Goal: Task Accomplishment & Management: Manage account settings

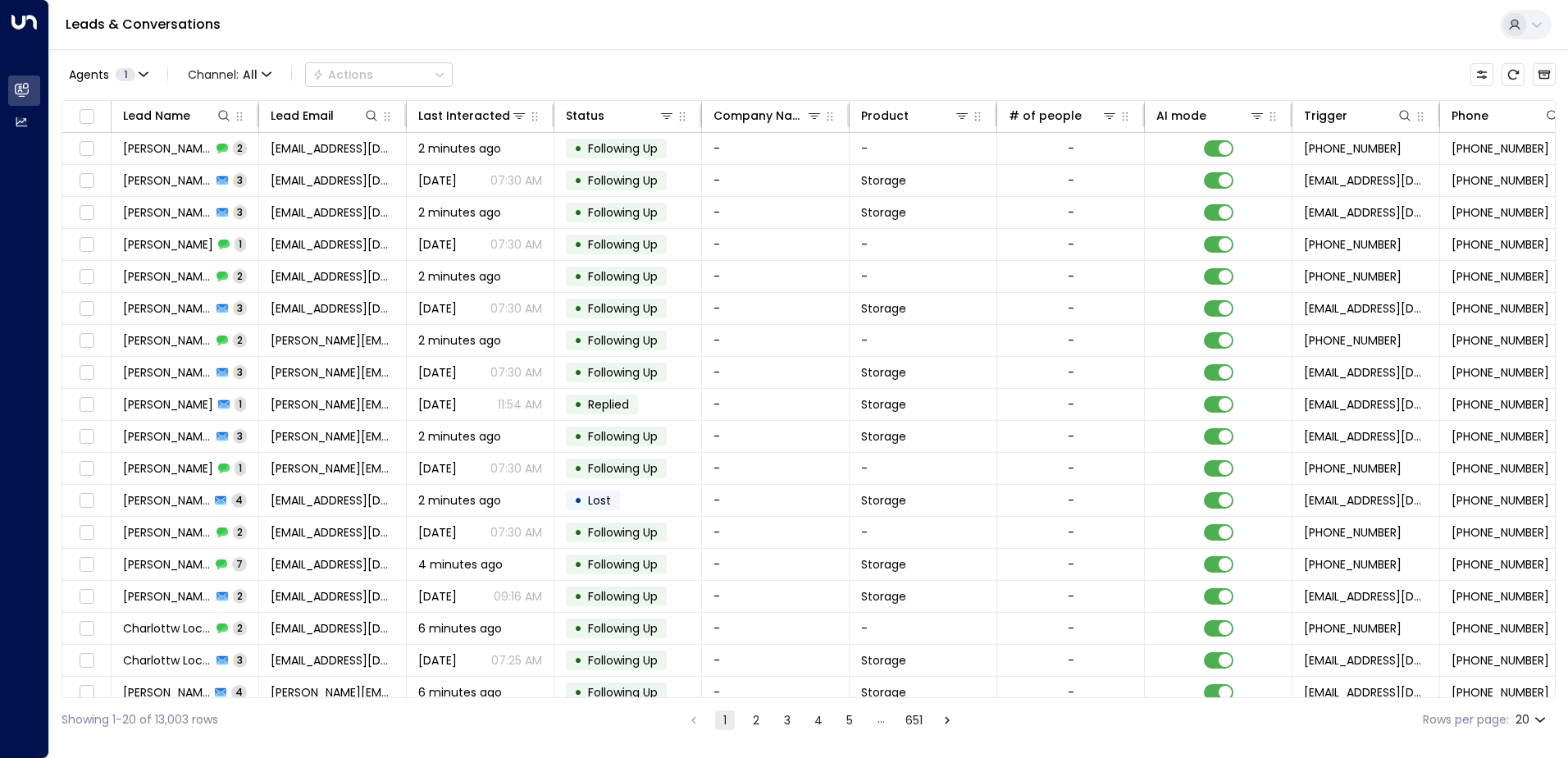
scroll to position [0, 334]
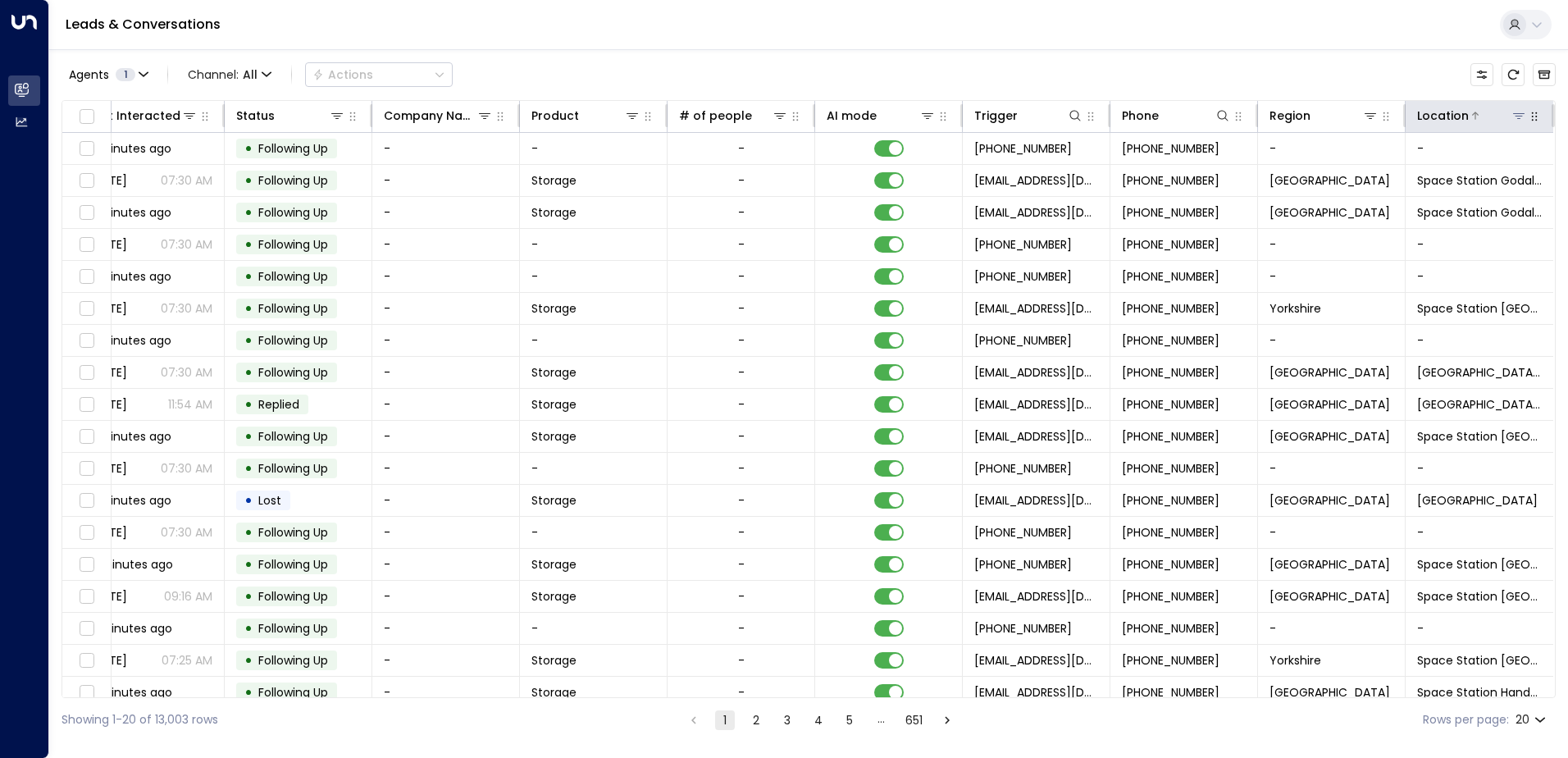
click at [1513, 116] on icon at bounding box center [1519, 116] width 11 height 6
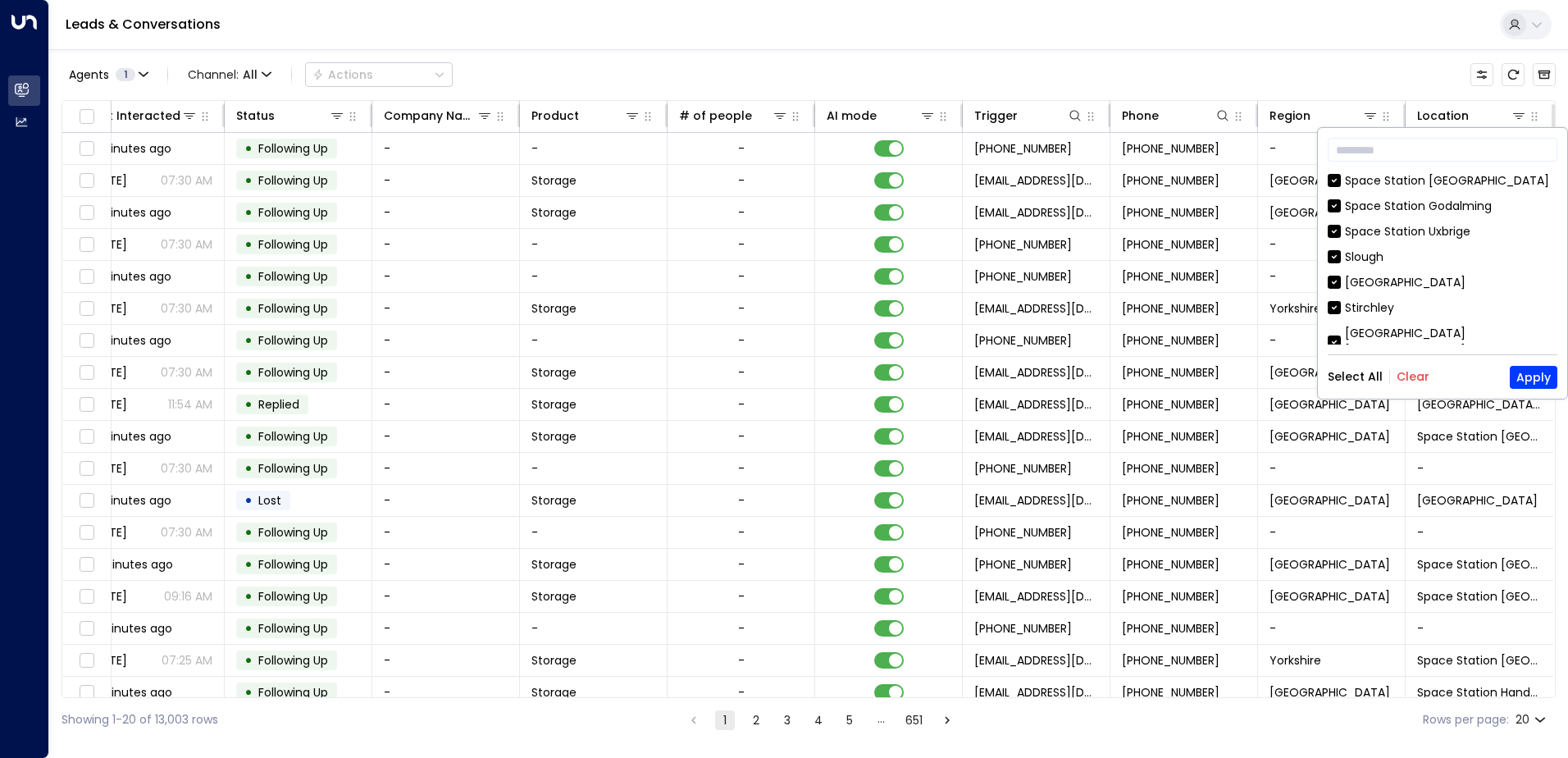
click at [1332, 239] on div "Space Station Uxbrige" at bounding box center [1442, 231] width 229 height 17
click at [1353, 371] on button "Select All" at bounding box center [1355, 376] width 55 height 13
drag, startPoint x: 1414, startPoint y: 375, endPoint x: 1374, endPoint y: 296, distance: 88.5
click at [1414, 378] on button "Clear" at bounding box center [1413, 376] width 33 height 13
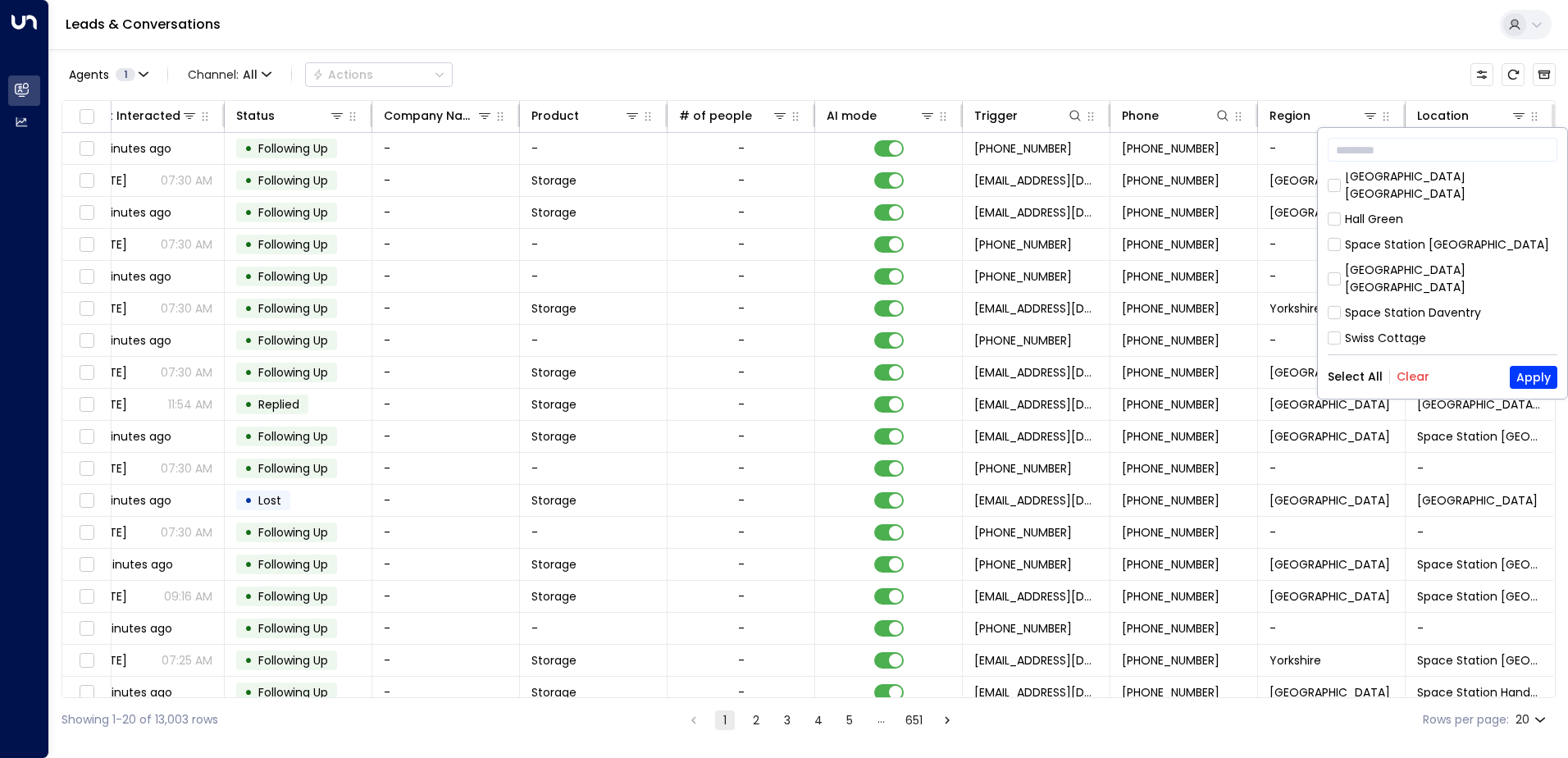
scroll to position [164, 0]
click at [1427, 254] on div "[GEOGRAPHIC_DATA] [GEOGRAPHIC_DATA]" at bounding box center [1451, 271] width 212 height 34
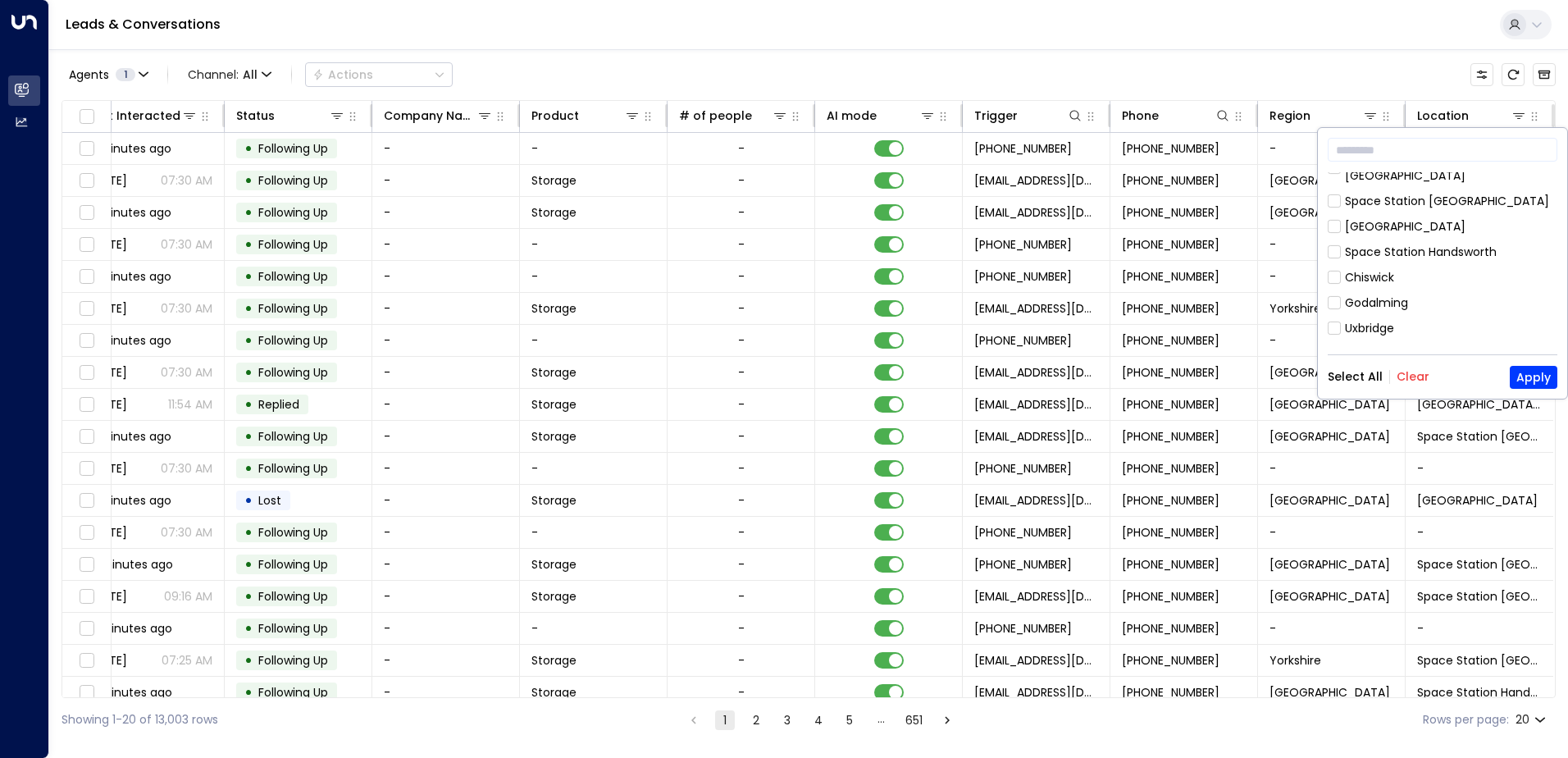
scroll to position [738, 0]
click at [1377, 291] on div "Uxbridge" at bounding box center [1369, 299] width 49 height 17
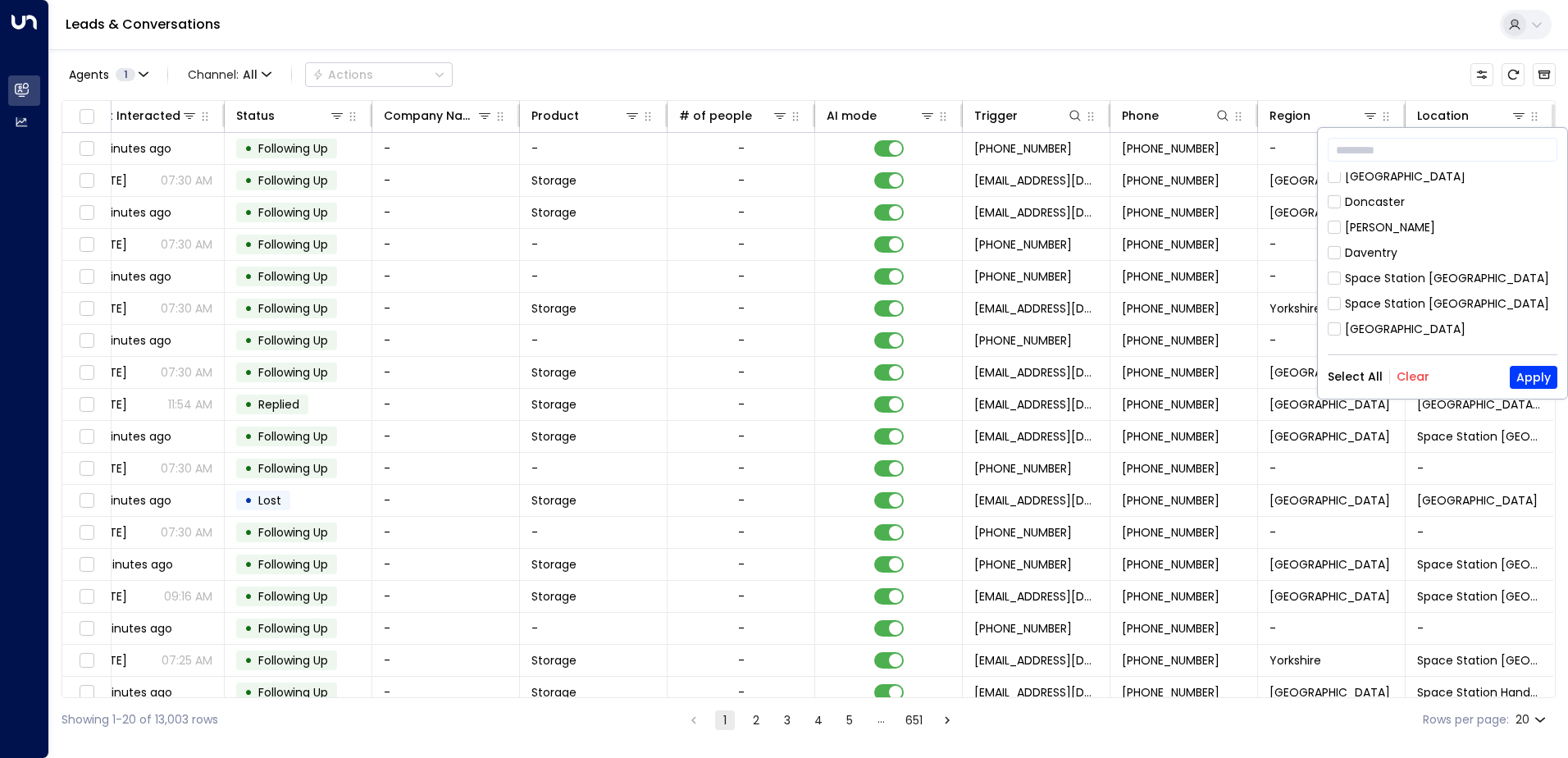
scroll to position [912, 0]
click at [1538, 375] on button "Apply" at bounding box center [1533, 377] width 47 height 23
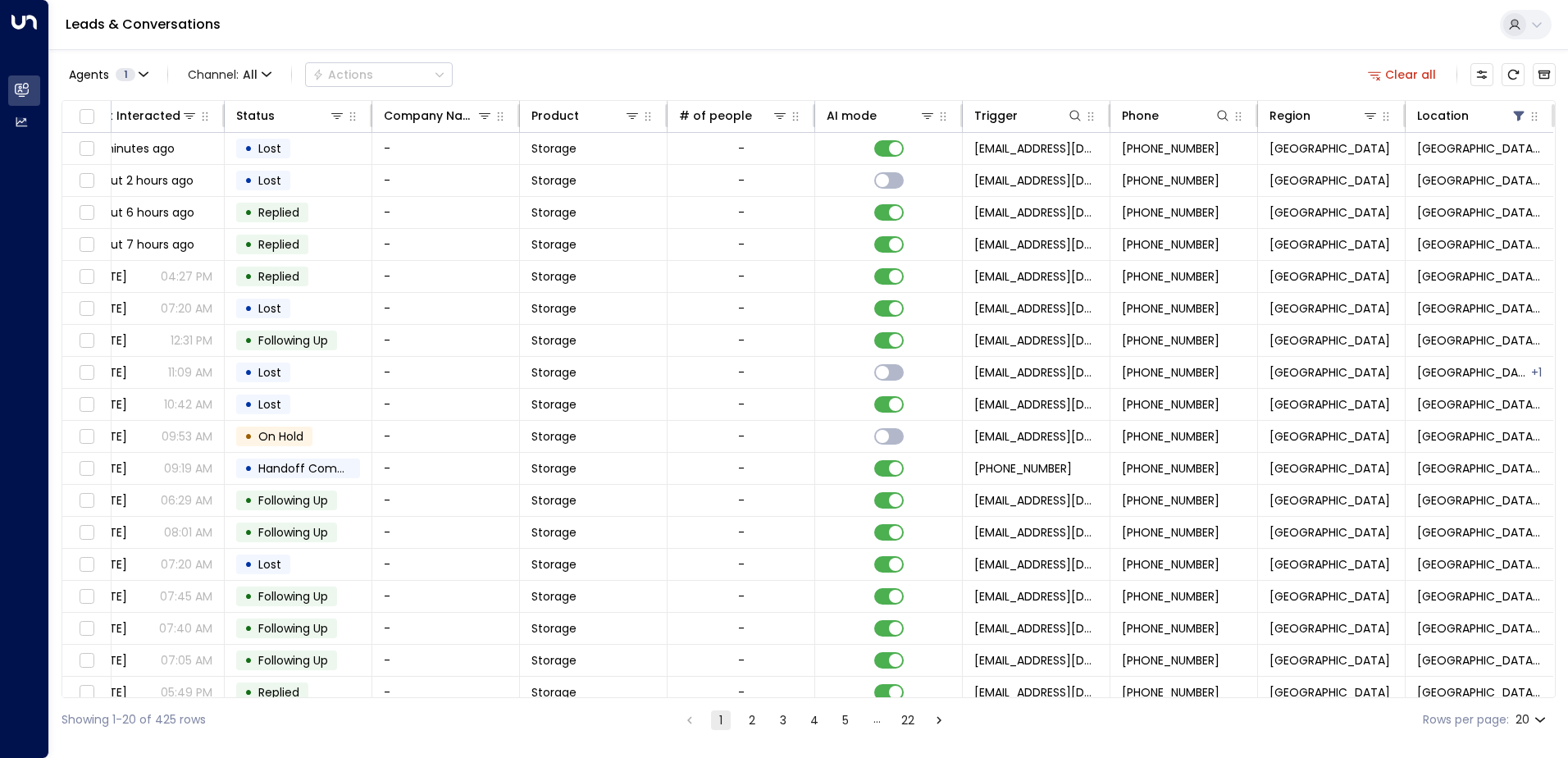
drag, startPoint x: 604, startPoint y: 699, endPoint x: 487, endPoint y: 698, distance: 117.0
click at [487, 698] on div "Showing 1-20 of 425 rows 1 2 3 4 5 … 22 Rows per page: 20 **" at bounding box center [808, 719] width 1494 height 44
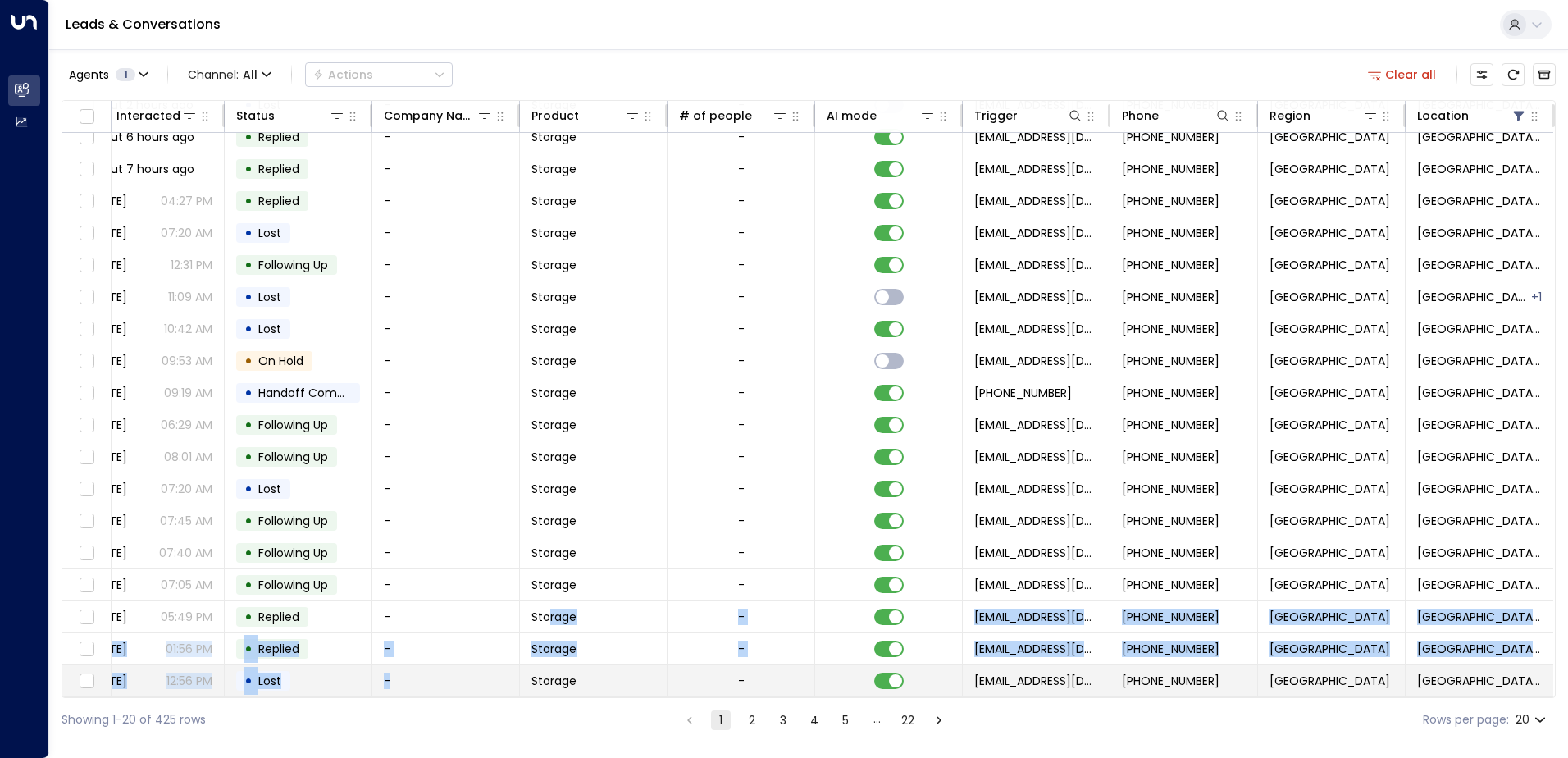
drag, startPoint x: 541, startPoint y: 691, endPoint x: 391, endPoint y: 690, distance: 150.0
click at [391, 690] on tbody "Pano [PERSON_NAME] 4 [EMAIL_ADDRESS][DOMAIN_NAME] 12 minutes ago • Lost - Stora…" at bounding box center [642, 377] width 1820 height 640
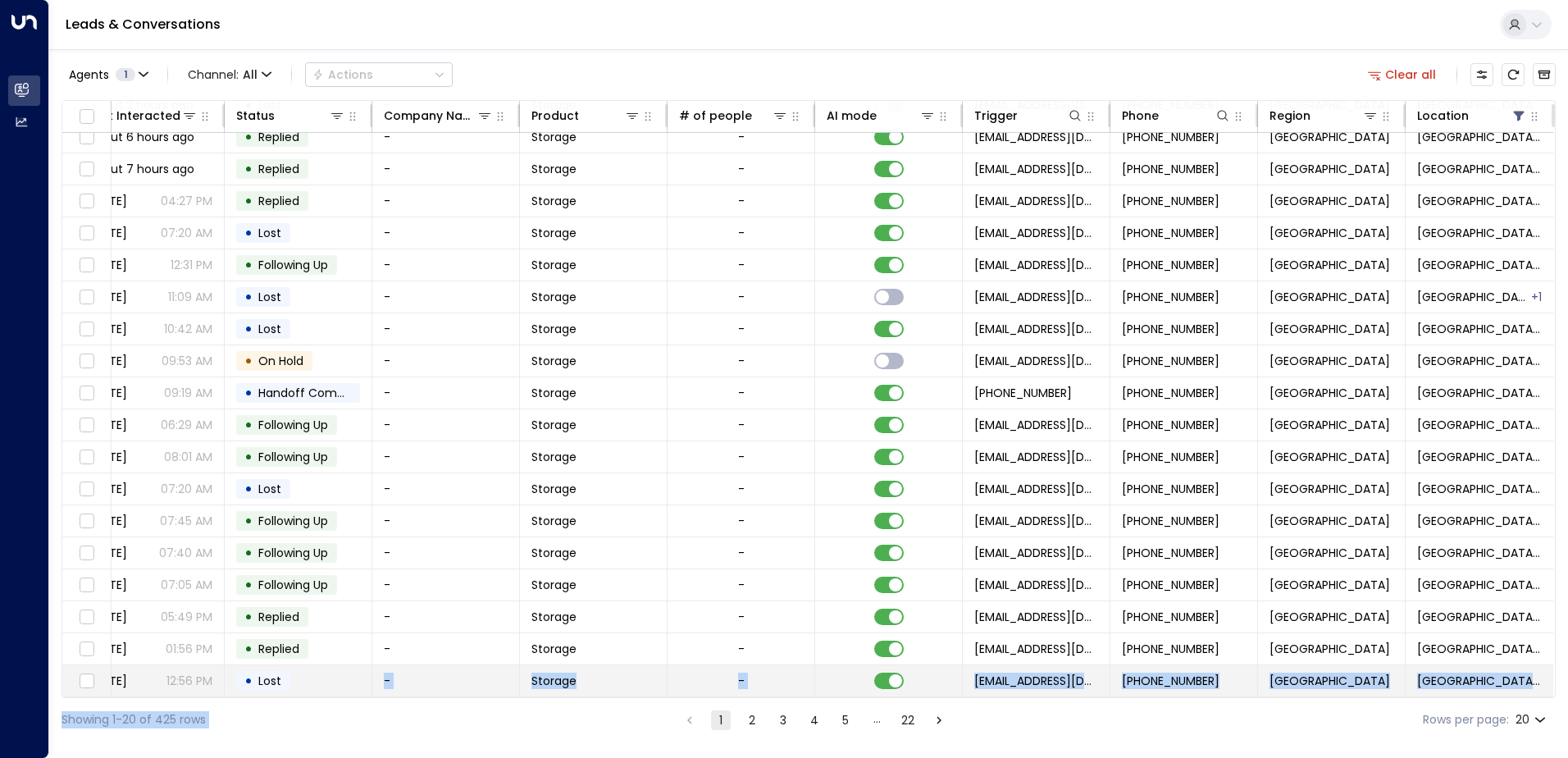
drag, startPoint x: 391, startPoint y: 690, endPoint x: 307, endPoint y: 673, distance: 85.7
click at [307, 673] on div "Agents 1 Channel: All Actions Clear all Lead Name Lead Email Last Interacted St…" at bounding box center [808, 395] width 1494 height 692
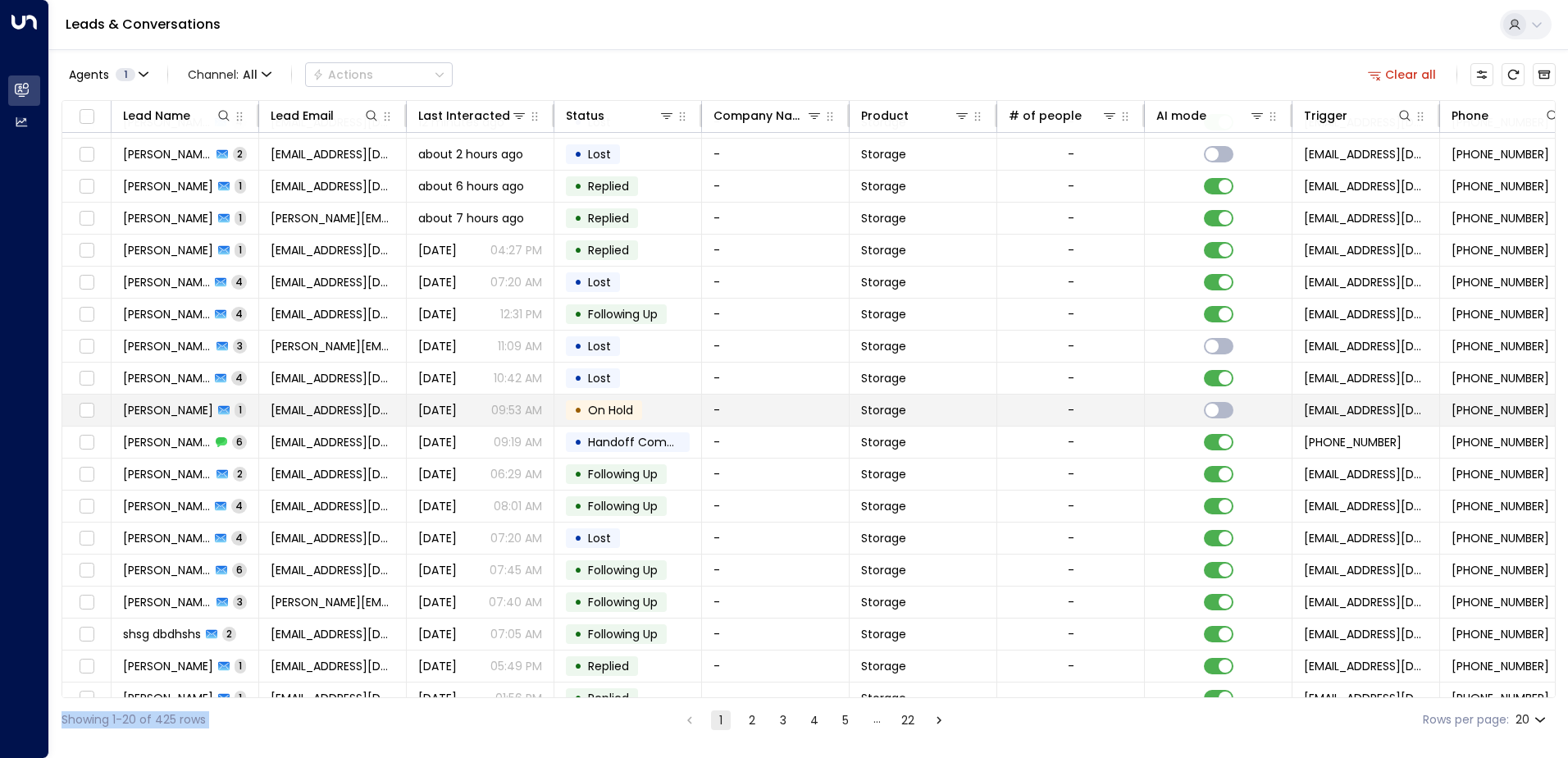
scroll to position [0, 0]
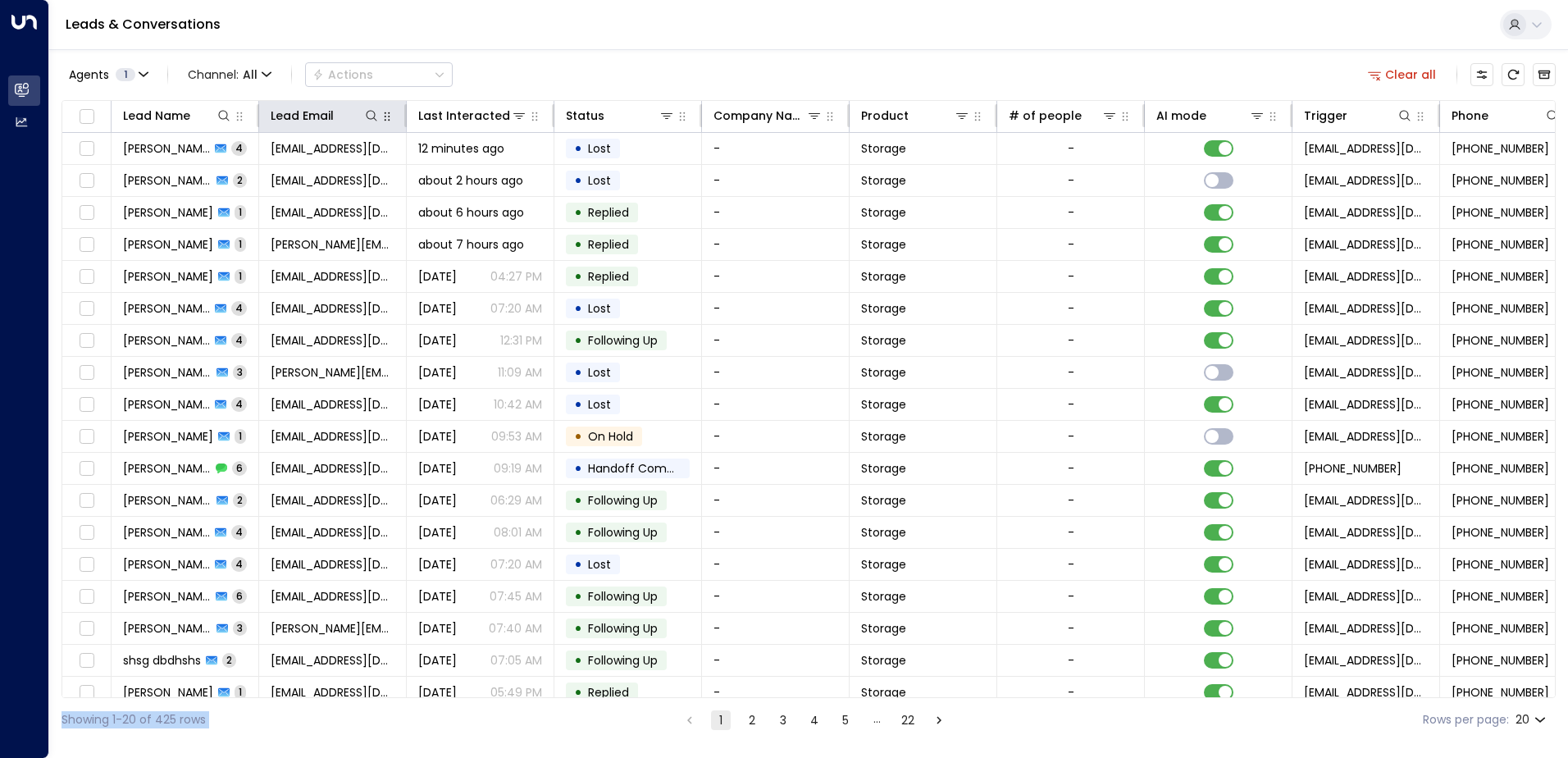
click at [379, 116] on button "button" at bounding box center [387, 116] width 16 height 16
click at [375, 115] on icon at bounding box center [371, 116] width 13 height 13
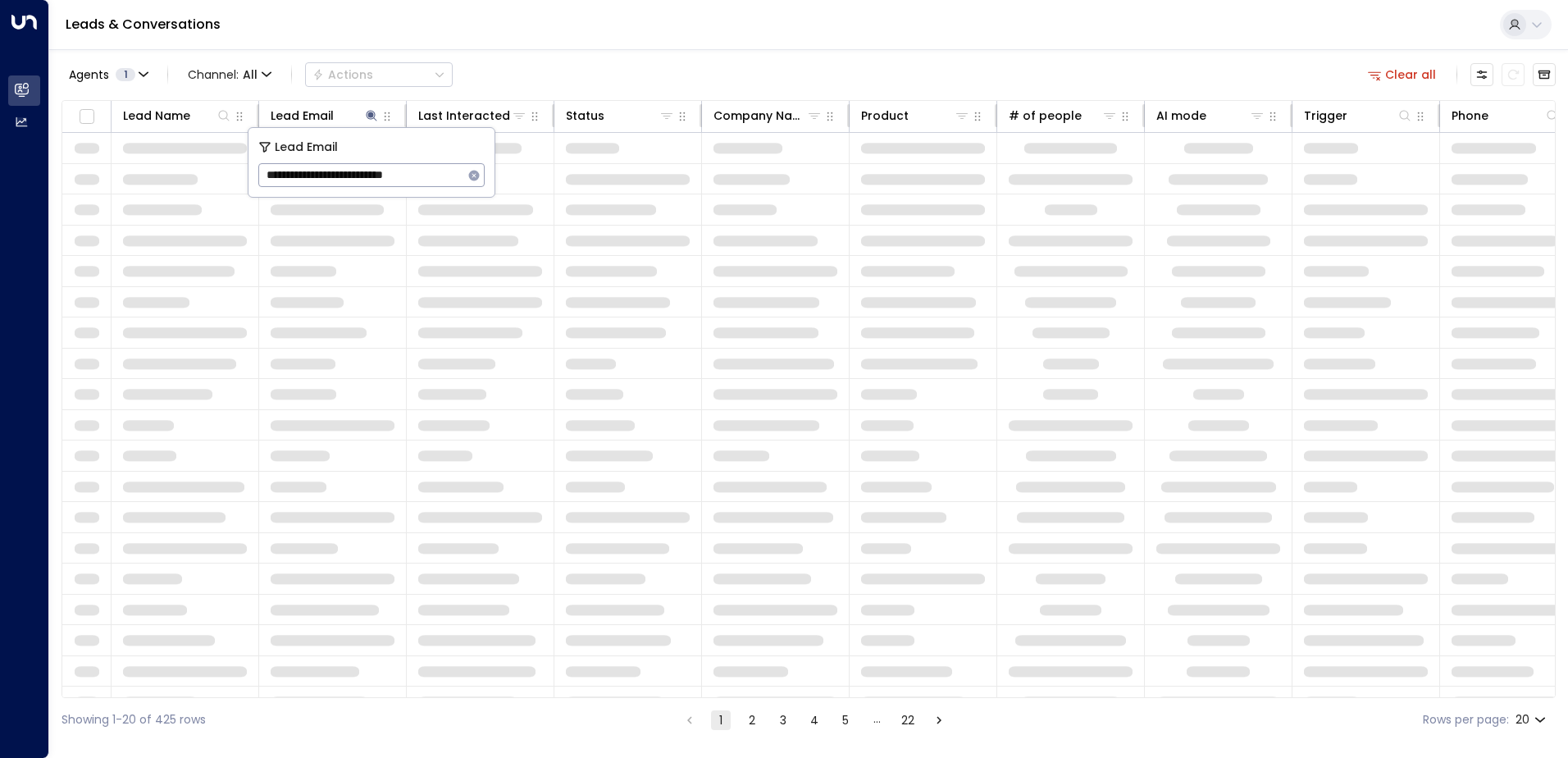
type input "**********"
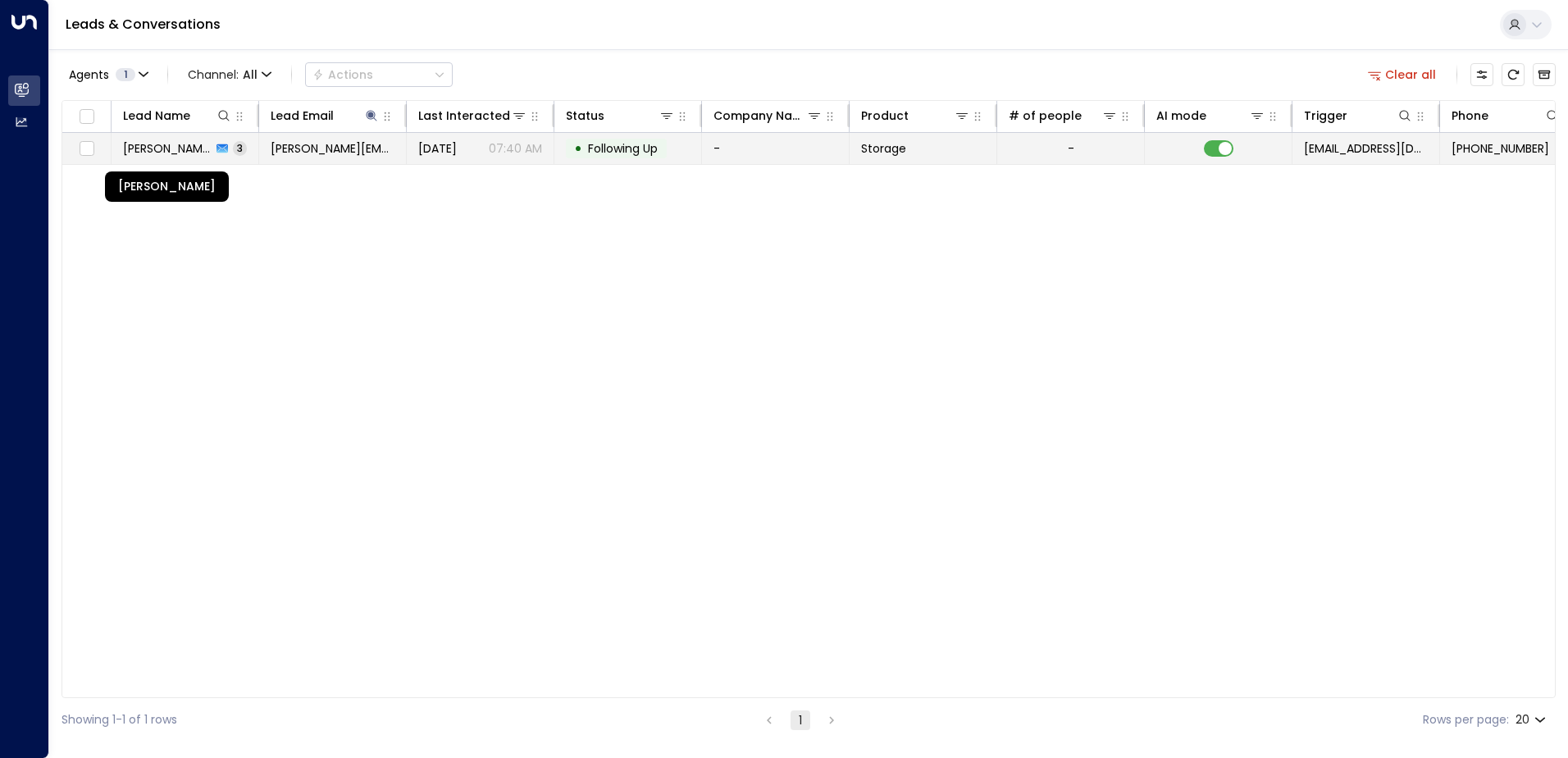
click at [141, 151] on span "[PERSON_NAME]" at bounding box center [167, 148] width 88 height 16
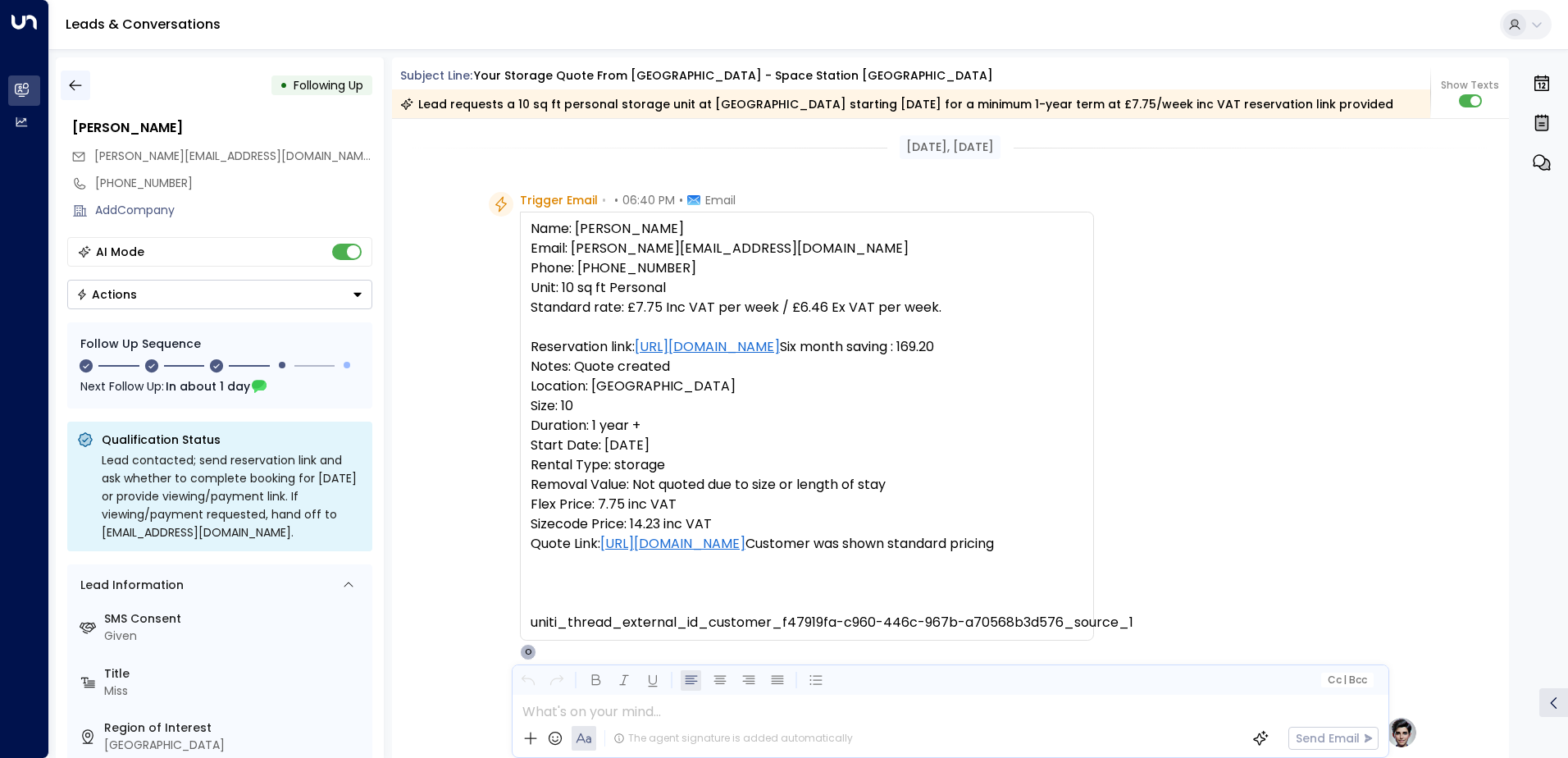
click at [79, 86] on icon "button" at bounding box center [75, 84] width 16 height 16
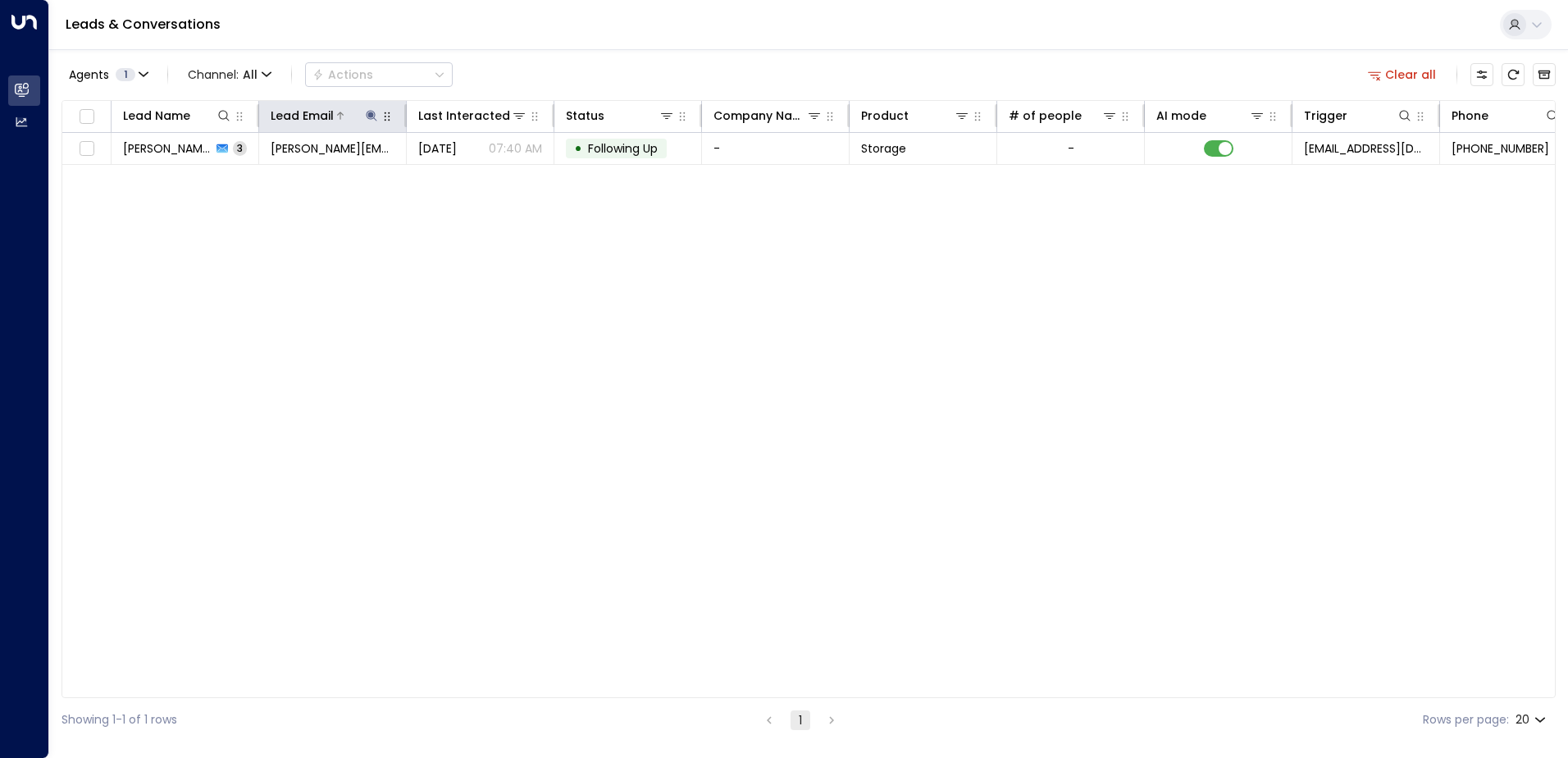
click at [372, 120] on icon at bounding box center [371, 116] width 13 height 13
click at [482, 173] on button "button" at bounding box center [474, 175] width 21 height 21
click at [298, 355] on div "Lead Name Lead Email Last Interacted Status Company Name Product # of people AI…" at bounding box center [808, 399] width 1494 height 598
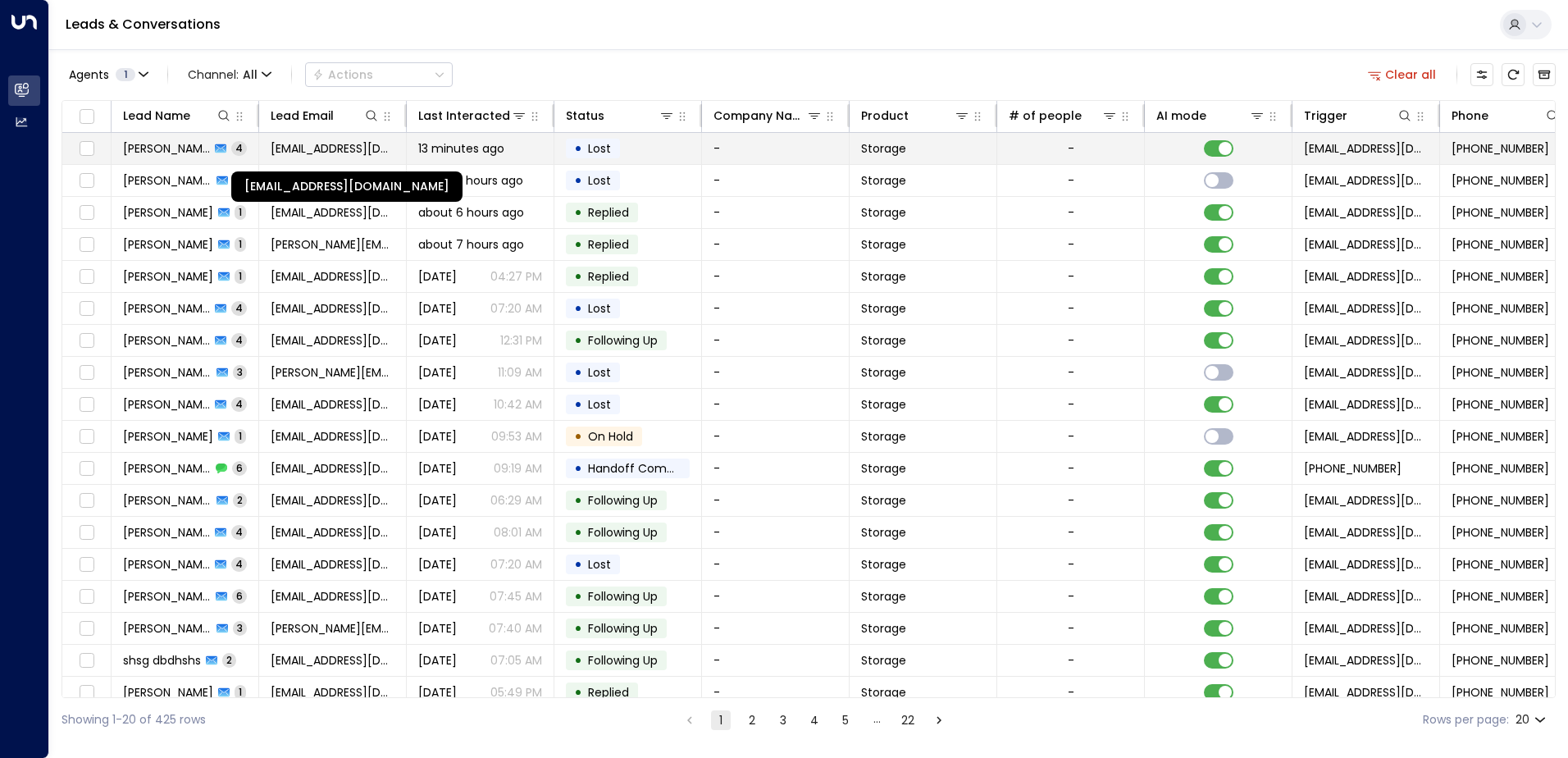
click at [319, 146] on span "[EMAIL_ADDRESS][DOMAIN_NAME]" at bounding box center [333, 148] width 124 height 16
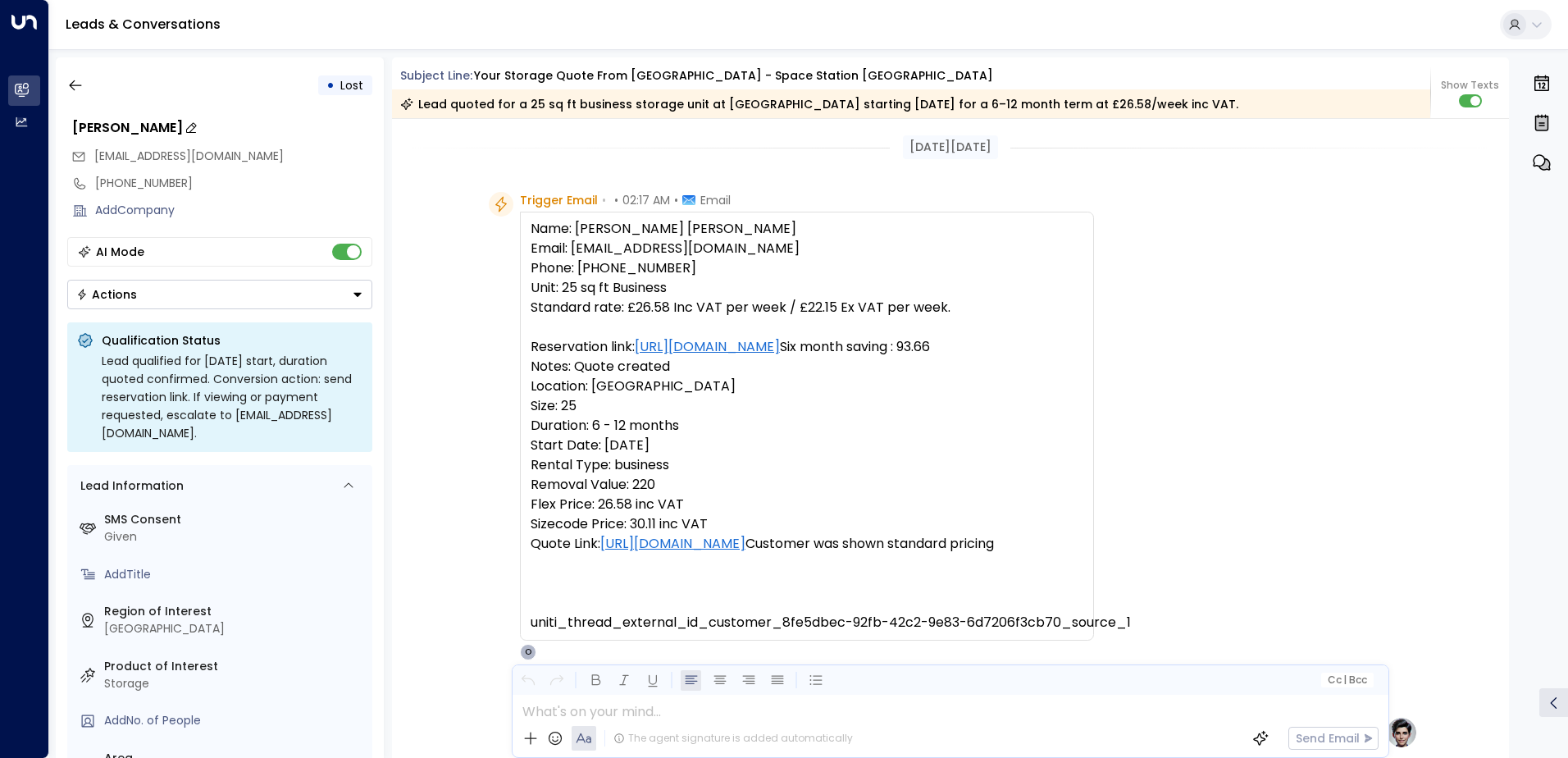
click at [130, 127] on div "[PERSON_NAME]" at bounding box center [222, 128] width 300 height 20
click at [130, 127] on input "**********" at bounding box center [220, 128] width 296 height 20
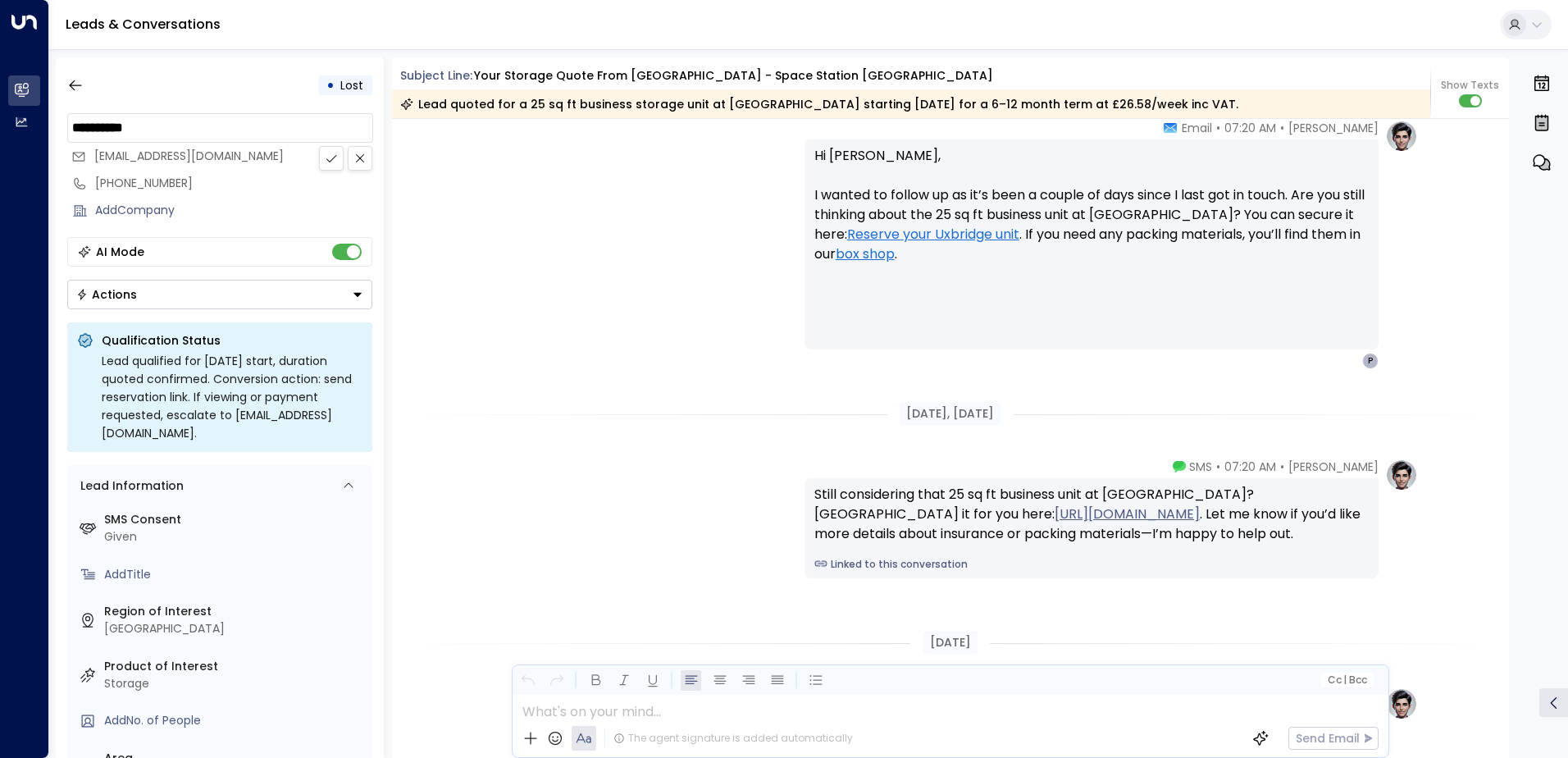
scroll to position [2455, 0]
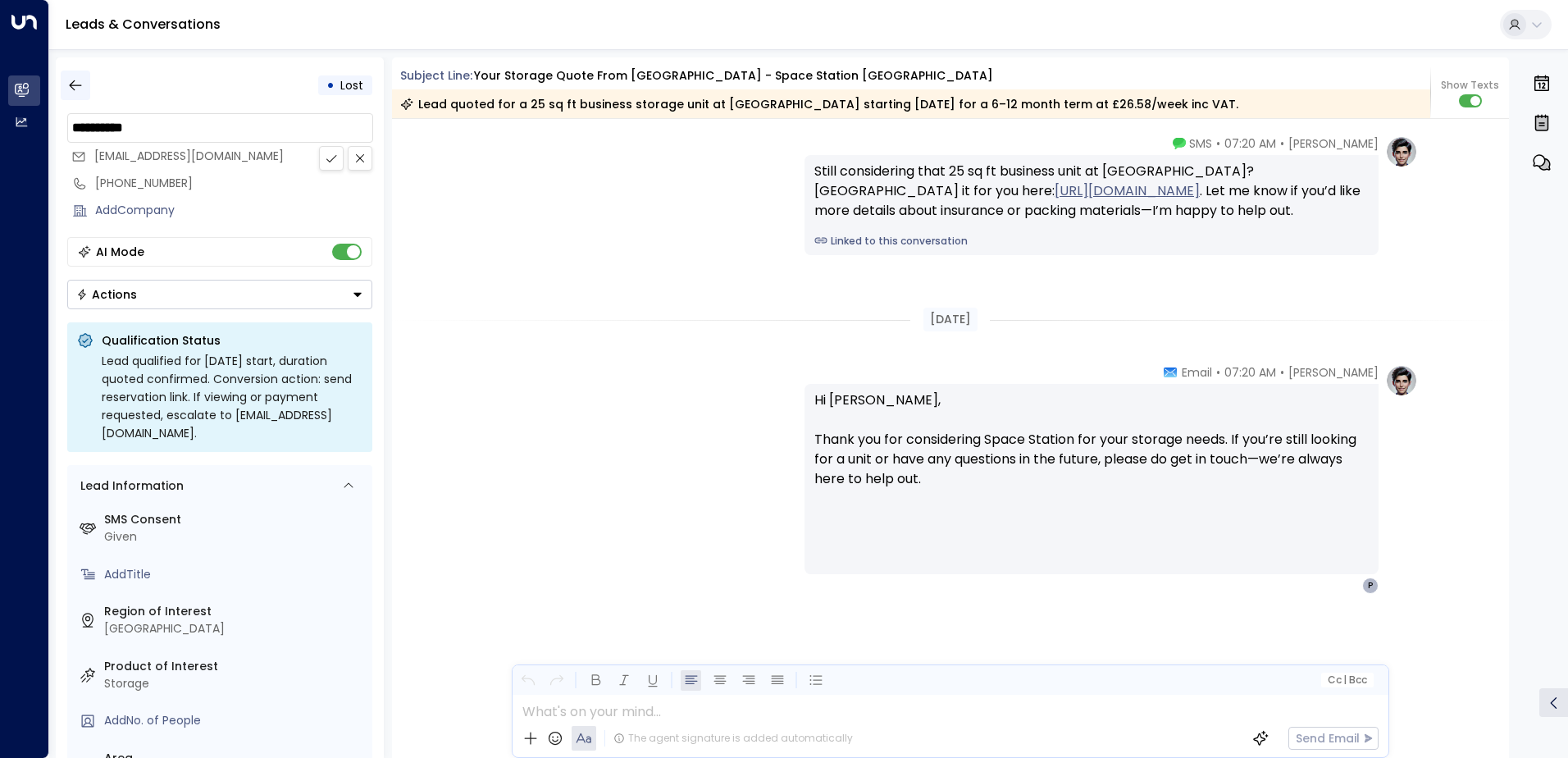
click at [76, 95] on button "button" at bounding box center [75, 84] width 29 height 29
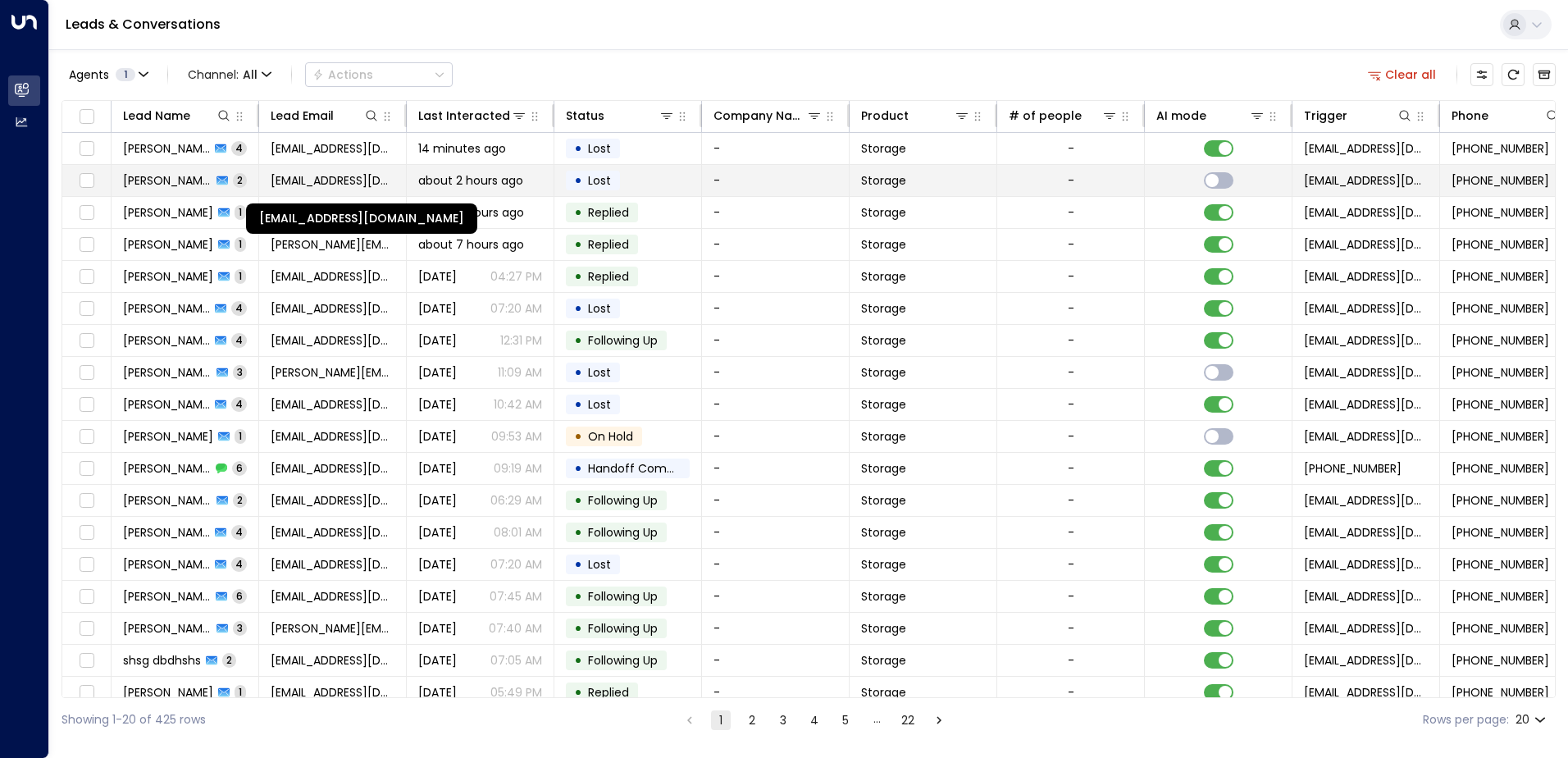
click at [350, 180] on span "[EMAIL_ADDRESS][DOMAIN_NAME]" at bounding box center [333, 180] width 124 height 16
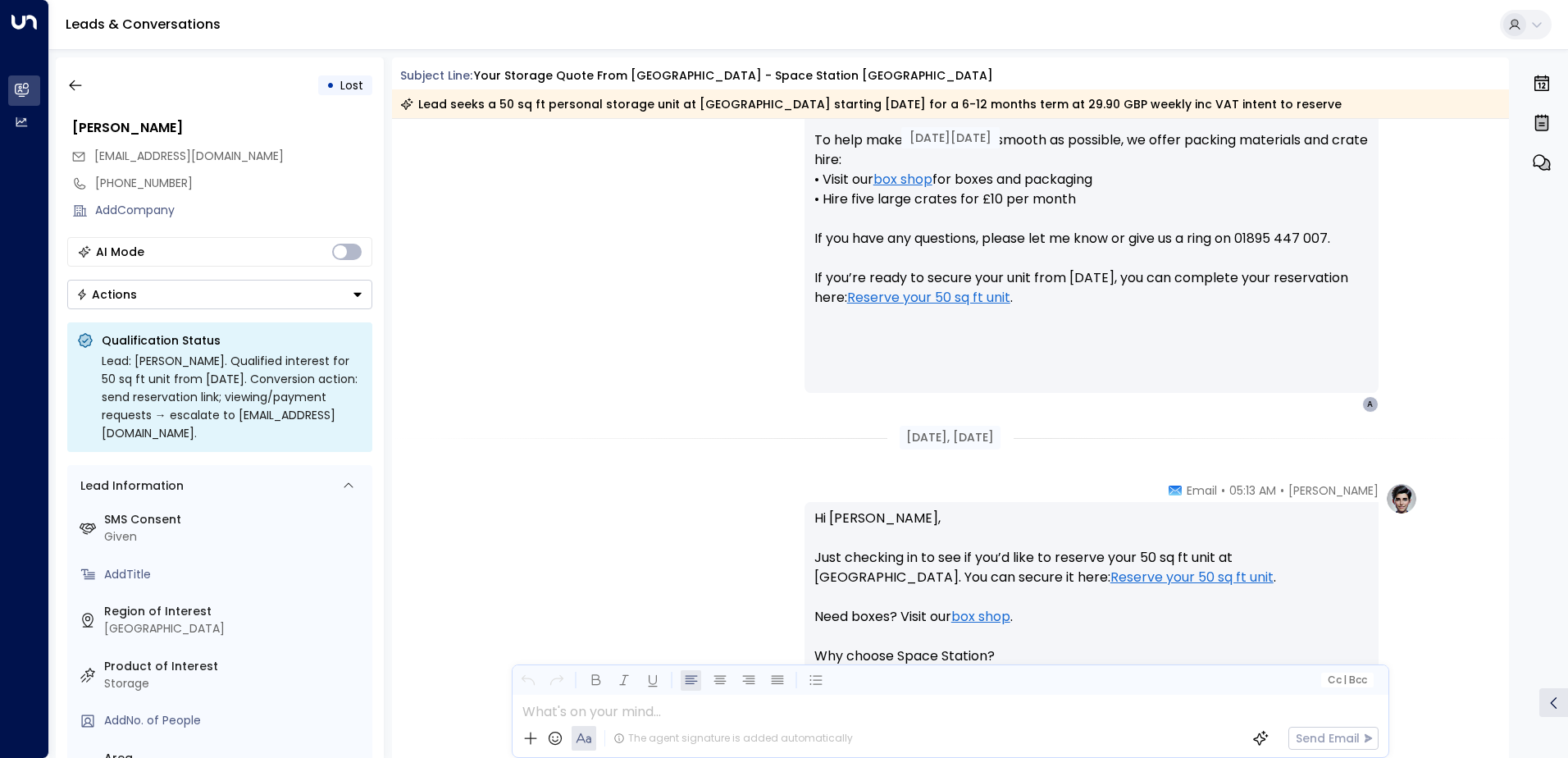
scroll to position [1221, 0]
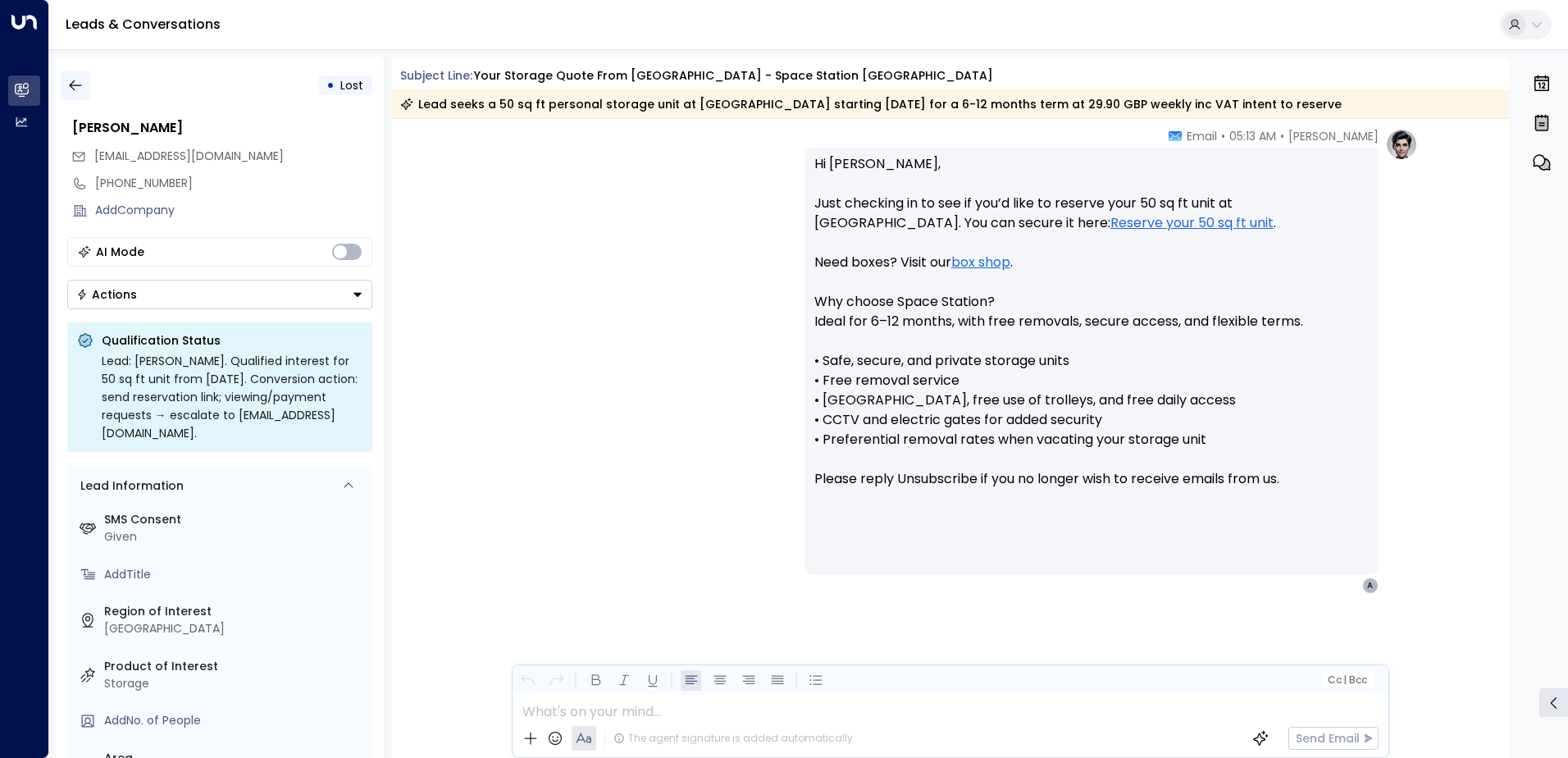
click at [76, 88] on icon "button" at bounding box center [75, 84] width 16 height 16
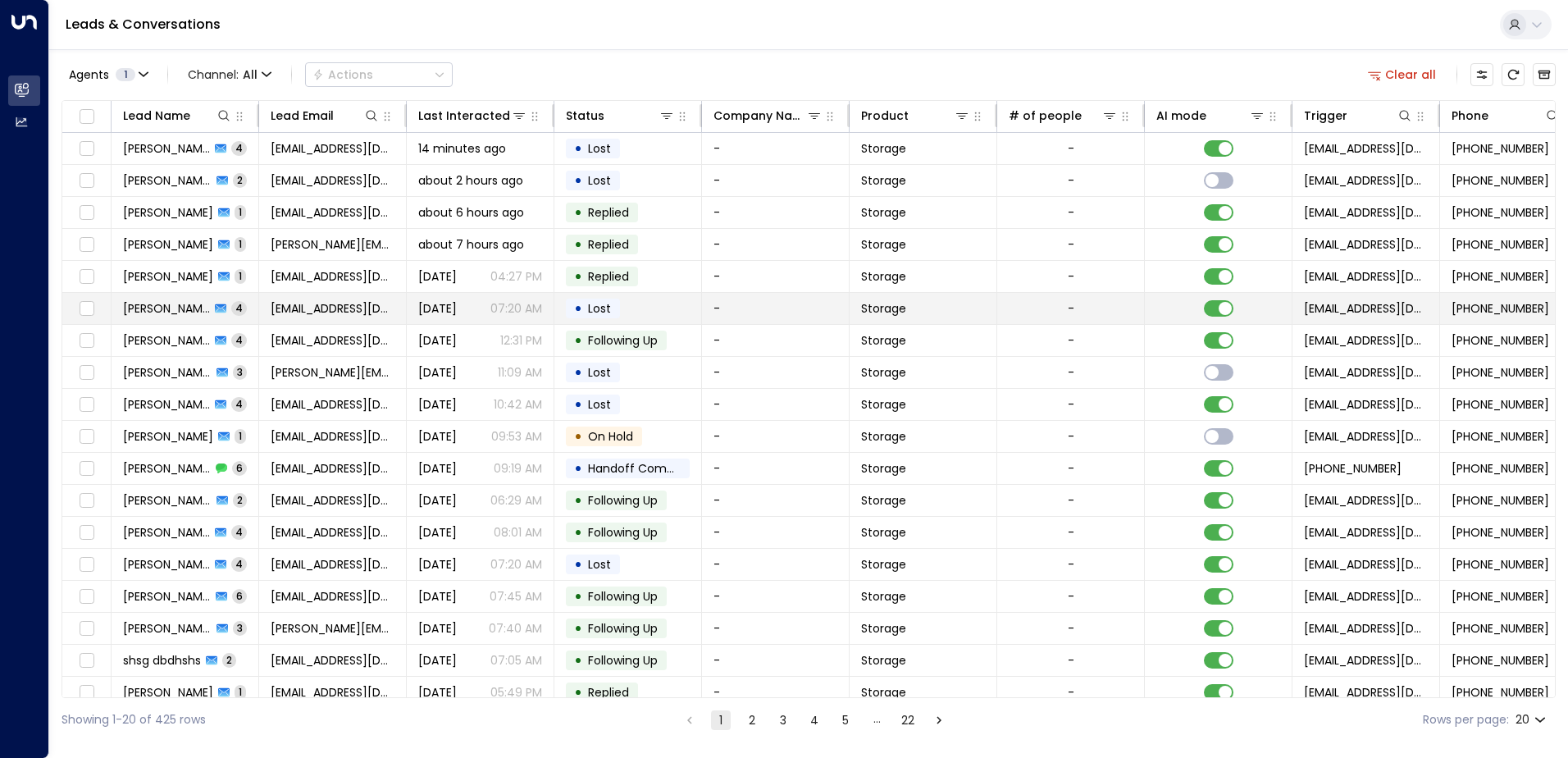
click at [584, 305] on span "Lost" at bounding box center [599, 308] width 34 height 16
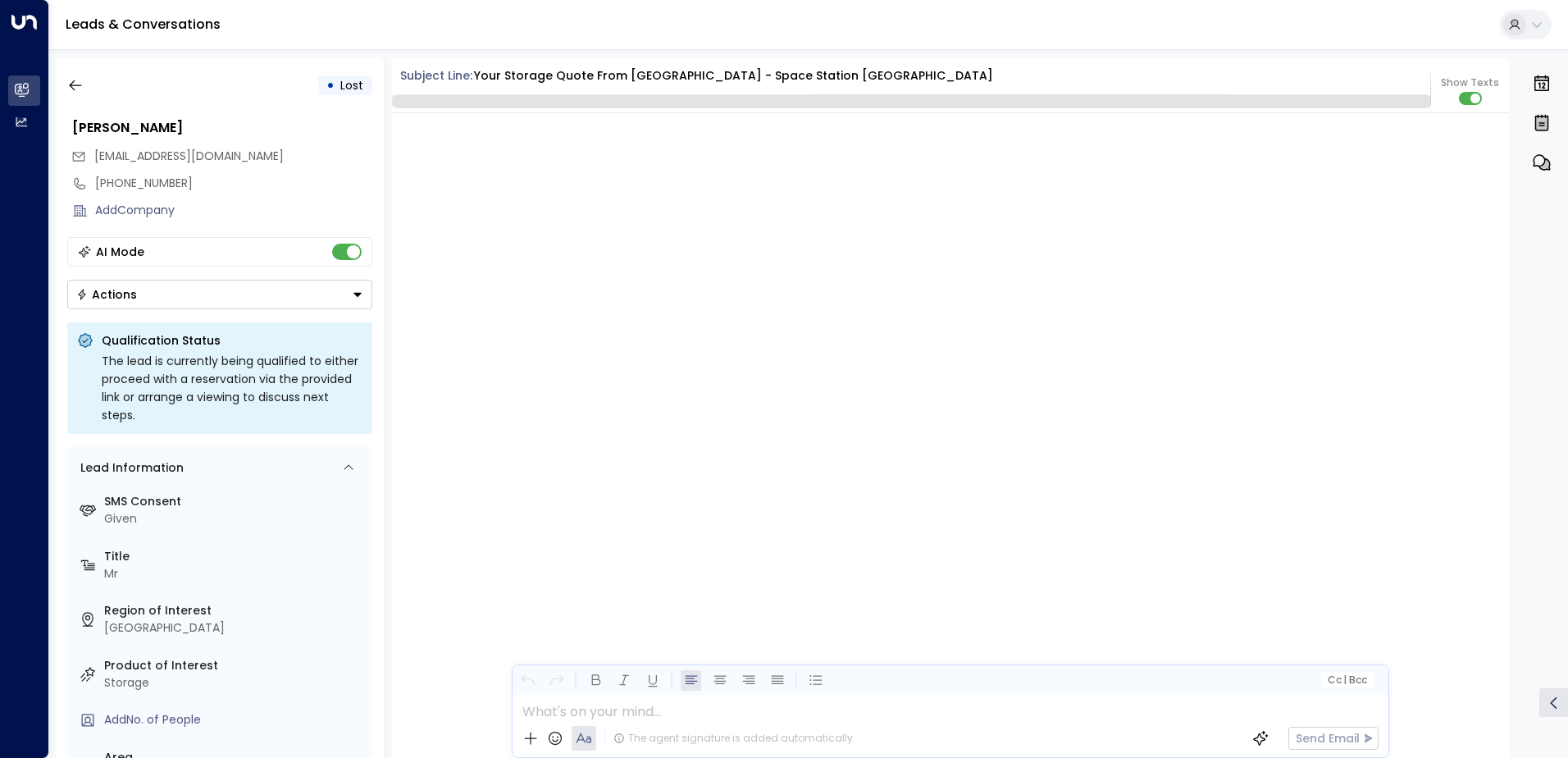
scroll to position [3489, 0]
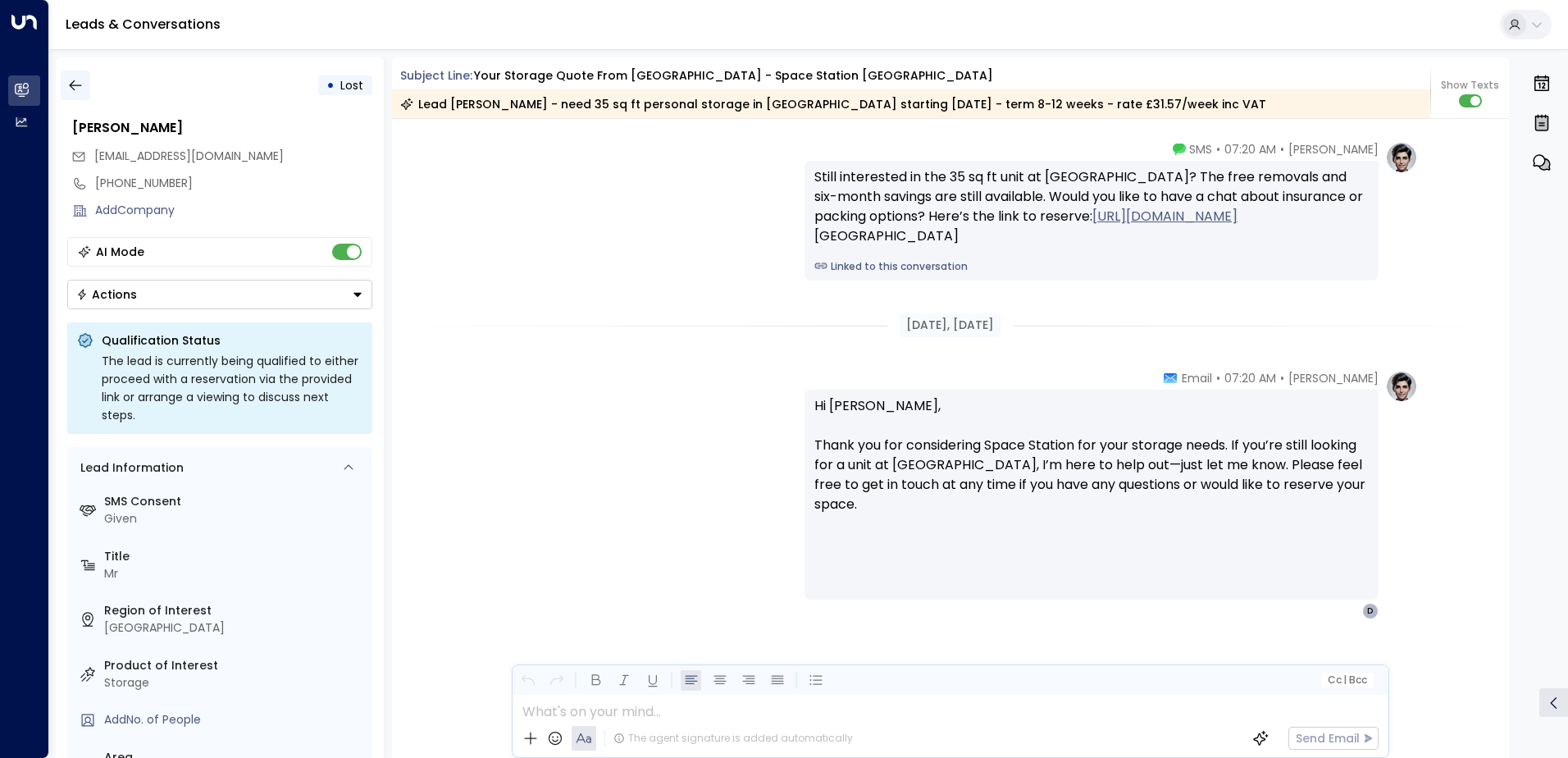
click at [81, 80] on icon "button" at bounding box center [75, 84] width 16 height 16
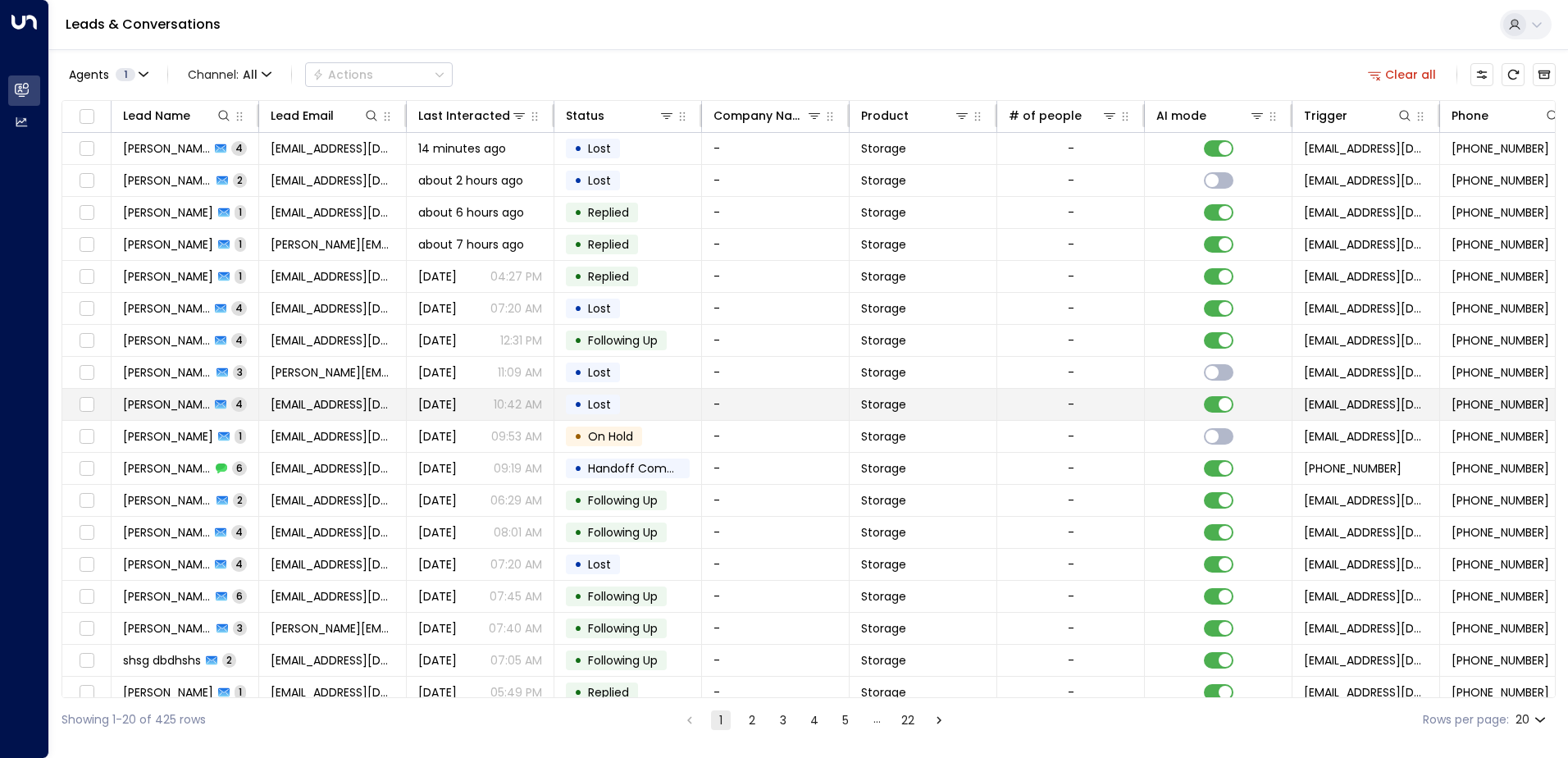
click at [655, 414] on td "• Lost" at bounding box center [628, 404] width 148 height 31
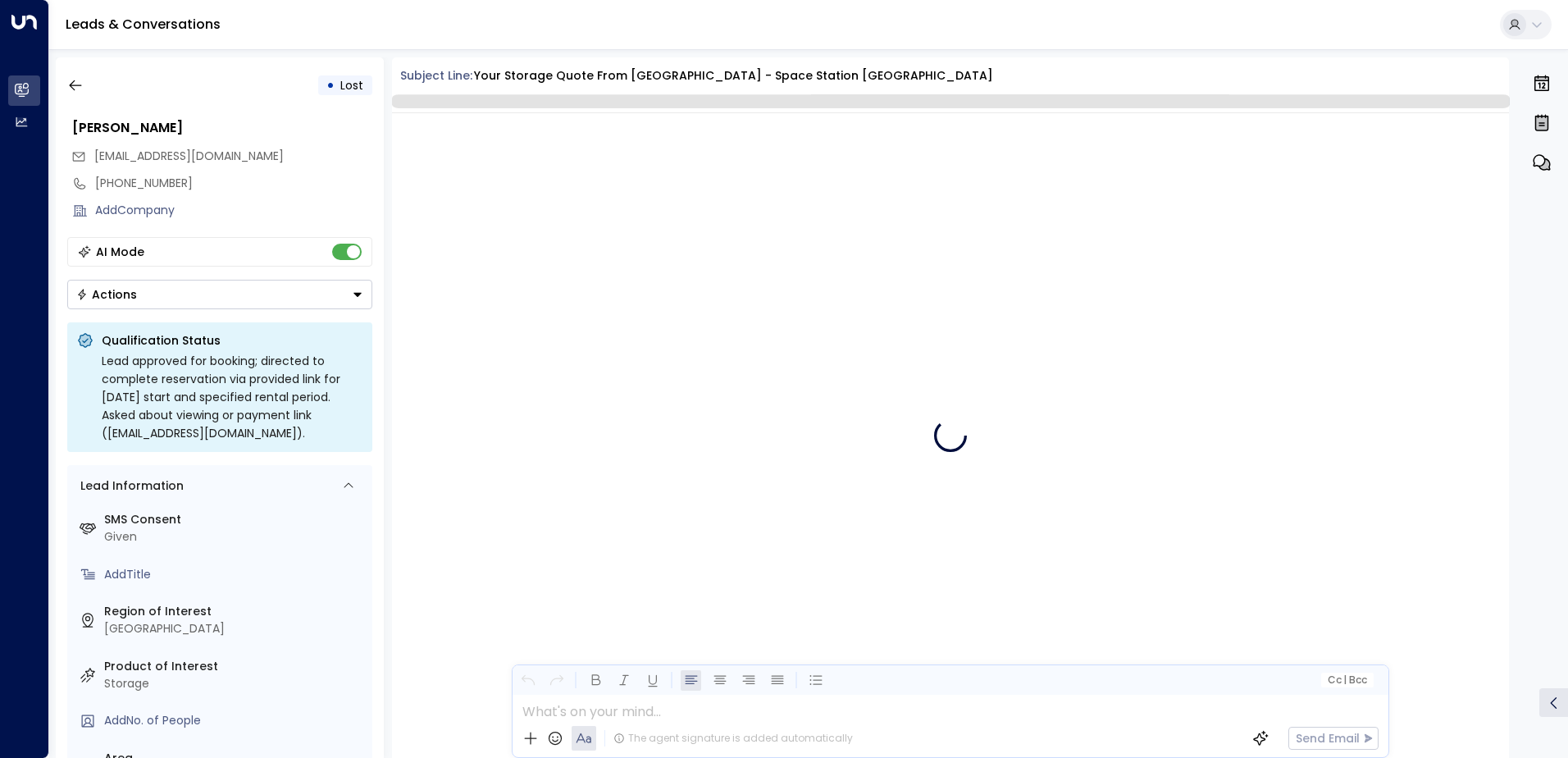
scroll to position [3410, 0]
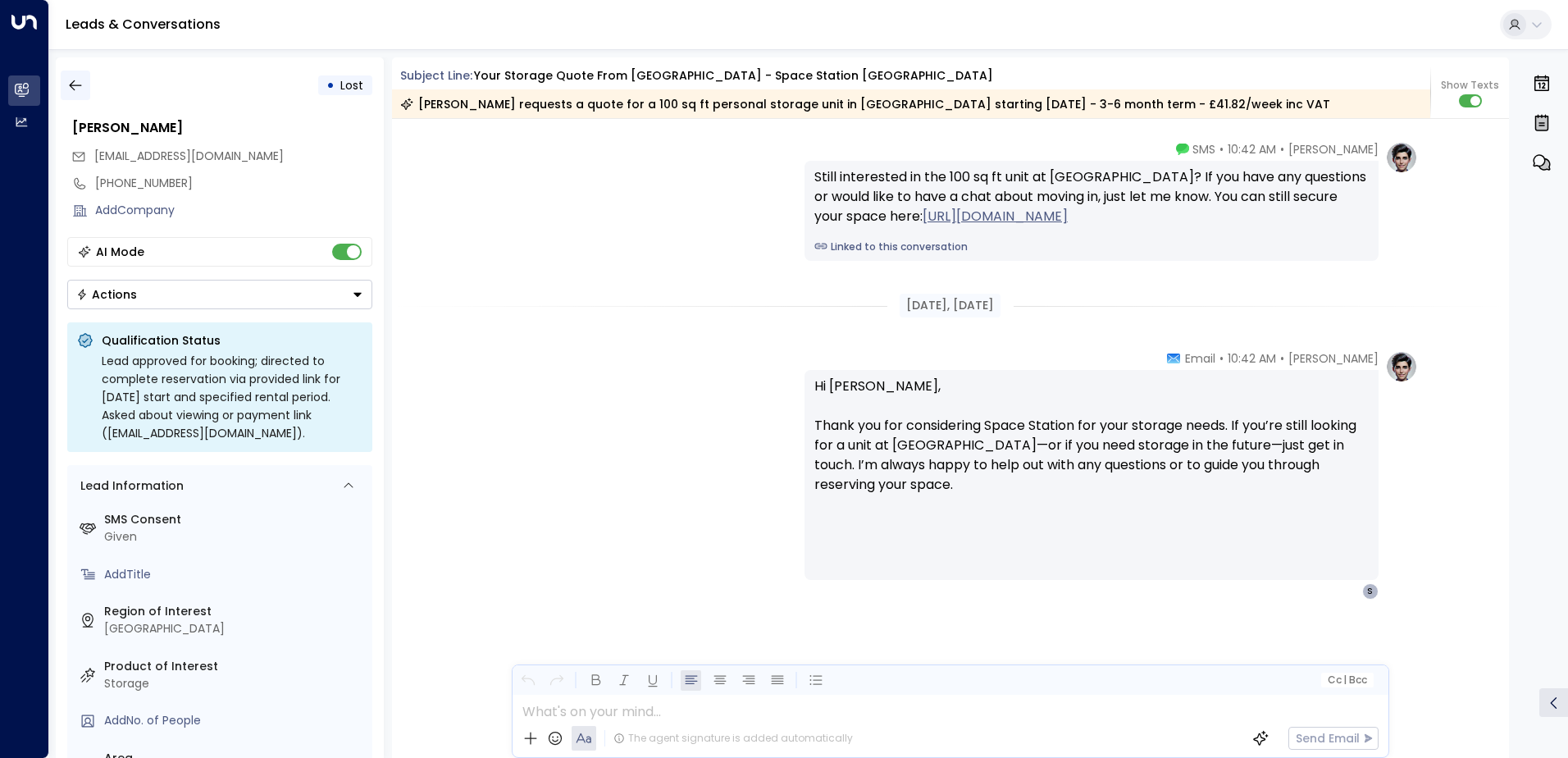
click at [82, 87] on icon "button" at bounding box center [75, 84] width 16 height 16
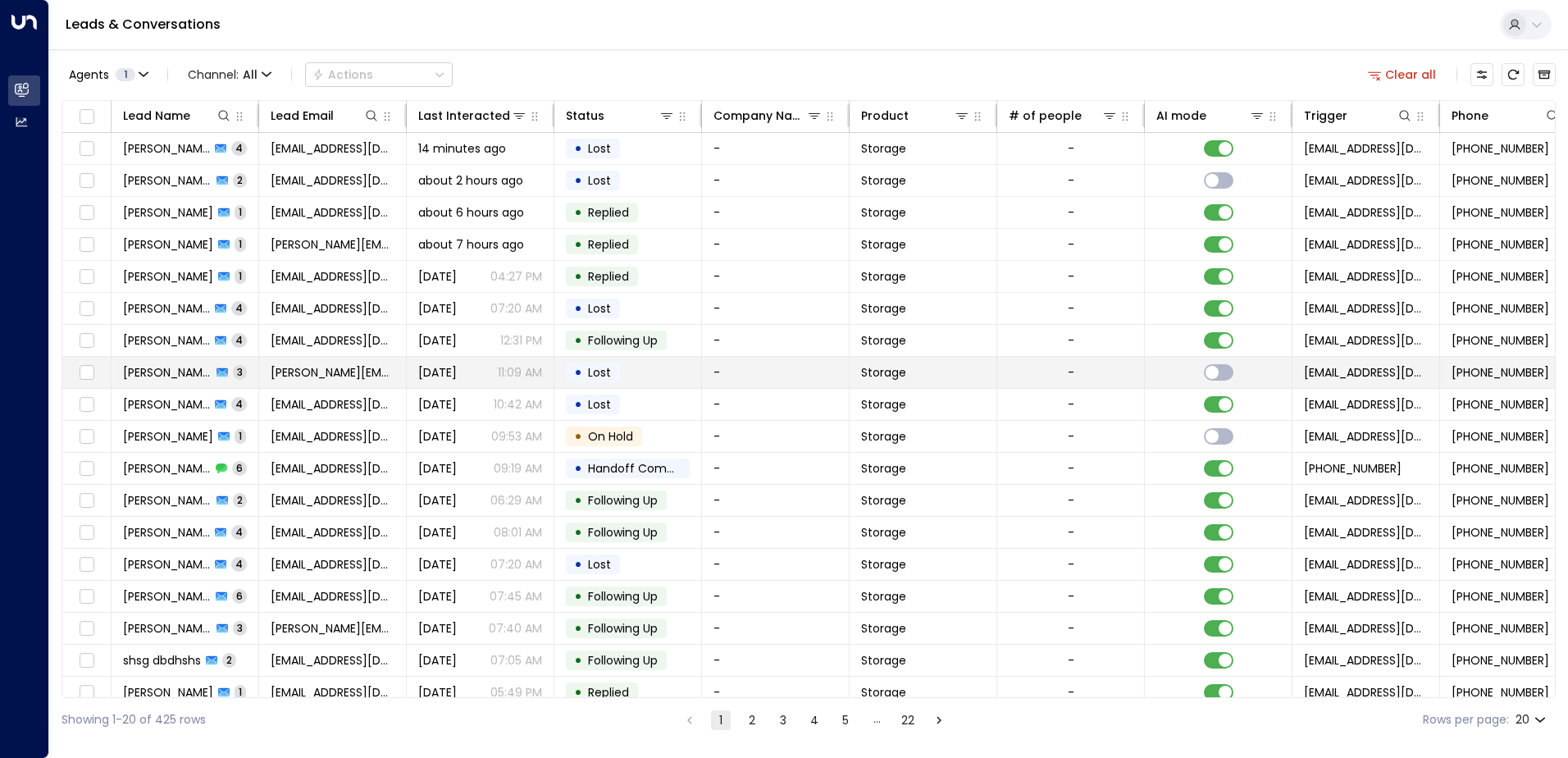
click at [605, 379] on span "Lost" at bounding box center [599, 371] width 23 height 16
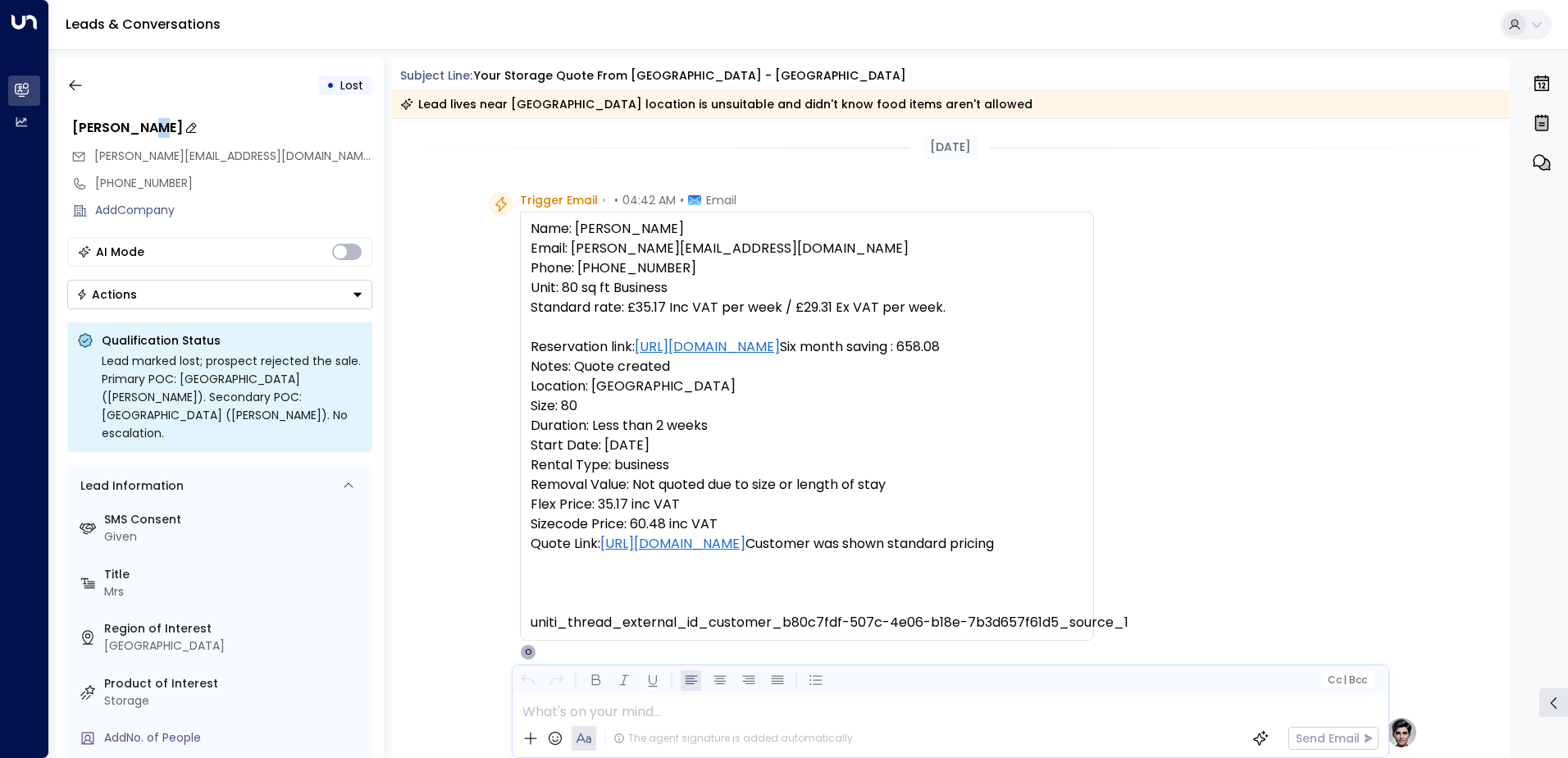
click at [143, 131] on div "[PERSON_NAME]" at bounding box center [222, 128] width 300 height 20
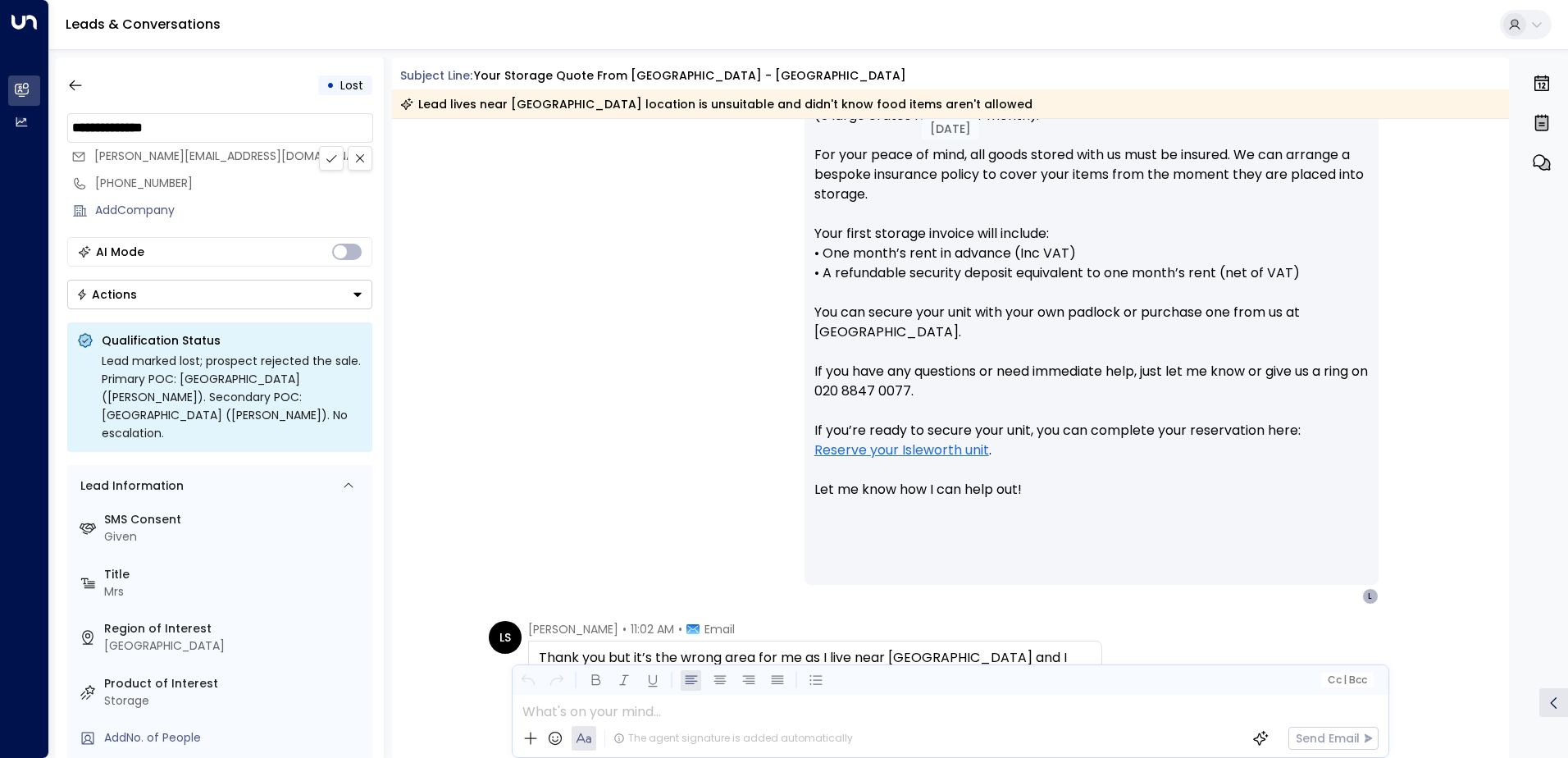
scroll to position [1230, 0]
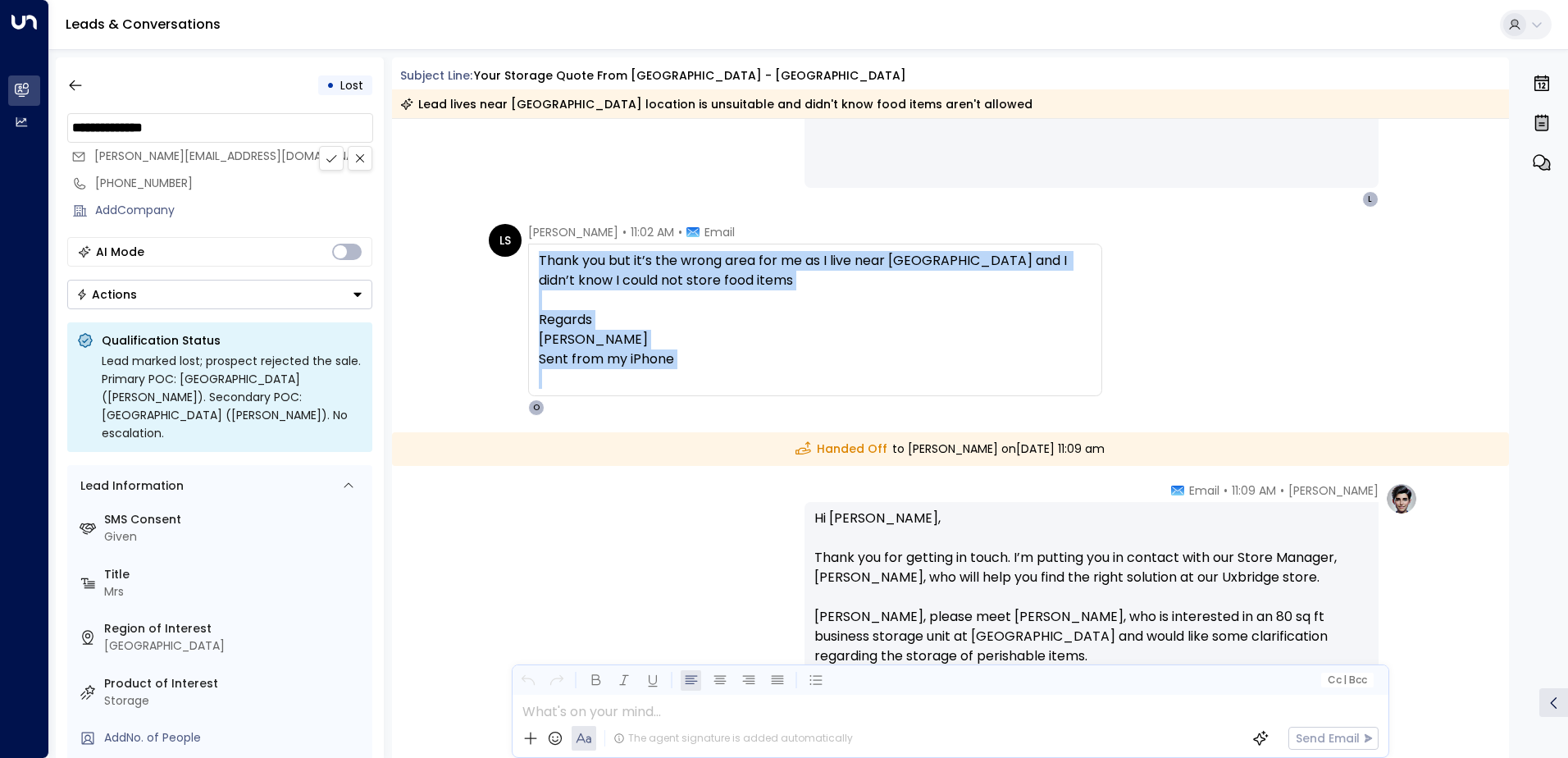
drag, startPoint x: 746, startPoint y: 382, endPoint x: 531, endPoint y: 262, distance: 246.2
click at [531, 262] on div "Thank you but it’s the wrong area for me as I live near [GEOGRAPHIC_DATA] and I…" at bounding box center [815, 319] width 574 height 153
drag, startPoint x: 531, startPoint y: 262, endPoint x: 557, endPoint y: 267, distance: 26.5
copy div "Thank you but it’s the wrong area for me as I live near [GEOGRAPHIC_DATA] and I…"
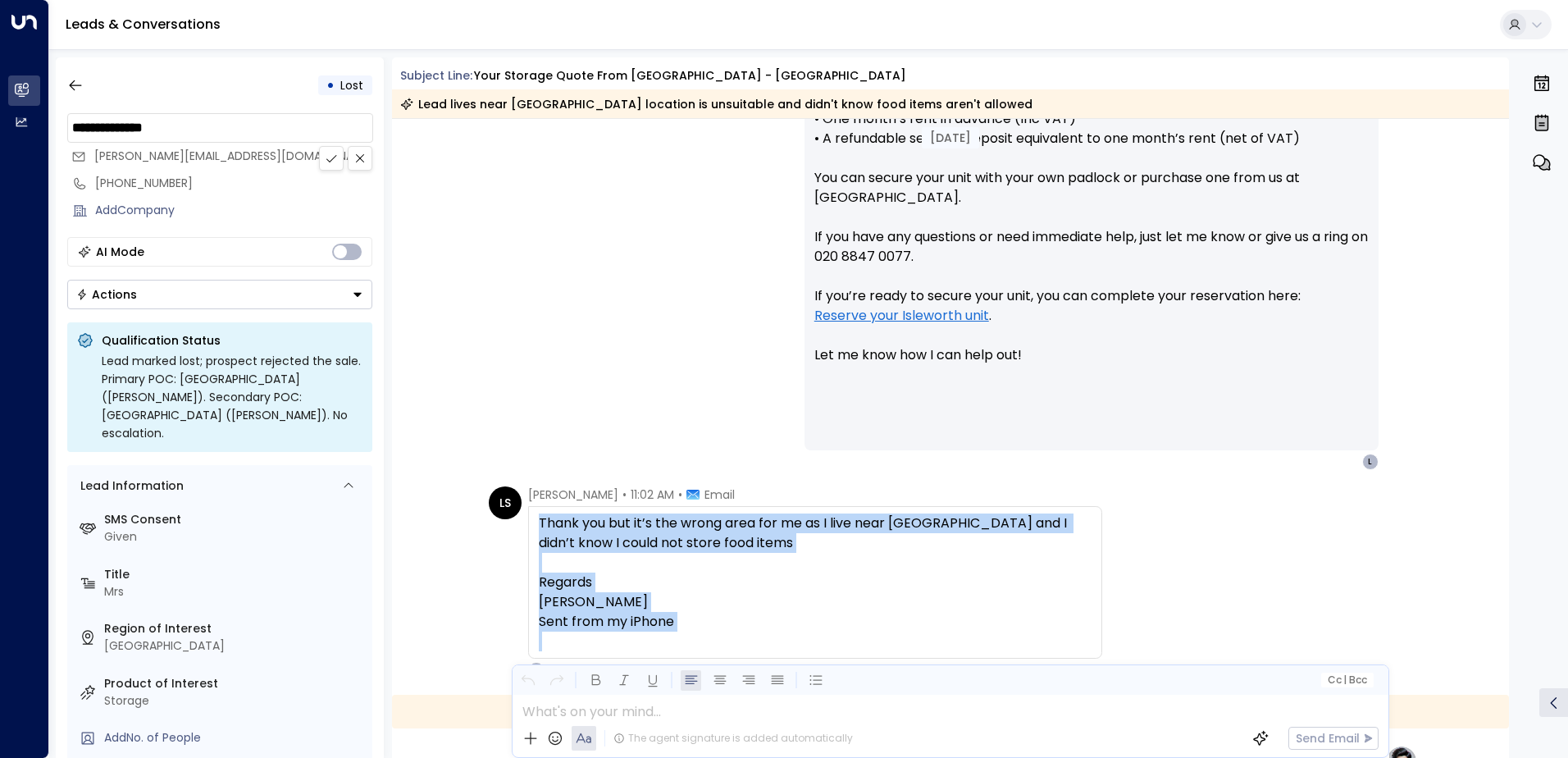
scroll to position [984, 0]
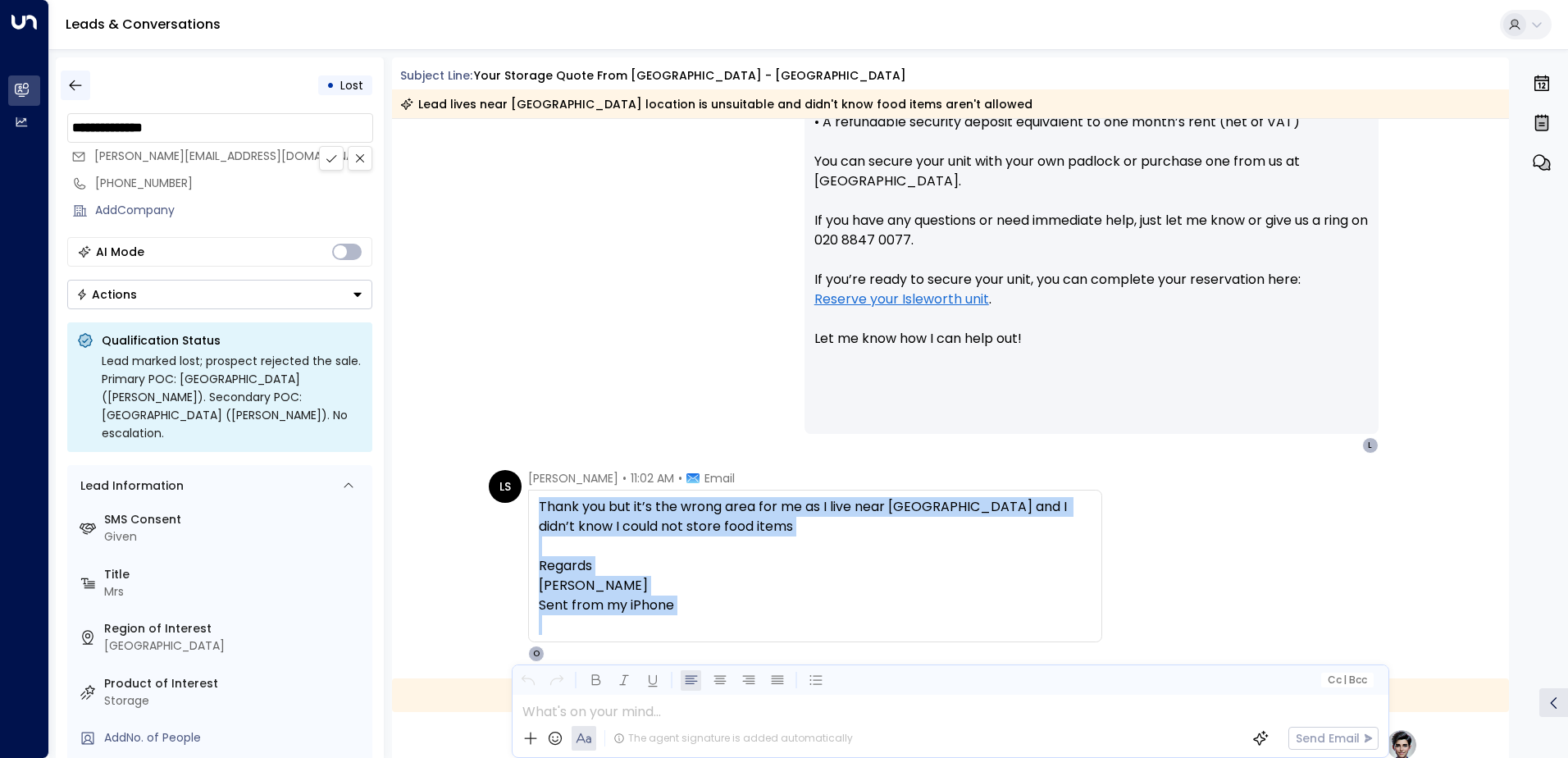
click at [85, 87] on button "button" at bounding box center [75, 84] width 29 height 29
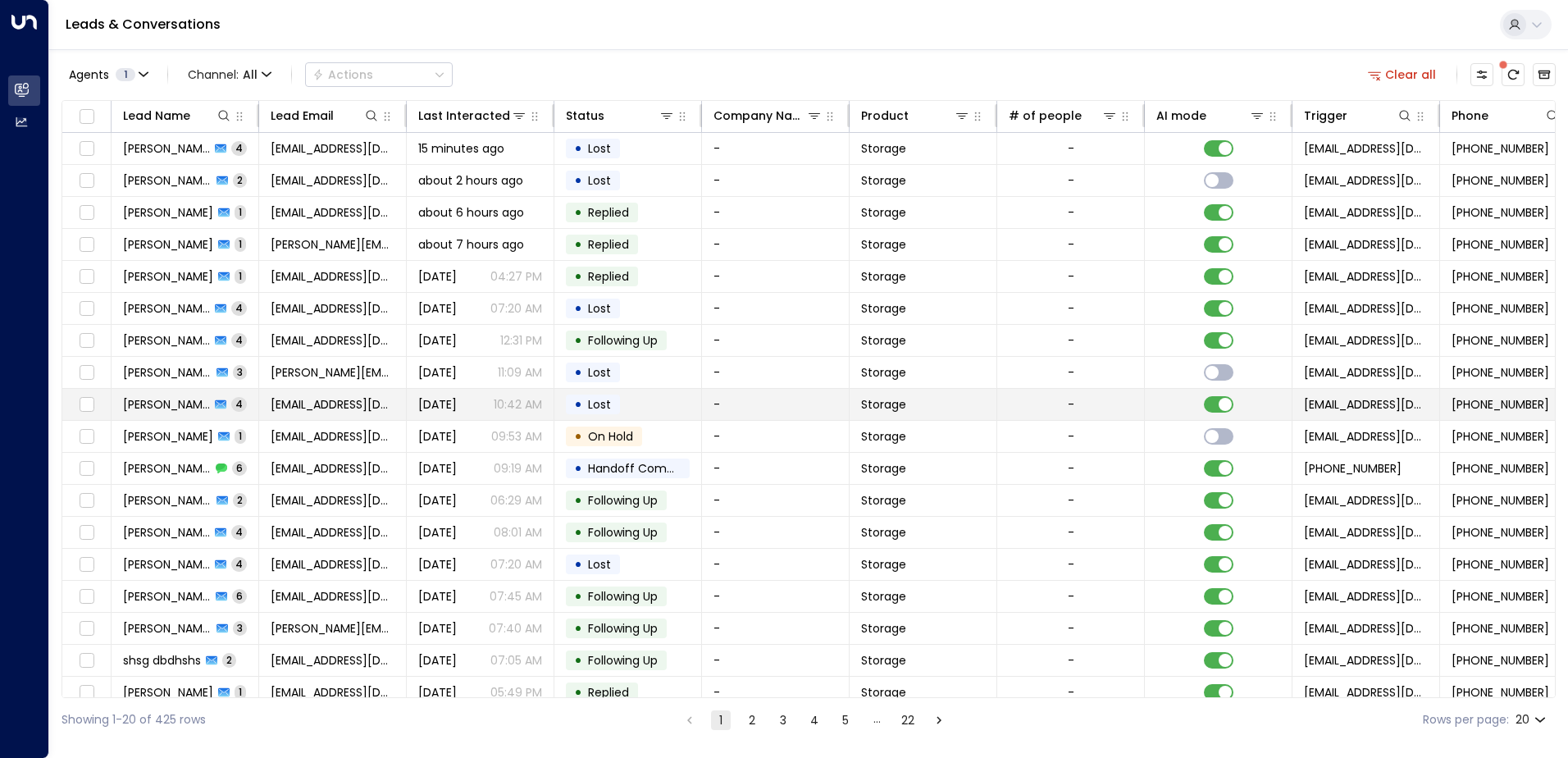
click at [602, 401] on span "Lost" at bounding box center [599, 404] width 23 height 16
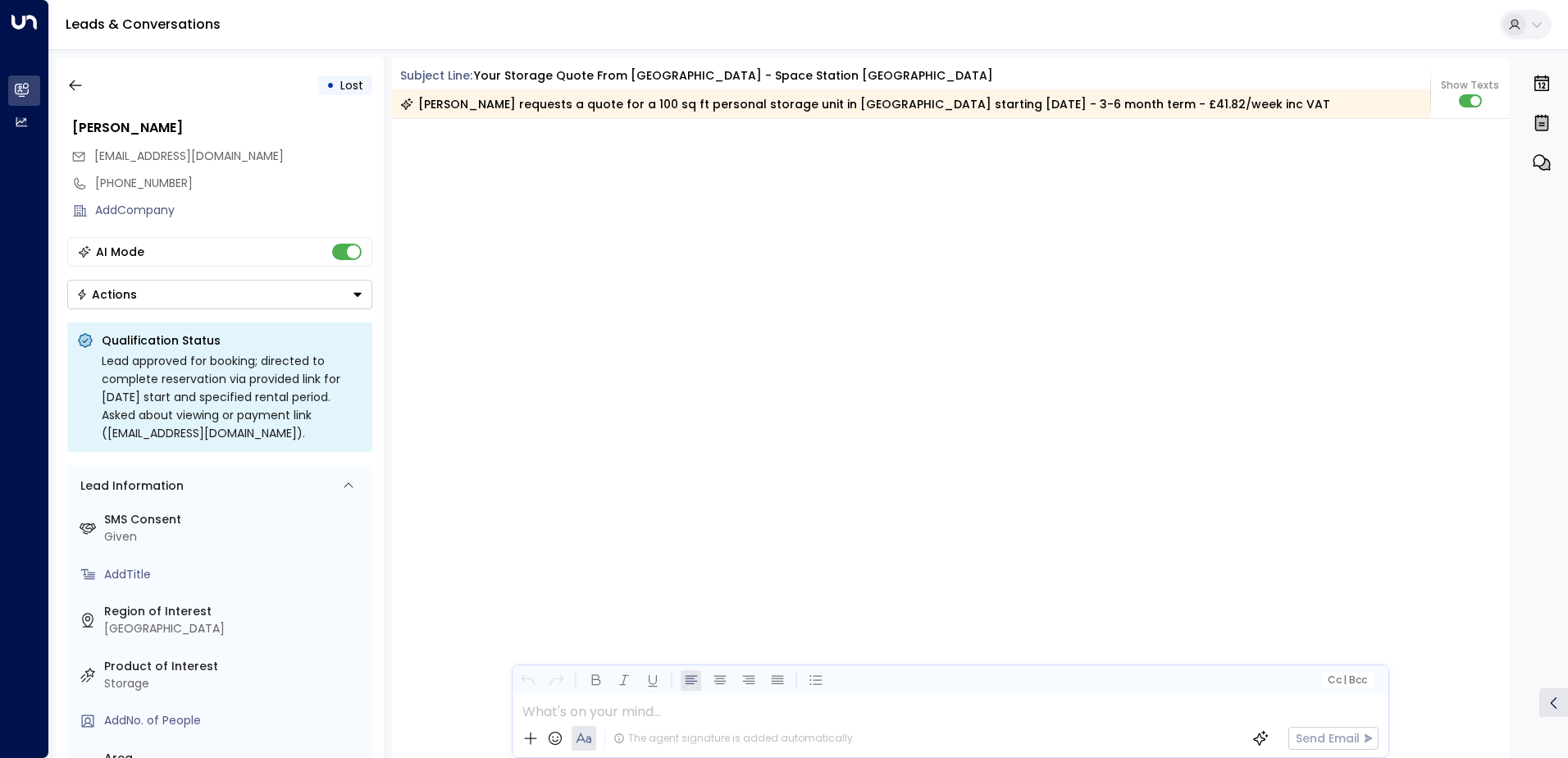
scroll to position [3413, 0]
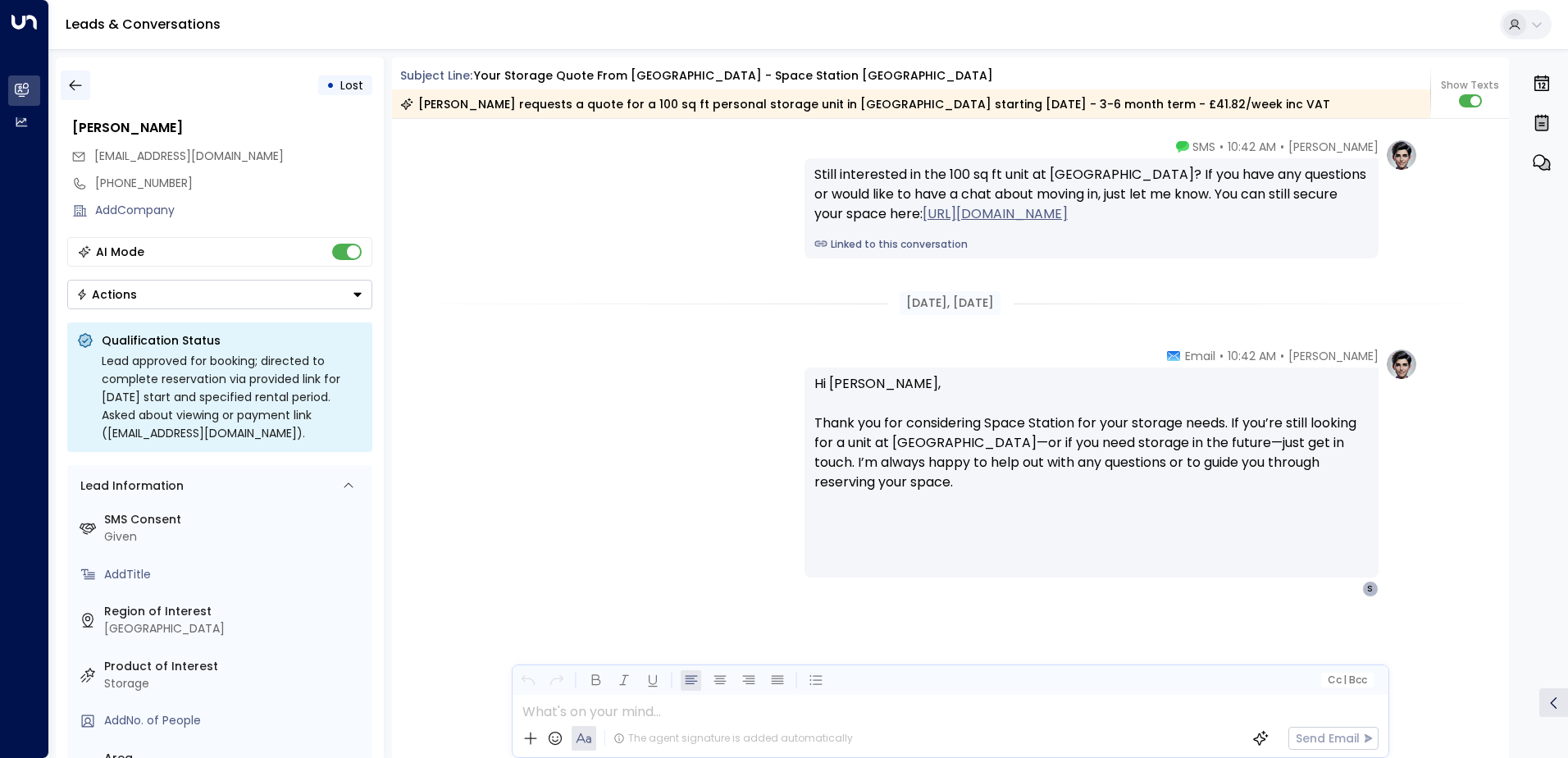
click at [78, 76] on button "button" at bounding box center [75, 84] width 29 height 29
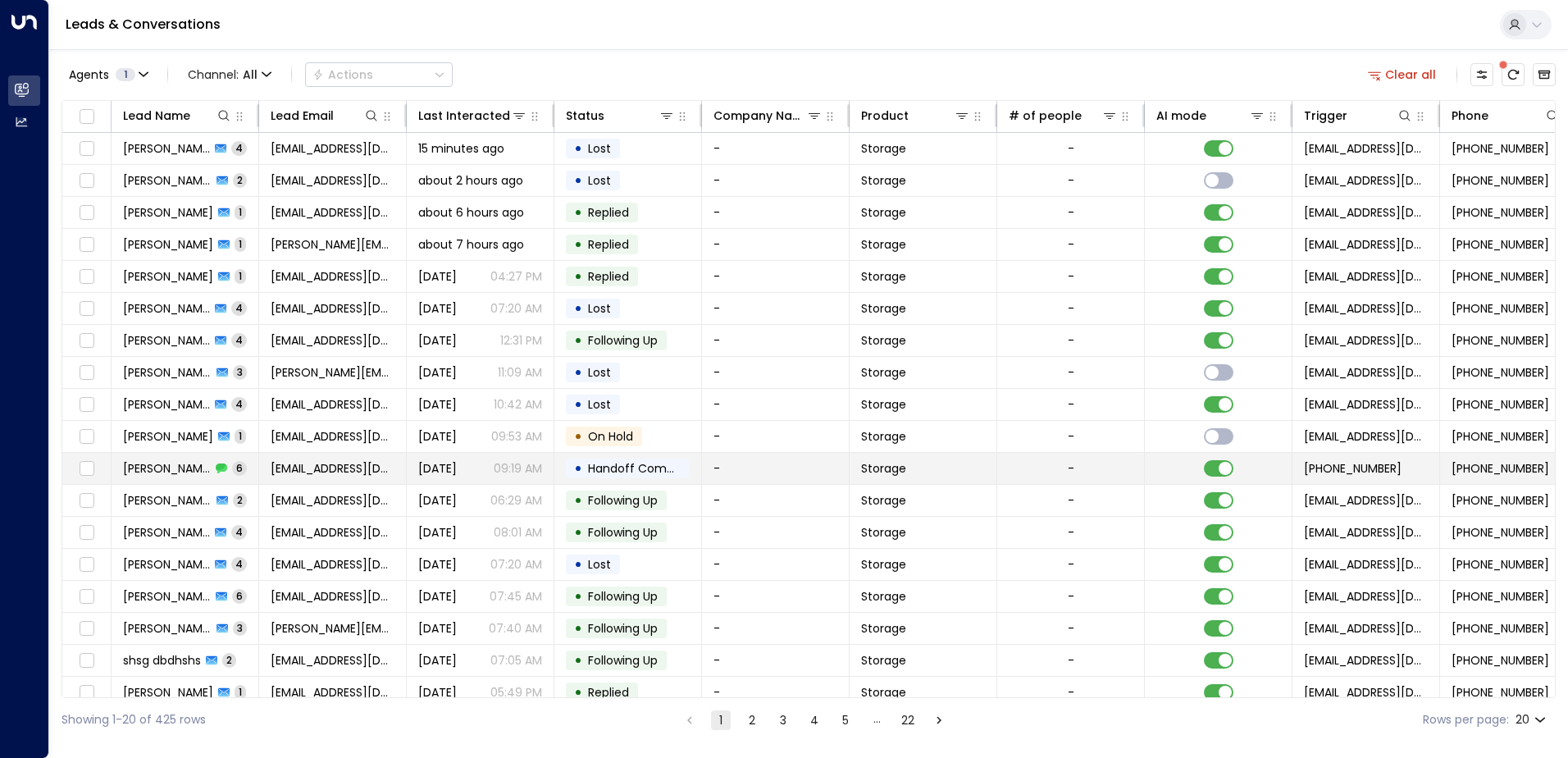
click at [626, 475] on span "Handoff Completed" at bounding box center [645, 467] width 116 height 16
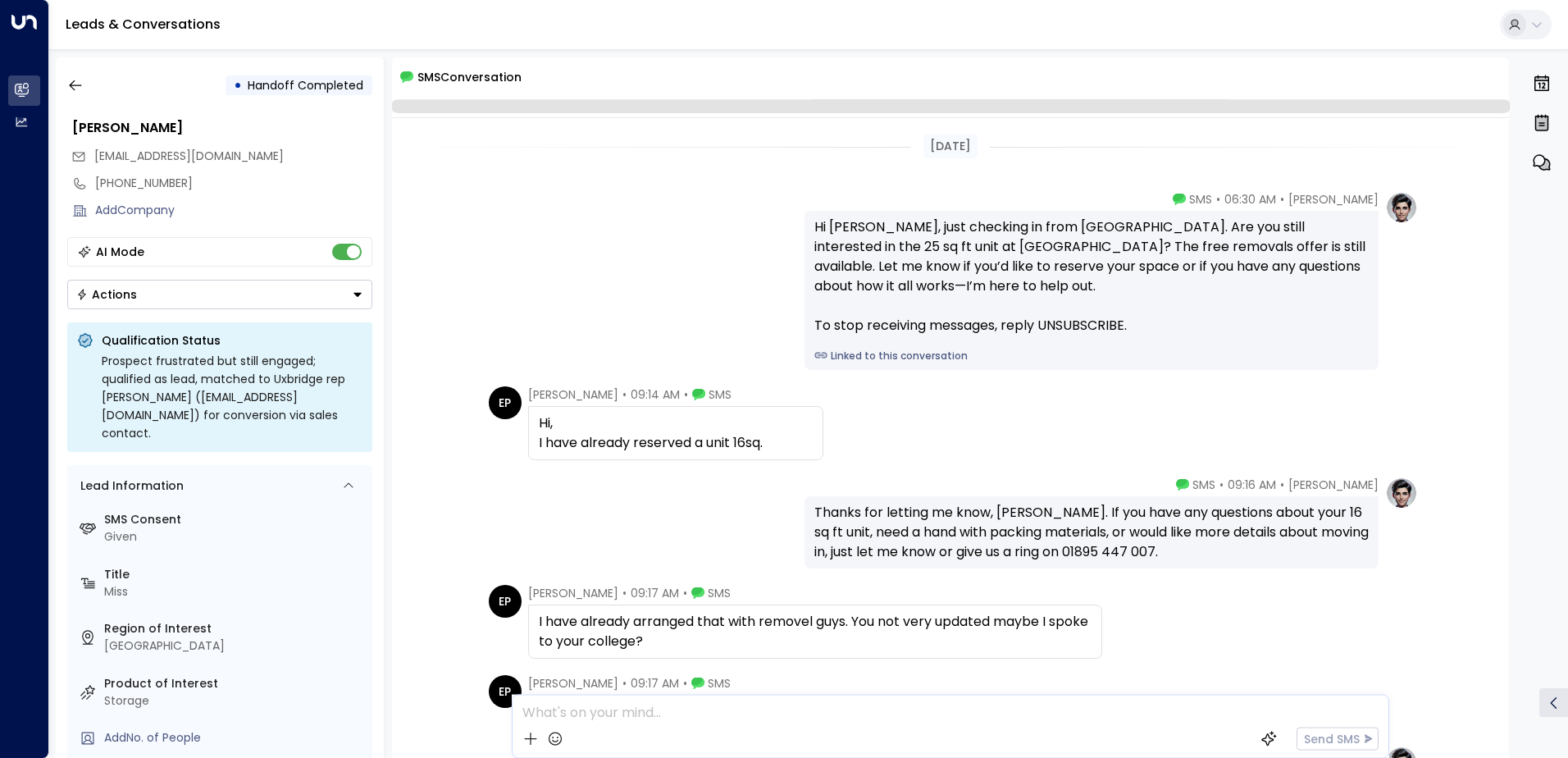
scroll to position [271, 0]
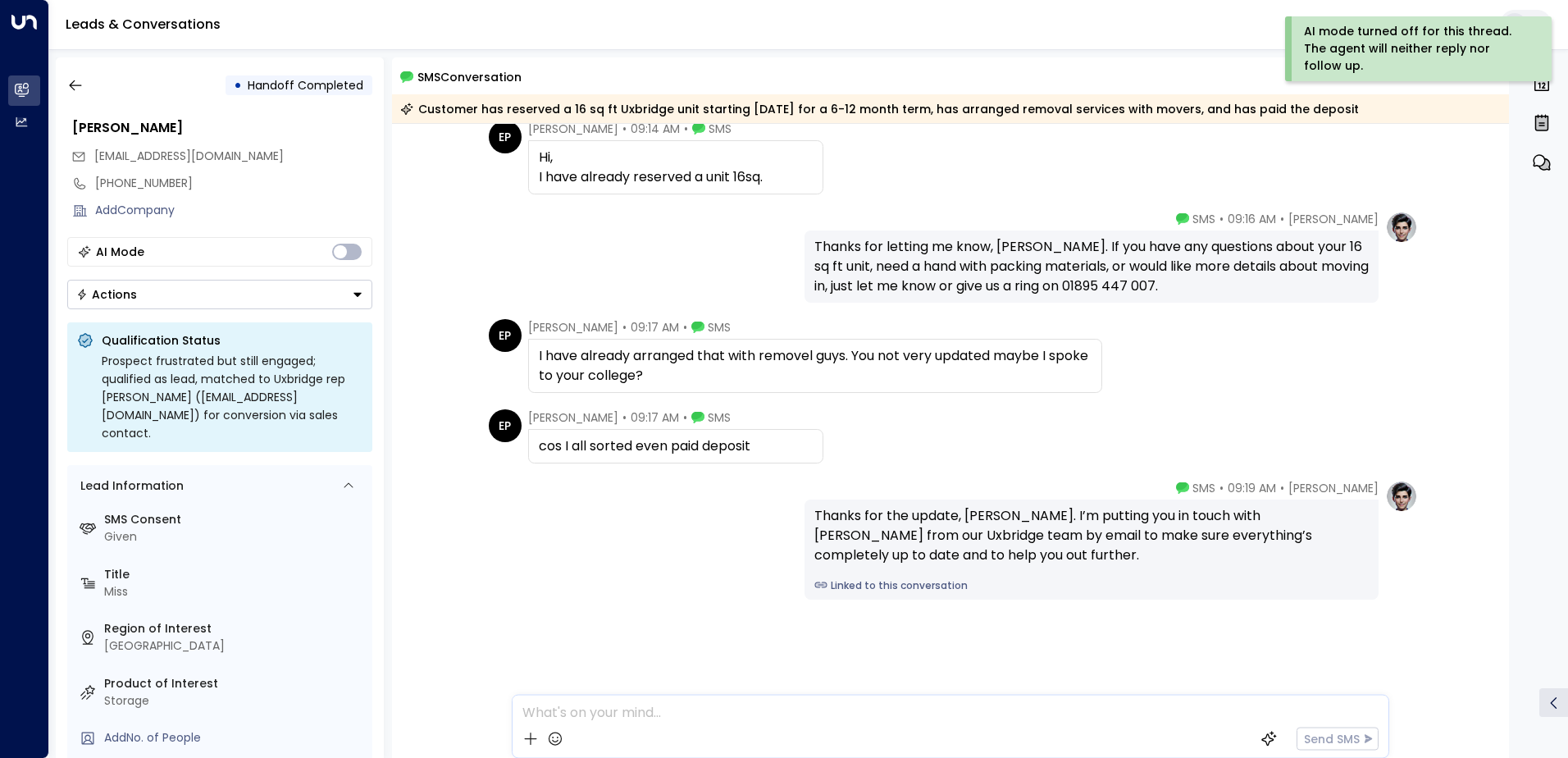
click at [347, 293] on button "Actions" at bounding box center [220, 294] width 305 height 29
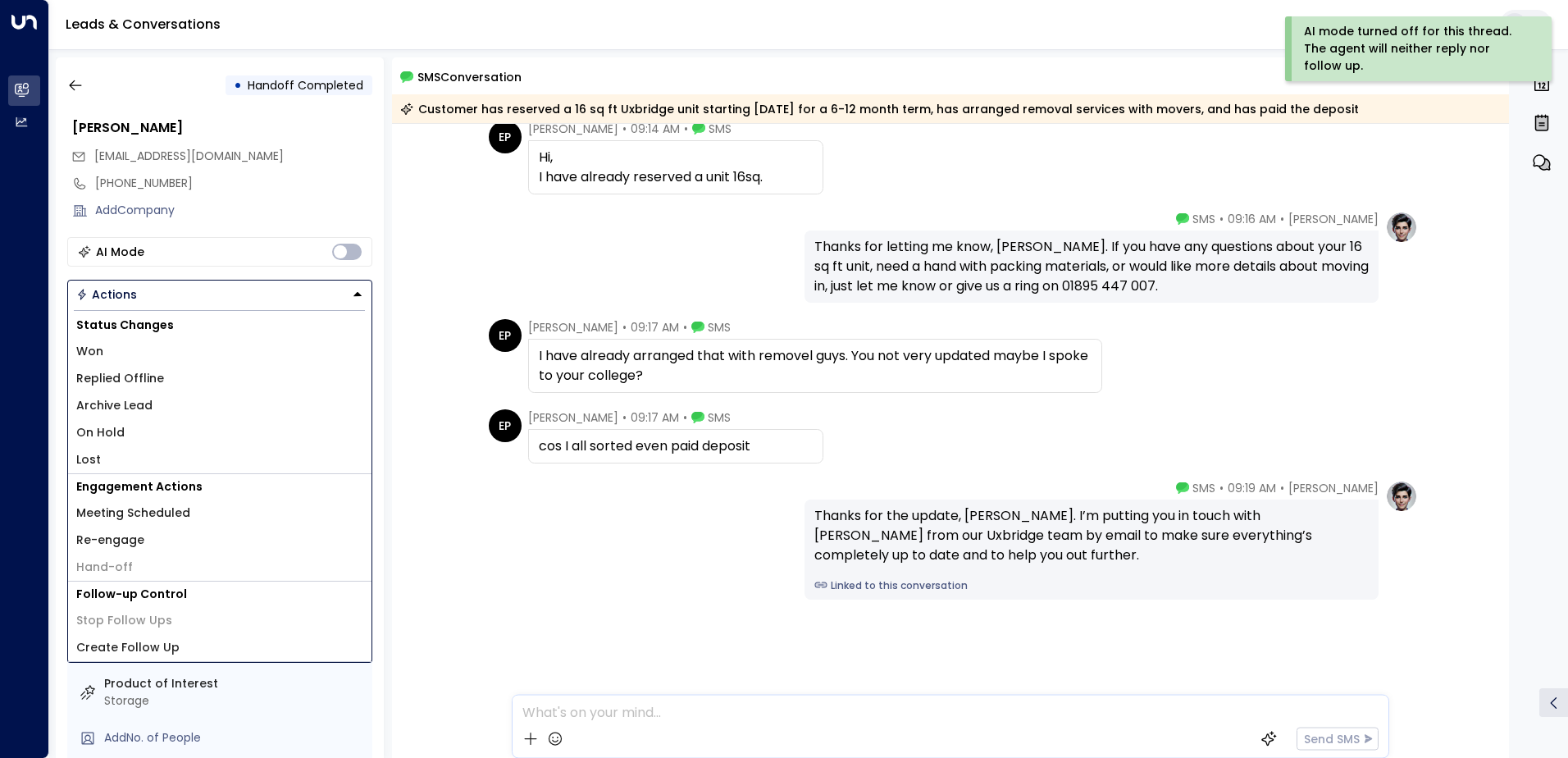
click at [191, 347] on li "Won" at bounding box center [220, 352] width 303 height 27
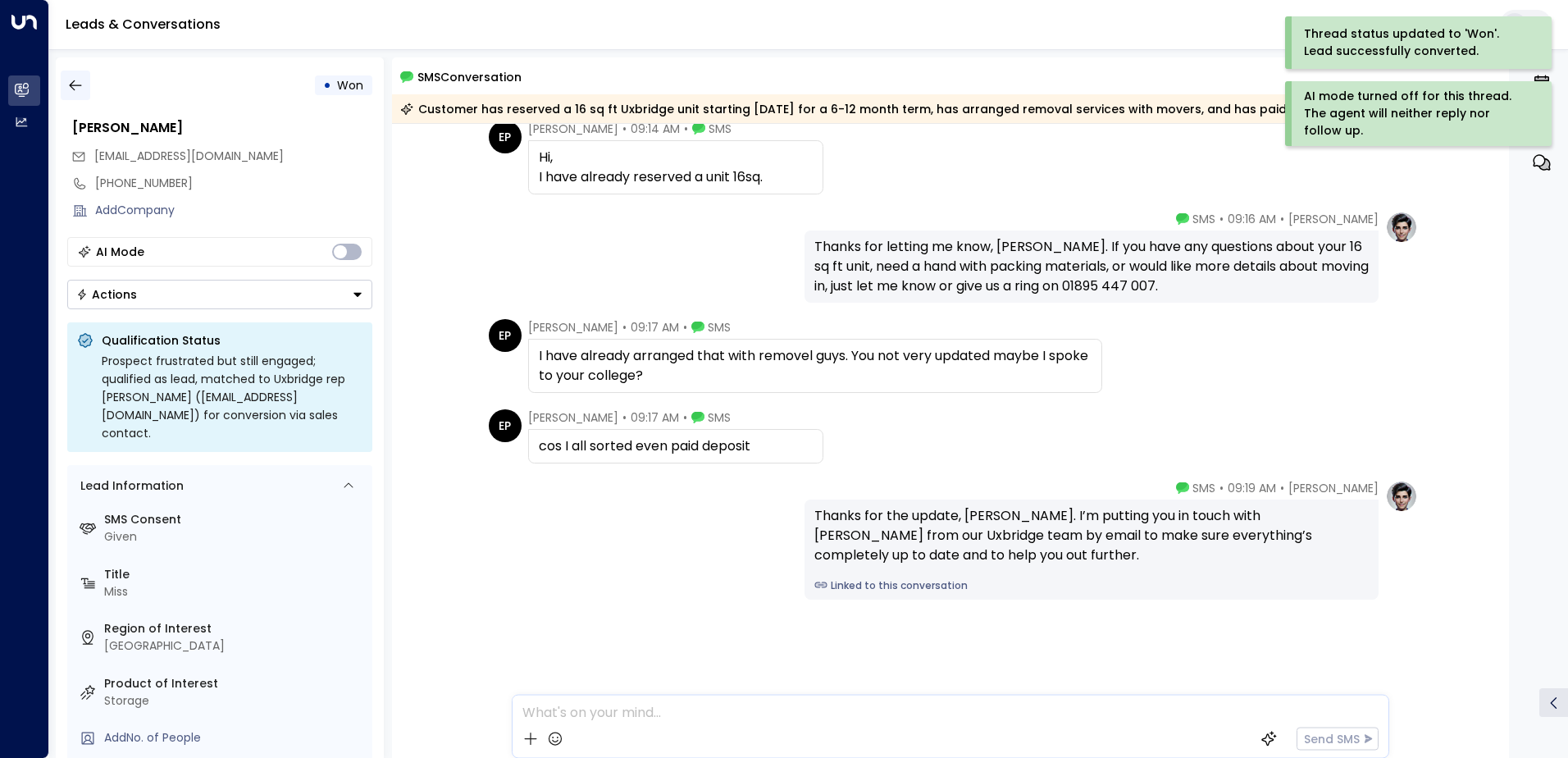
click at [76, 85] on icon "button" at bounding box center [75, 85] width 12 height 10
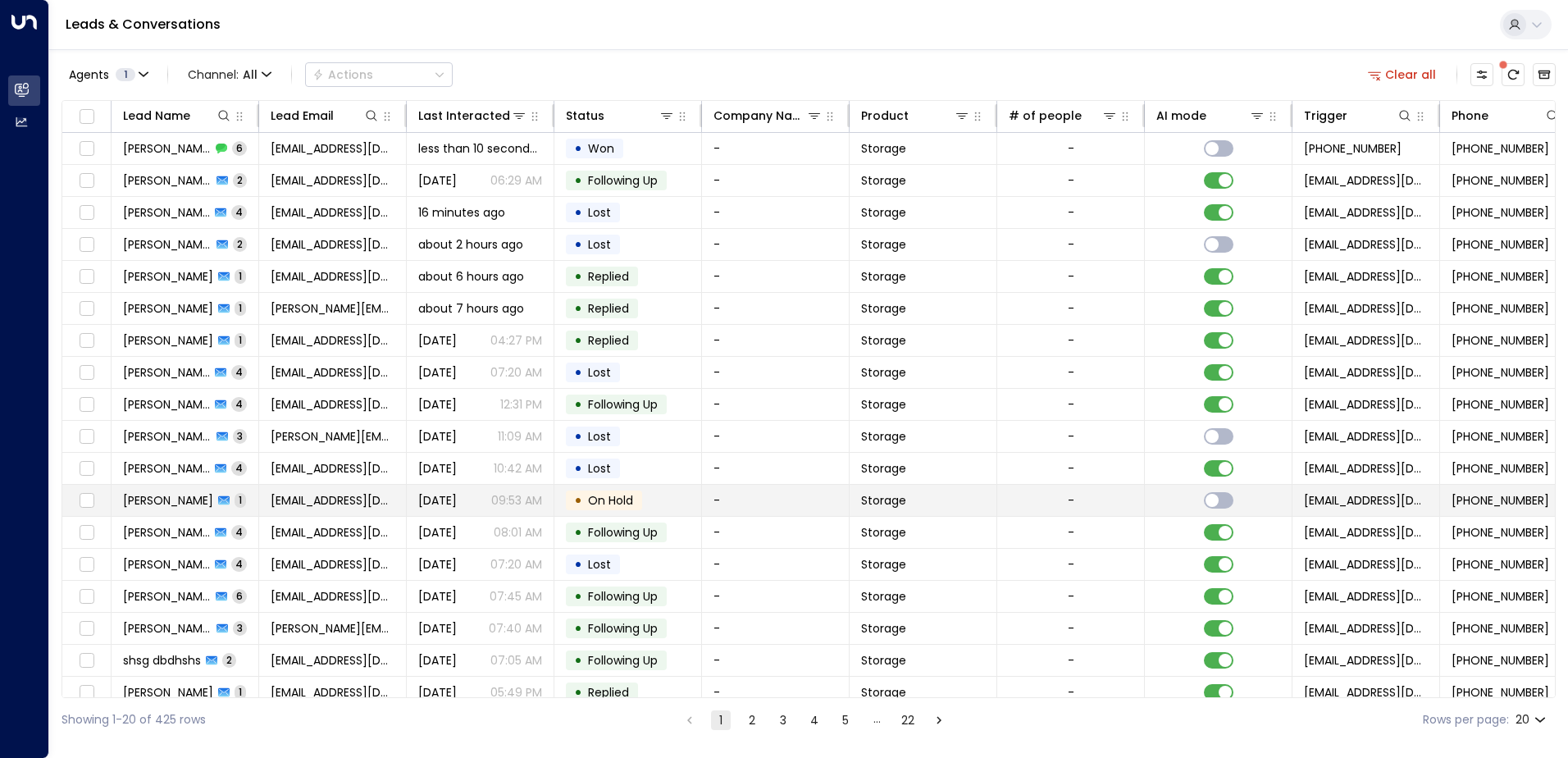
click at [636, 496] on span "On Hold" at bounding box center [610, 499] width 57 height 16
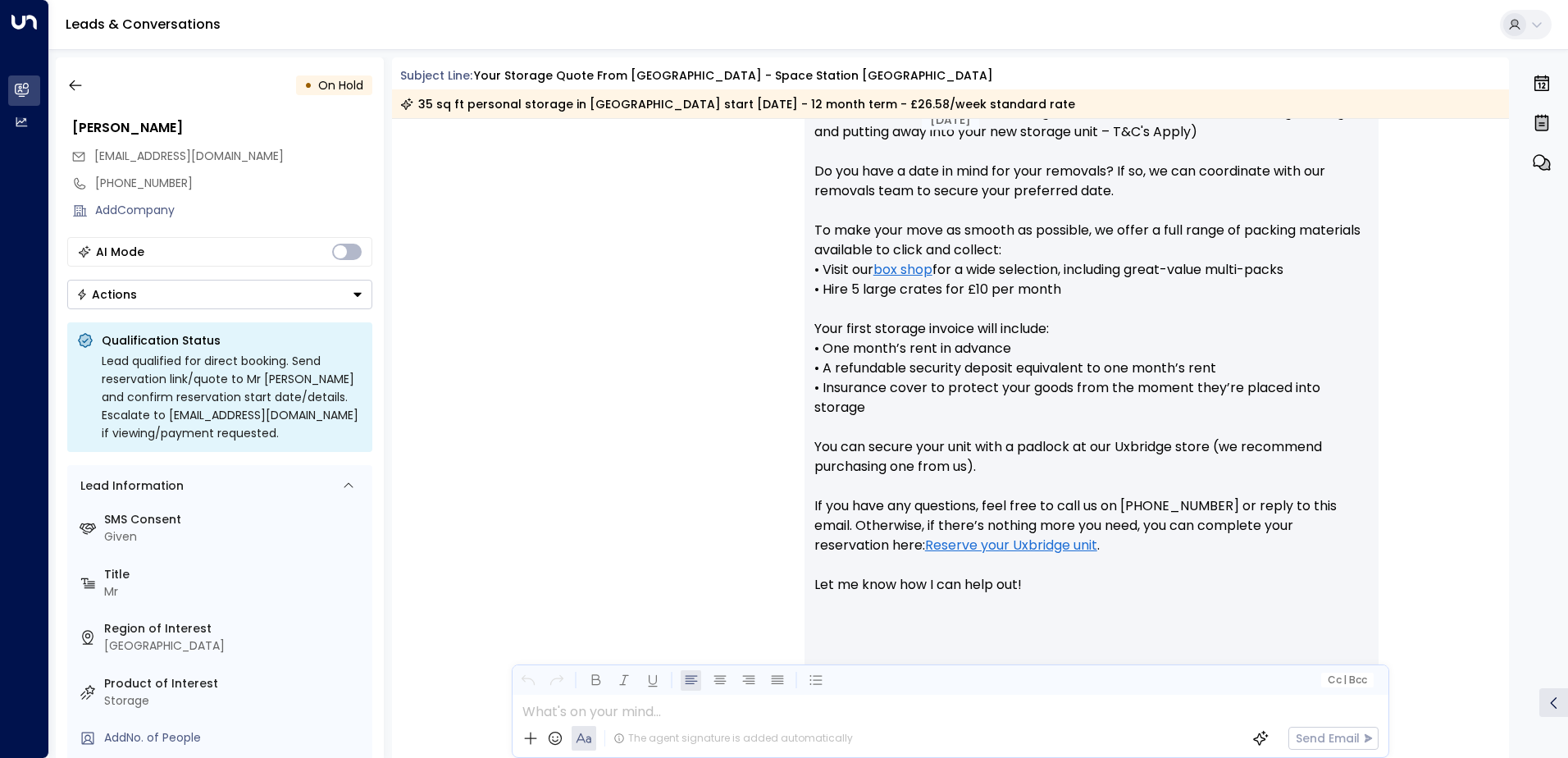
scroll to position [843, 0]
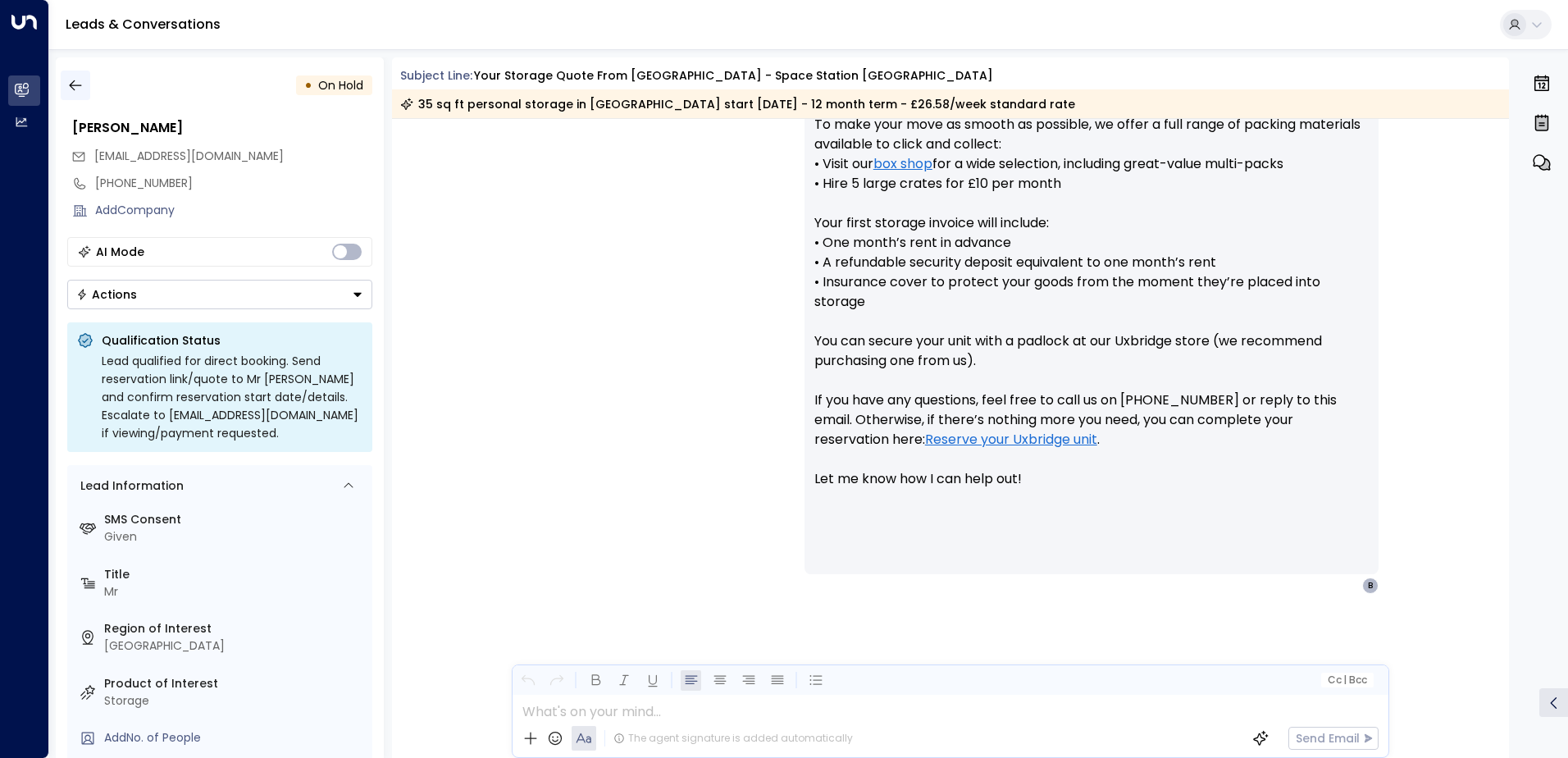
click at [82, 82] on icon "button" at bounding box center [75, 84] width 16 height 16
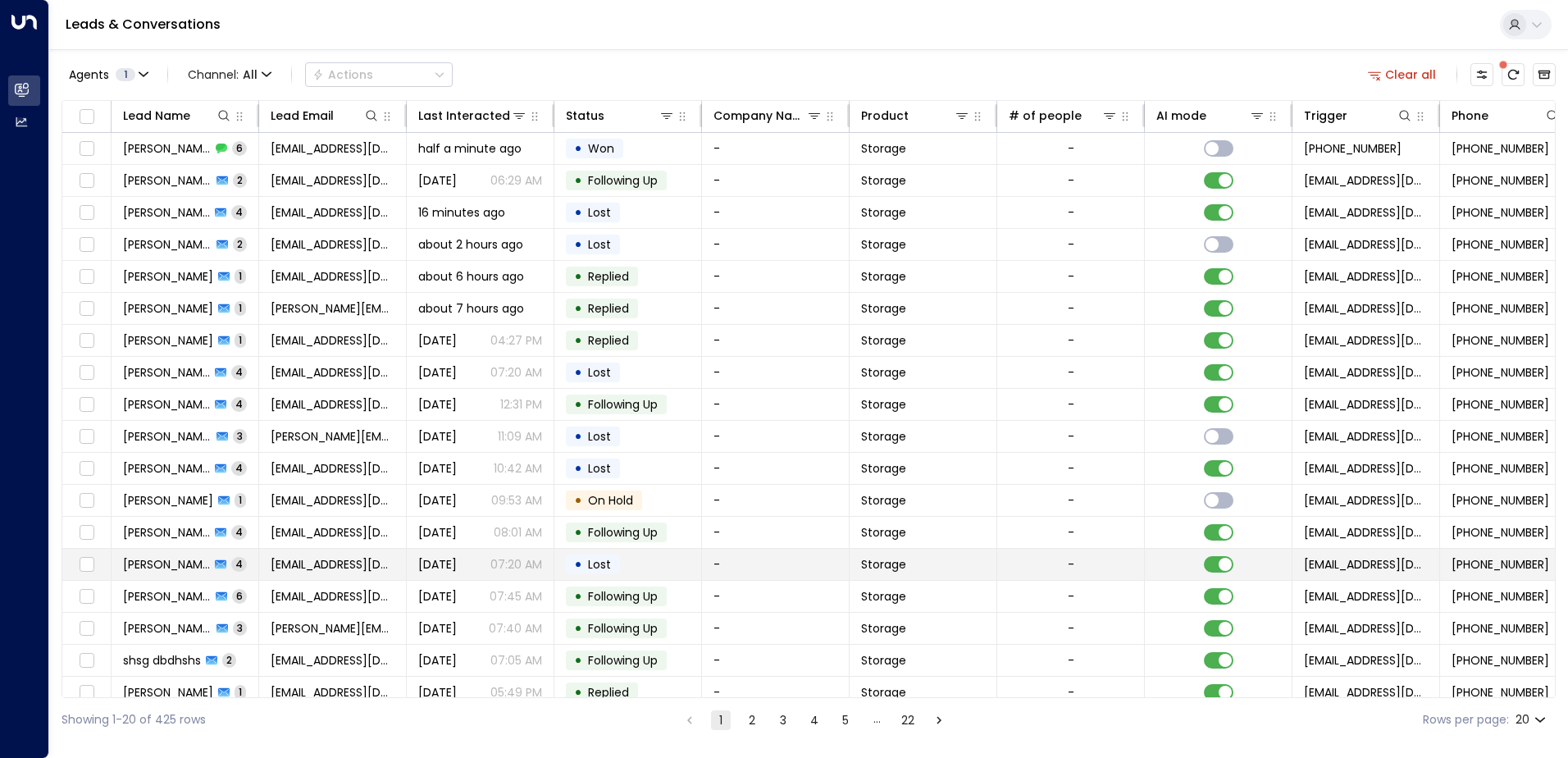
click at [601, 562] on span "Lost" at bounding box center [599, 564] width 23 height 16
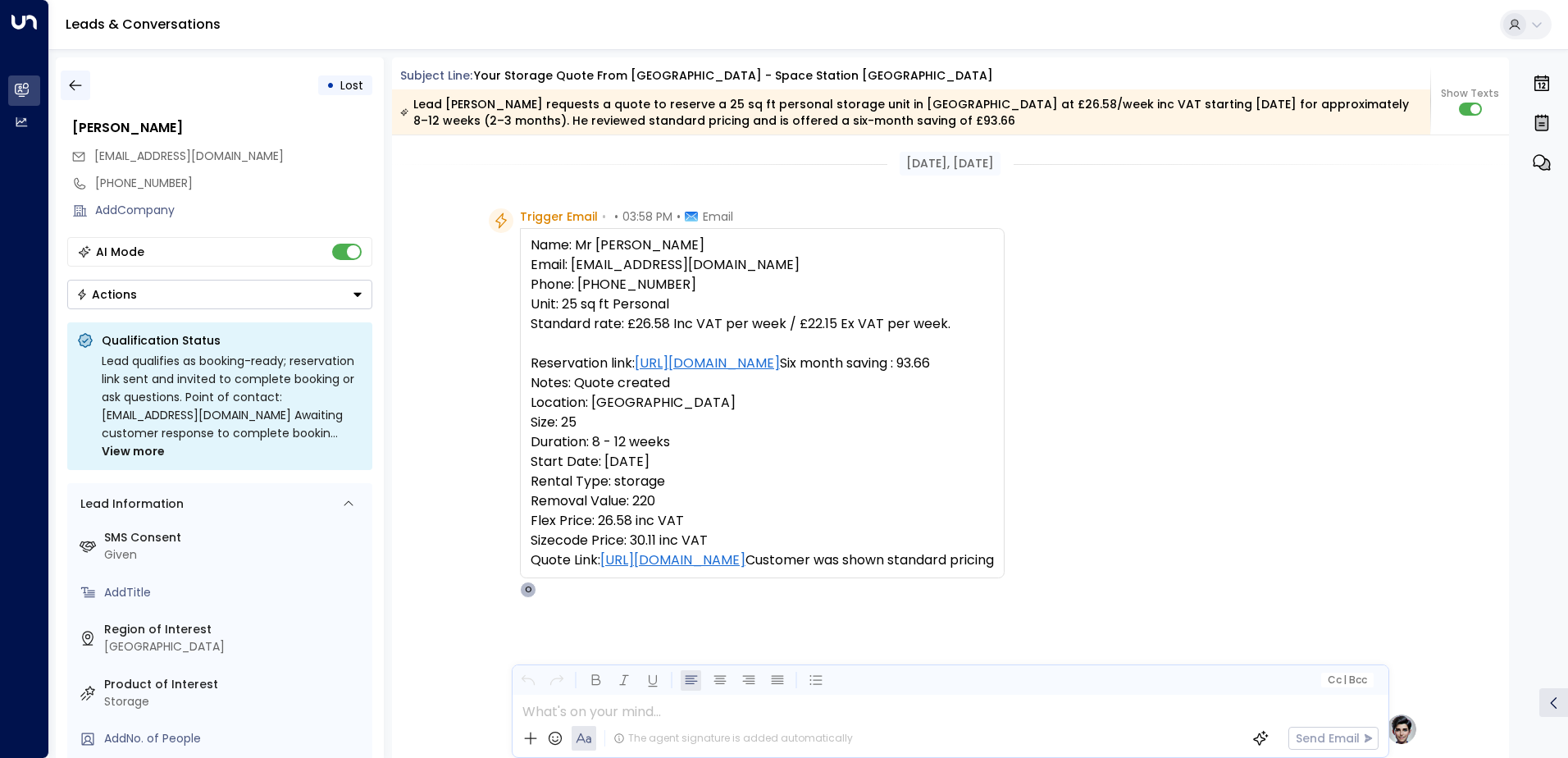
click at [74, 79] on icon "button" at bounding box center [75, 84] width 16 height 16
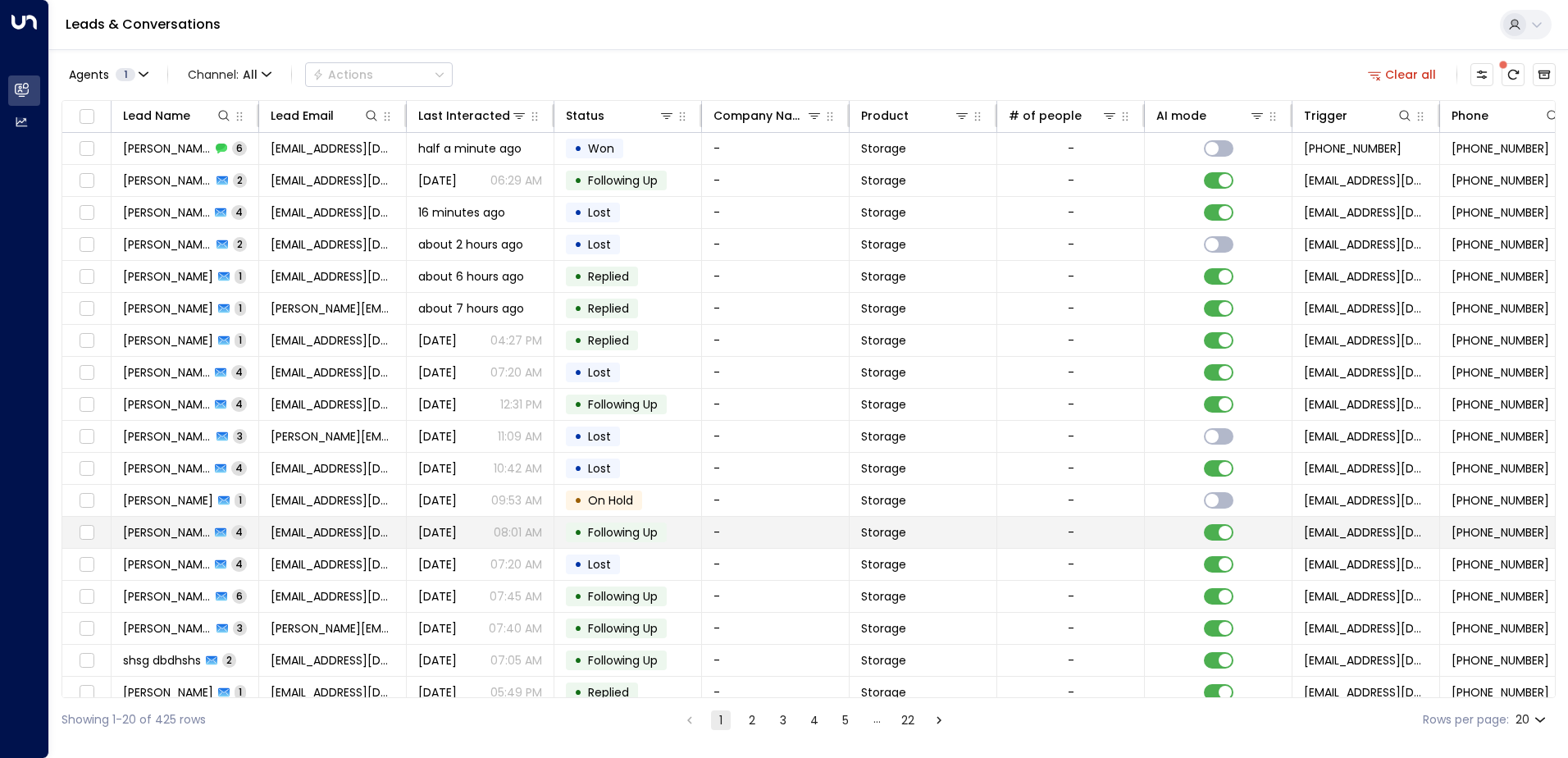
click at [612, 536] on span "Following Up" at bounding box center [622, 532] width 70 height 16
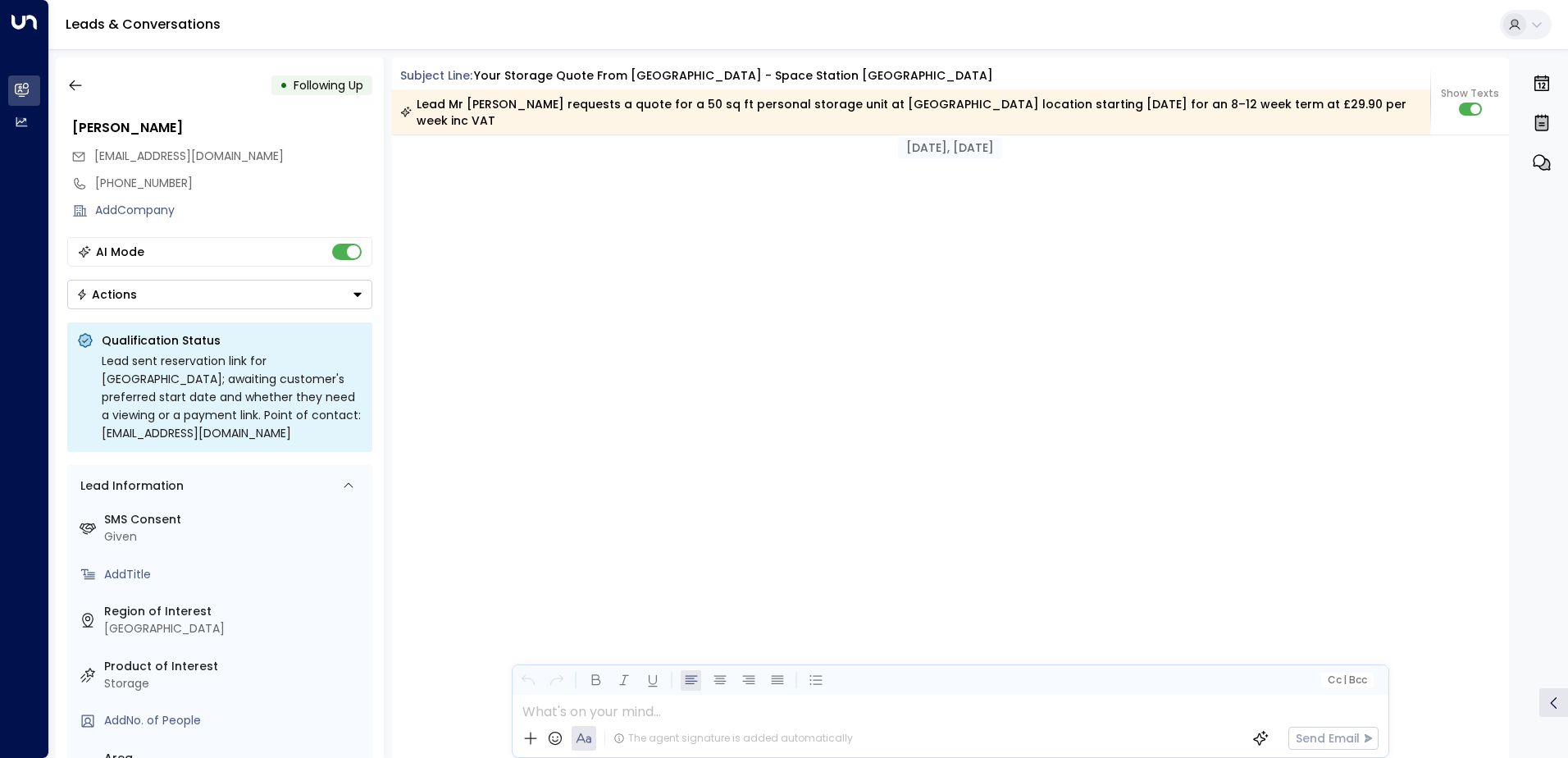
scroll to position [2677, 0]
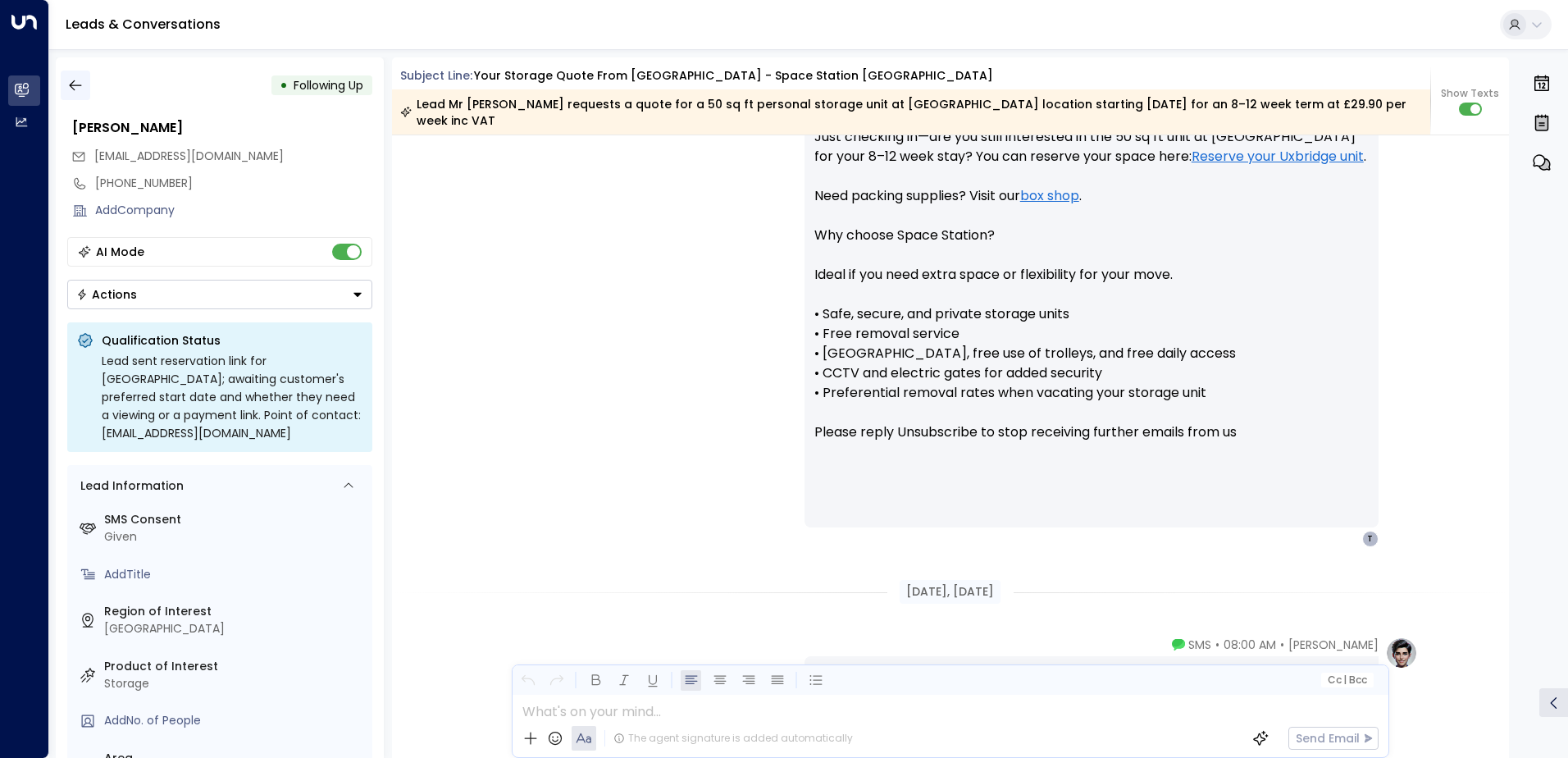
click at [88, 86] on button "button" at bounding box center [75, 84] width 29 height 29
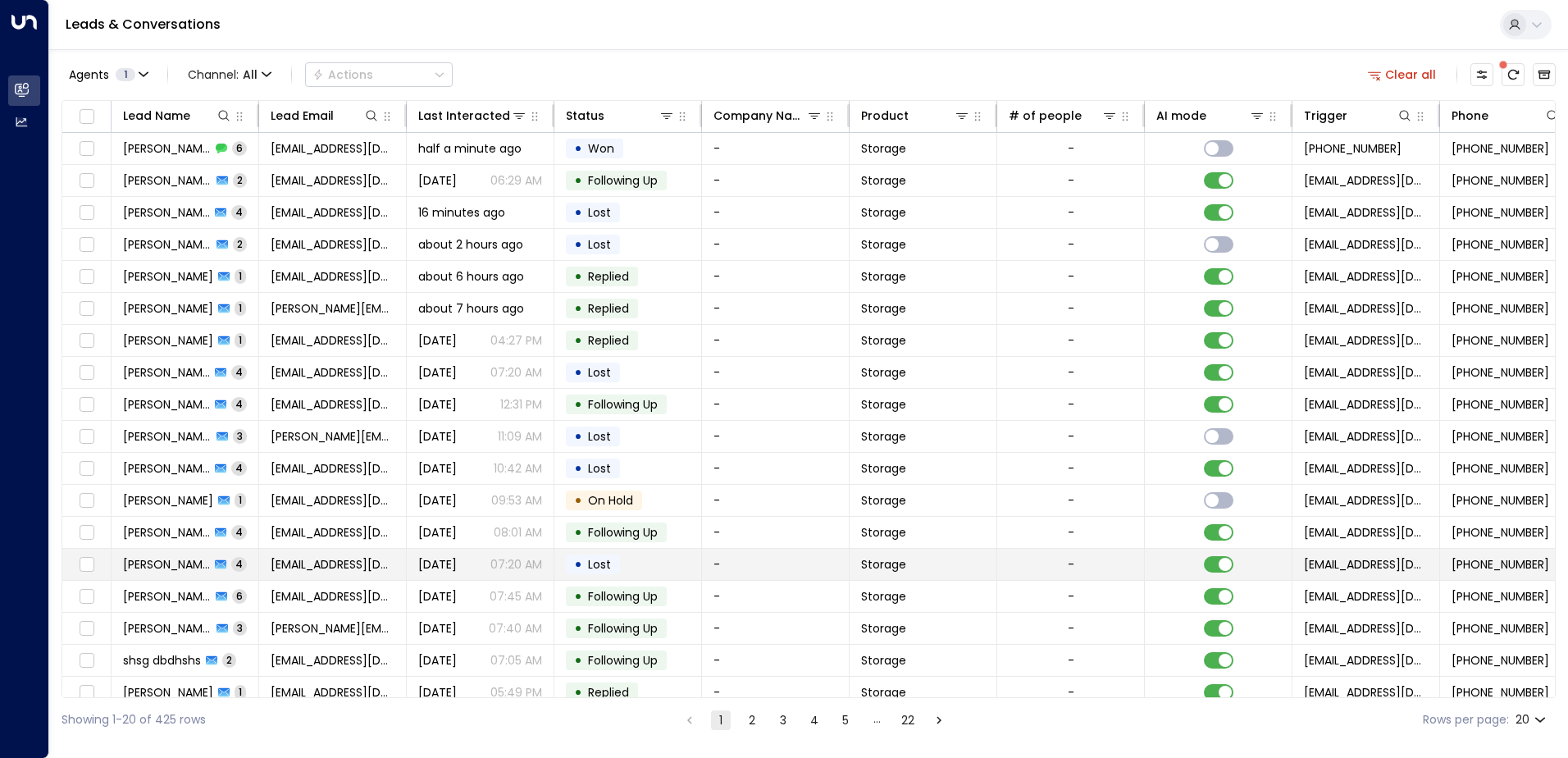
scroll to position [81, 0]
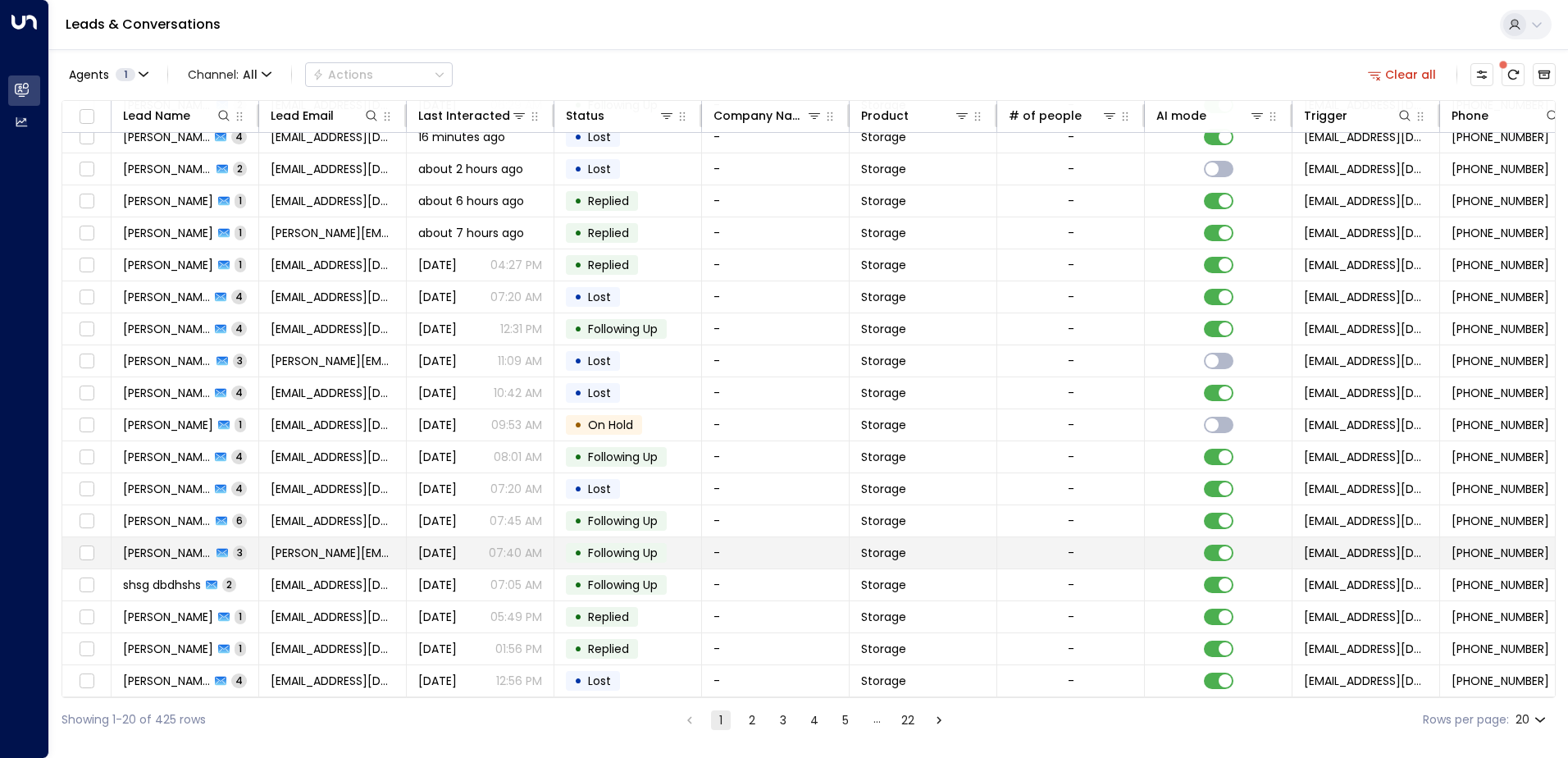
click at [626, 558] on td "• Following Up" at bounding box center [628, 552] width 148 height 31
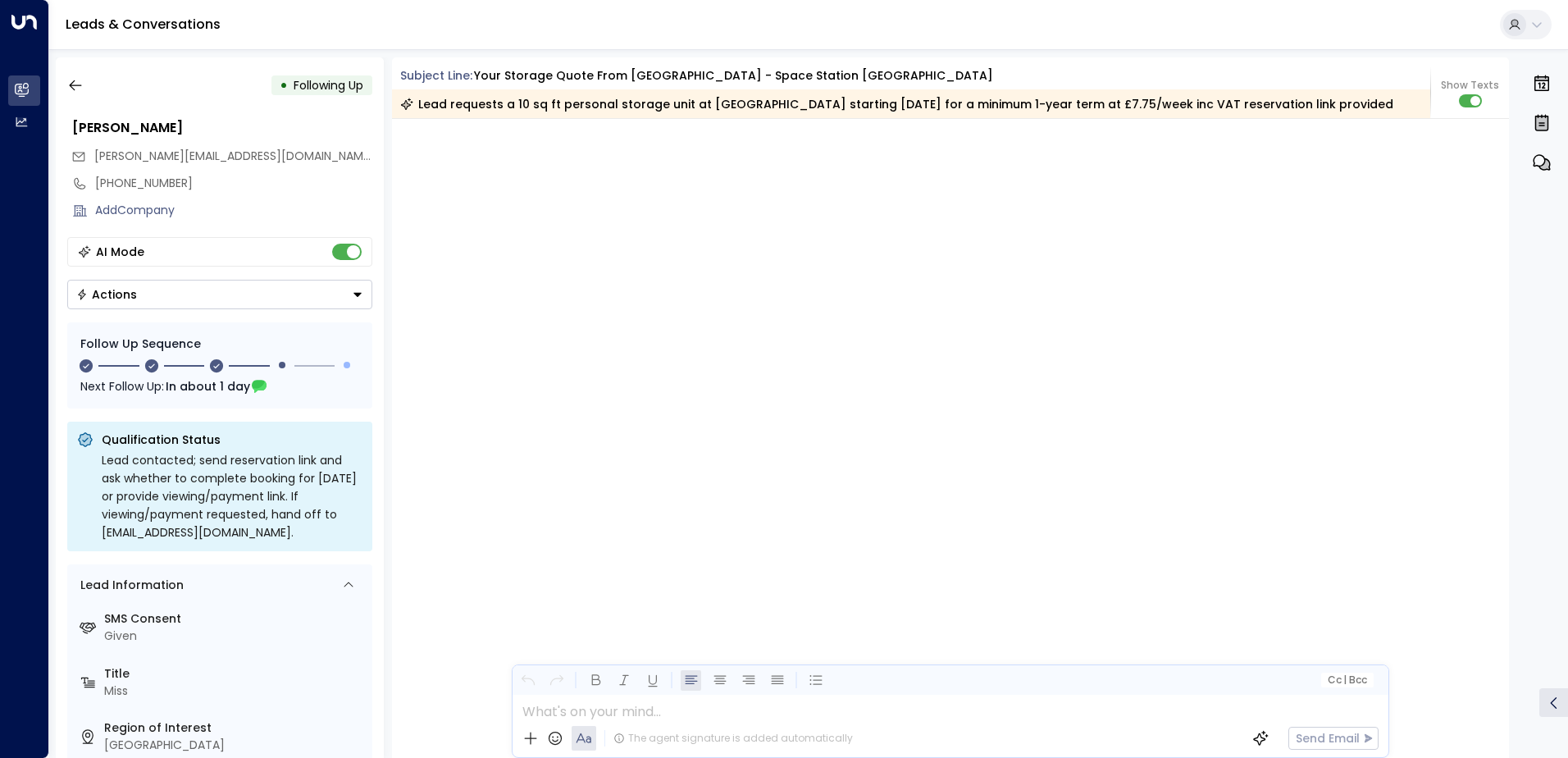
scroll to position [1750, 0]
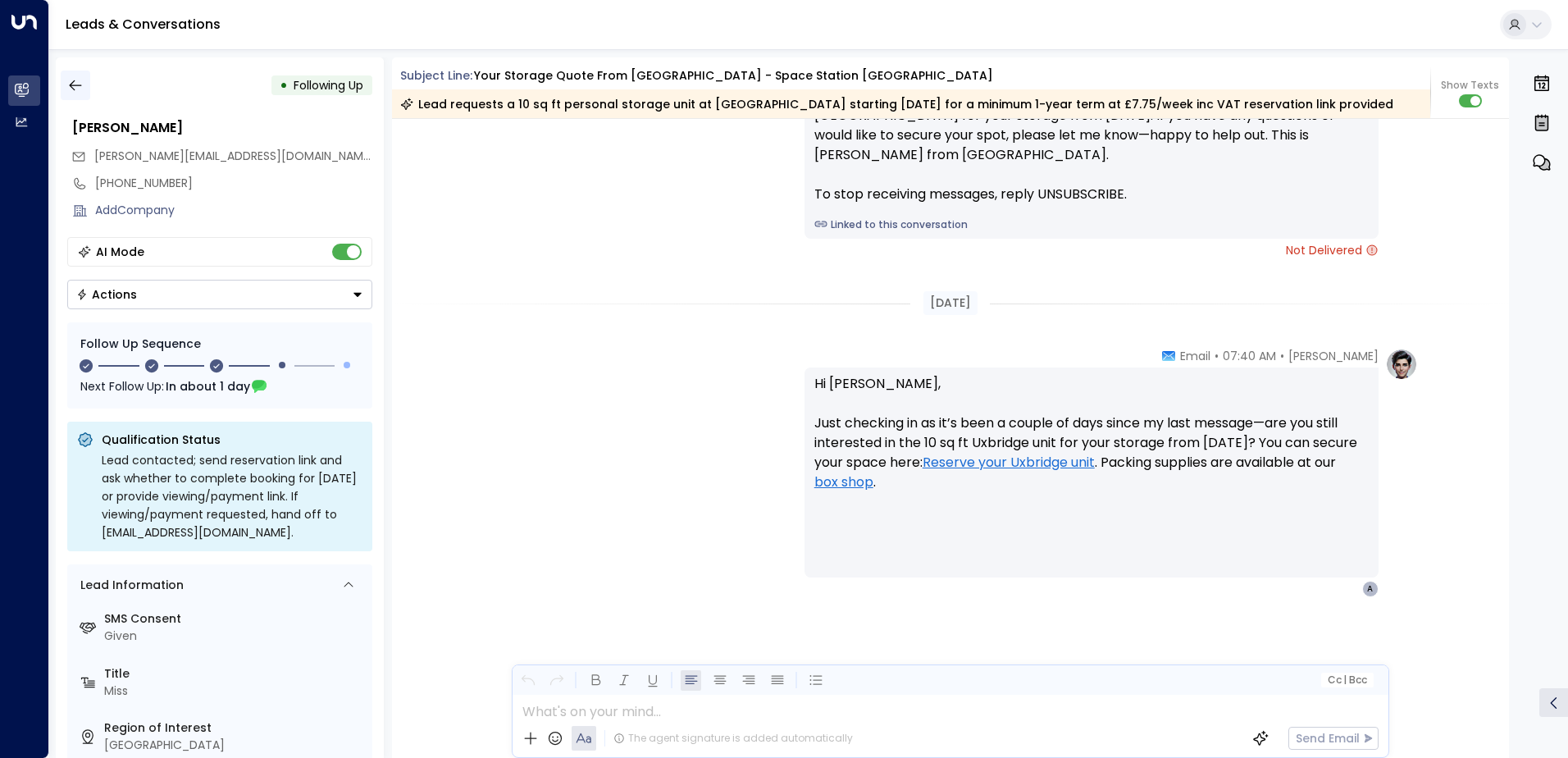
click at [77, 85] on icon "button" at bounding box center [75, 85] width 12 height 10
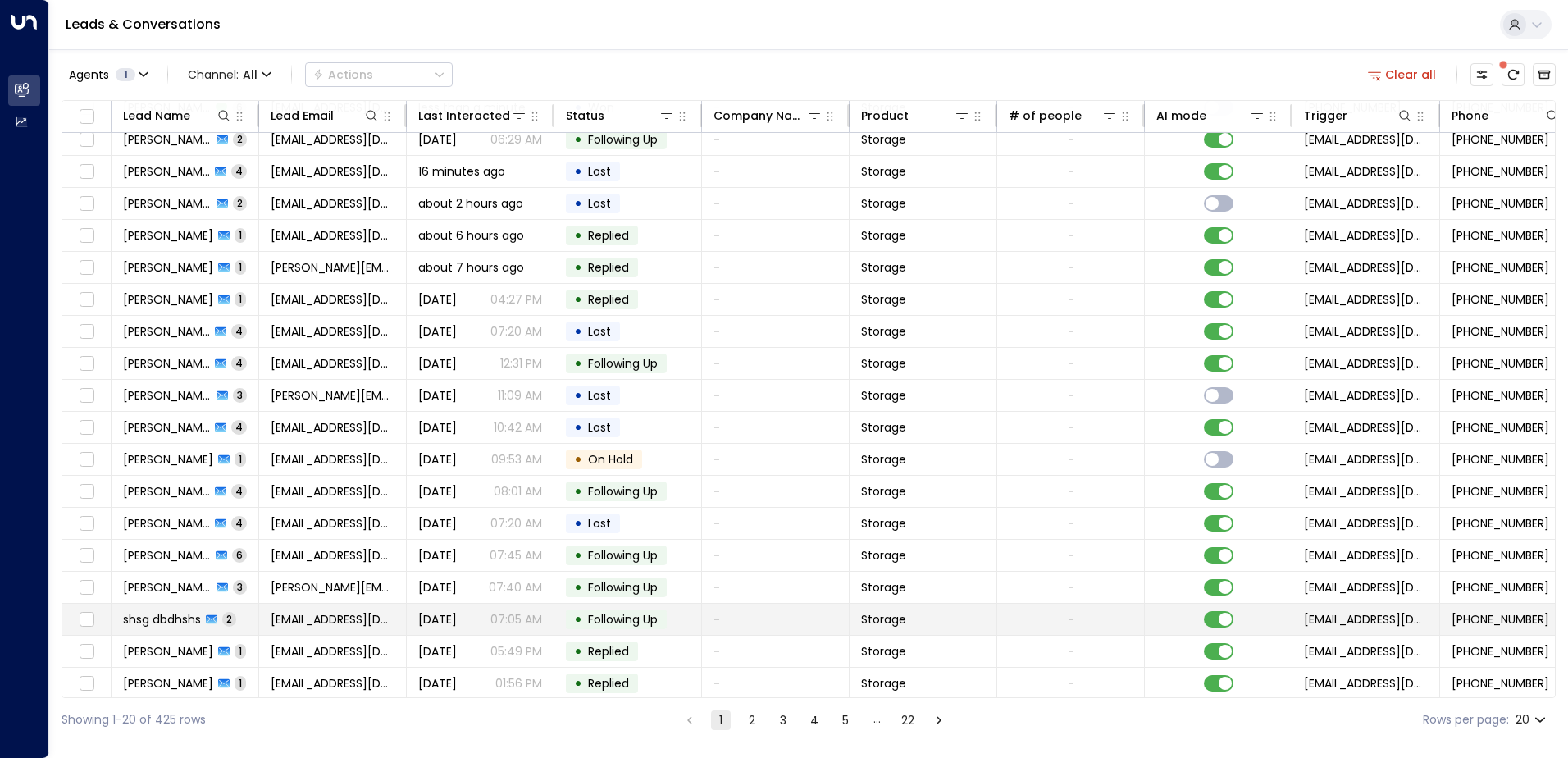
scroll to position [81, 0]
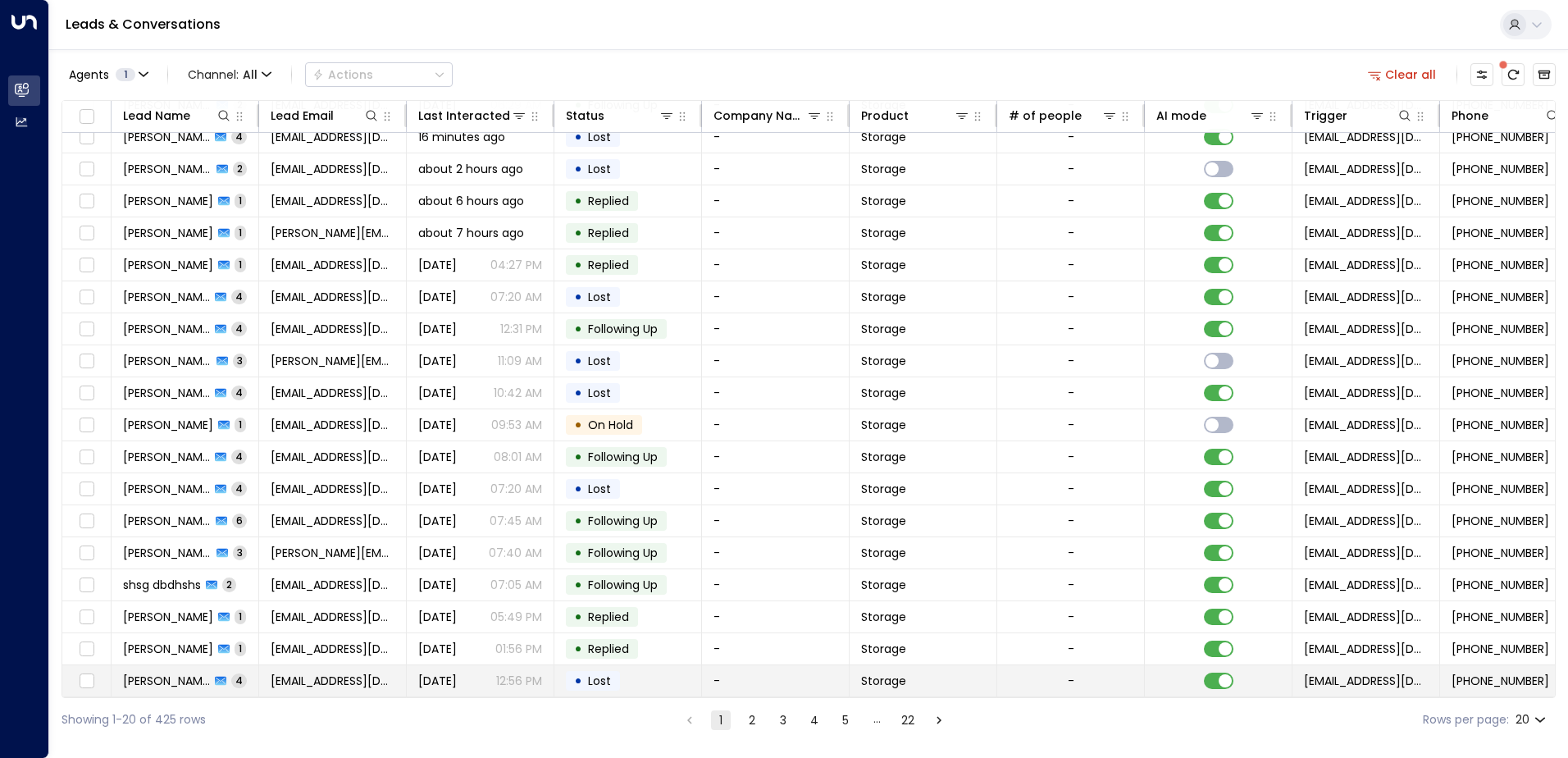
click at [630, 672] on td "• Lost" at bounding box center [628, 680] width 148 height 31
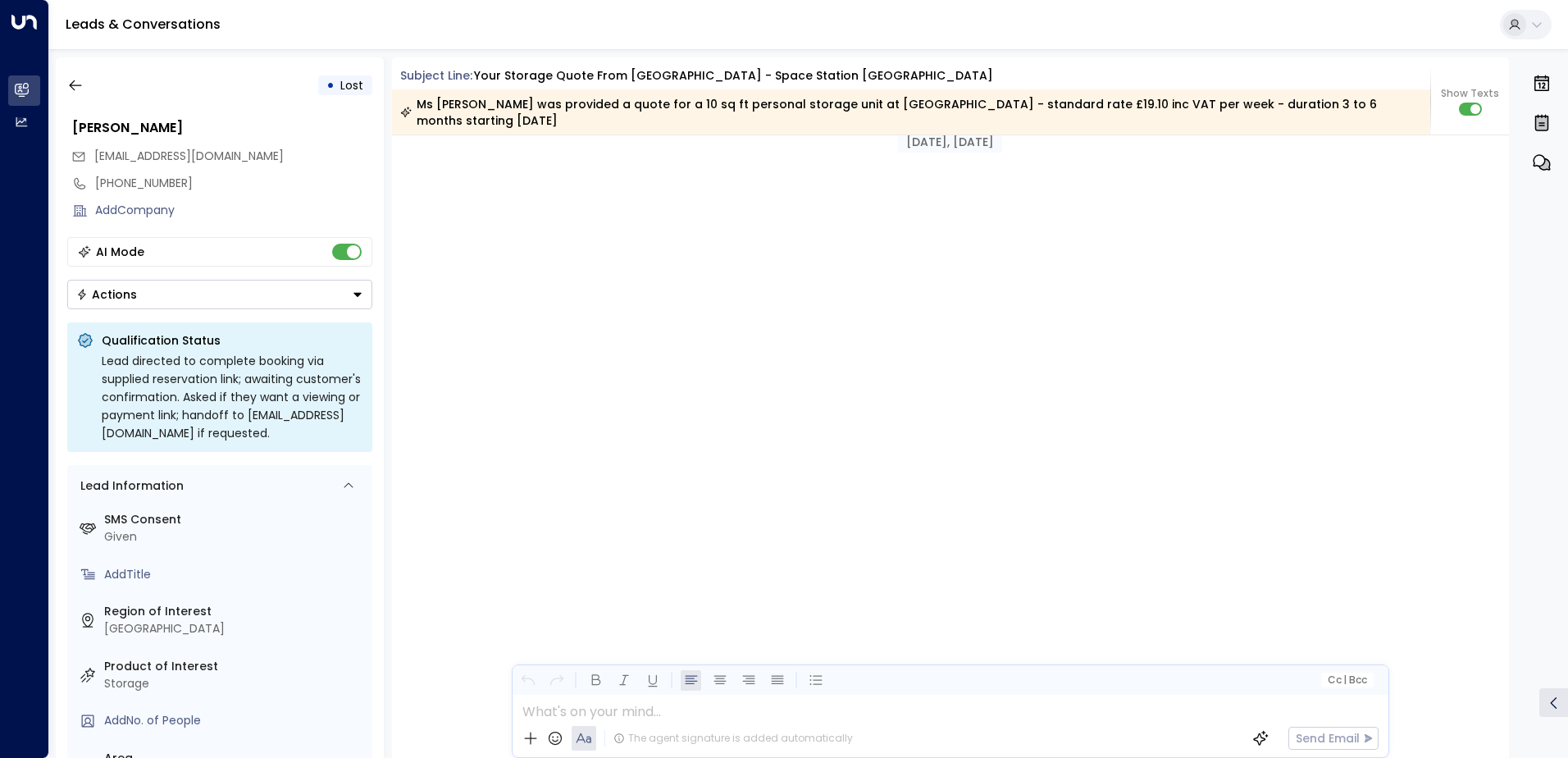
scroll to position [1465, 0]
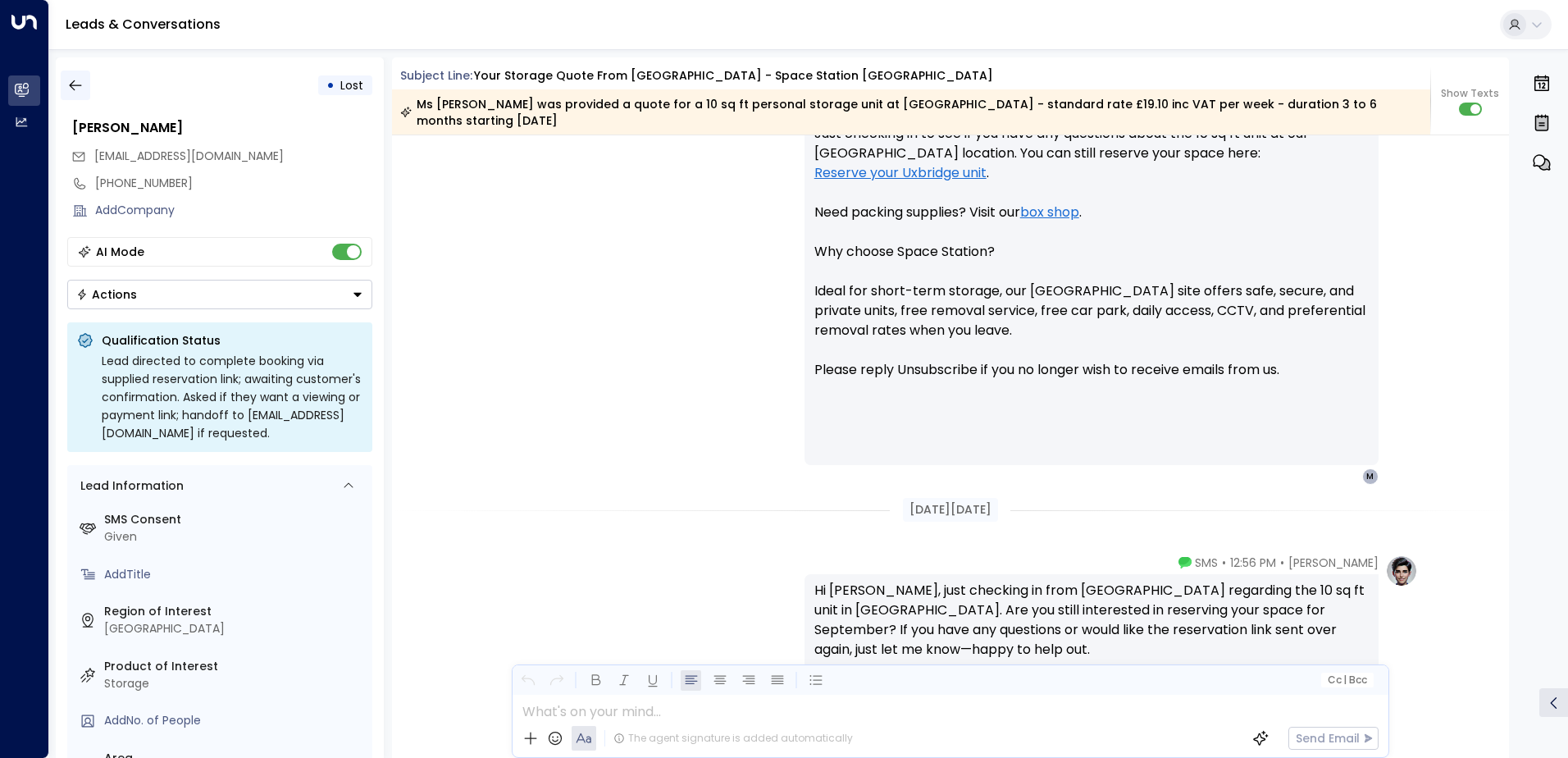
click at [70, 91] on icon "button" at bounding box center [75, 84] width 16 height 16
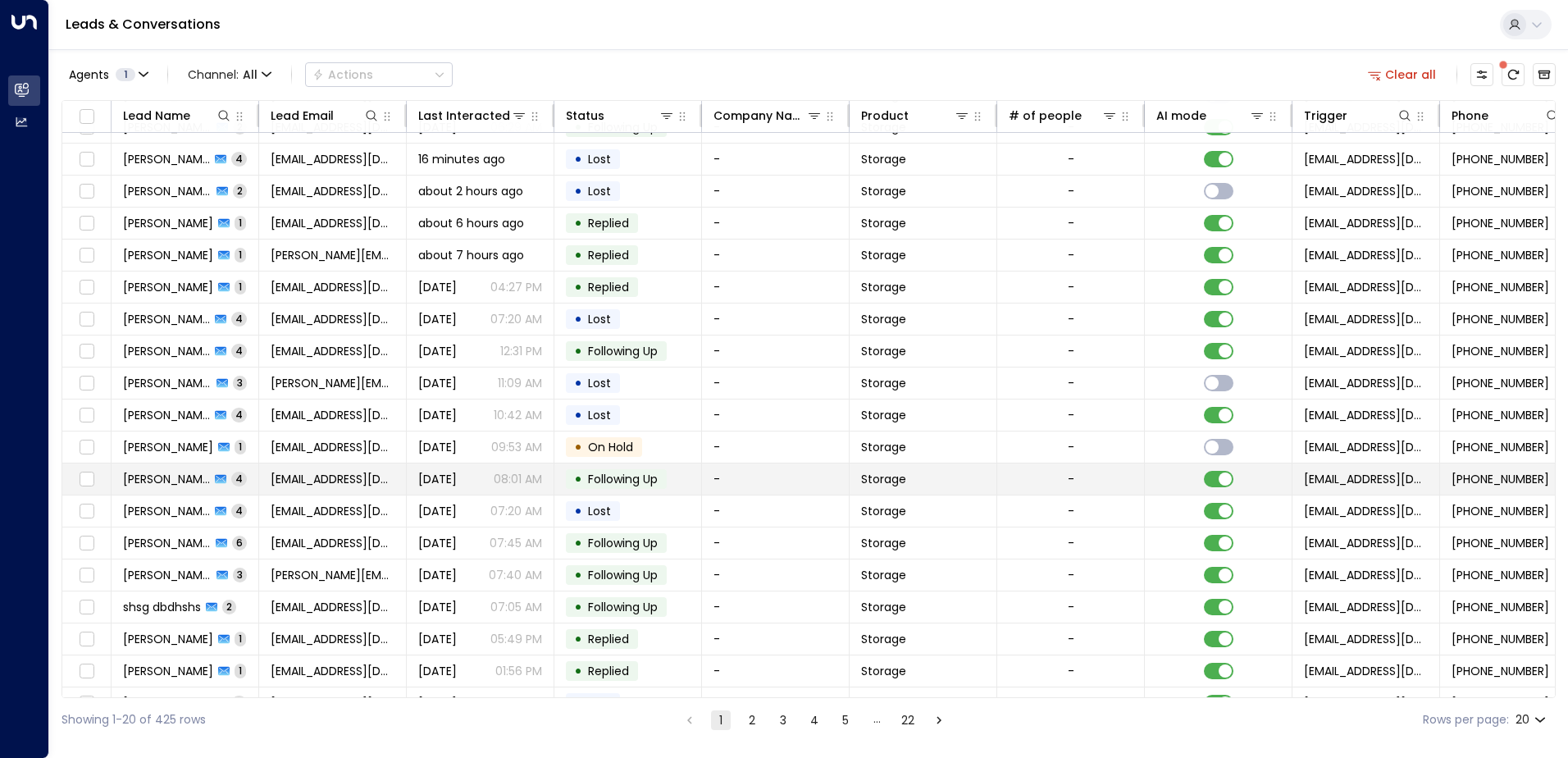
scroll to position [81, 0]
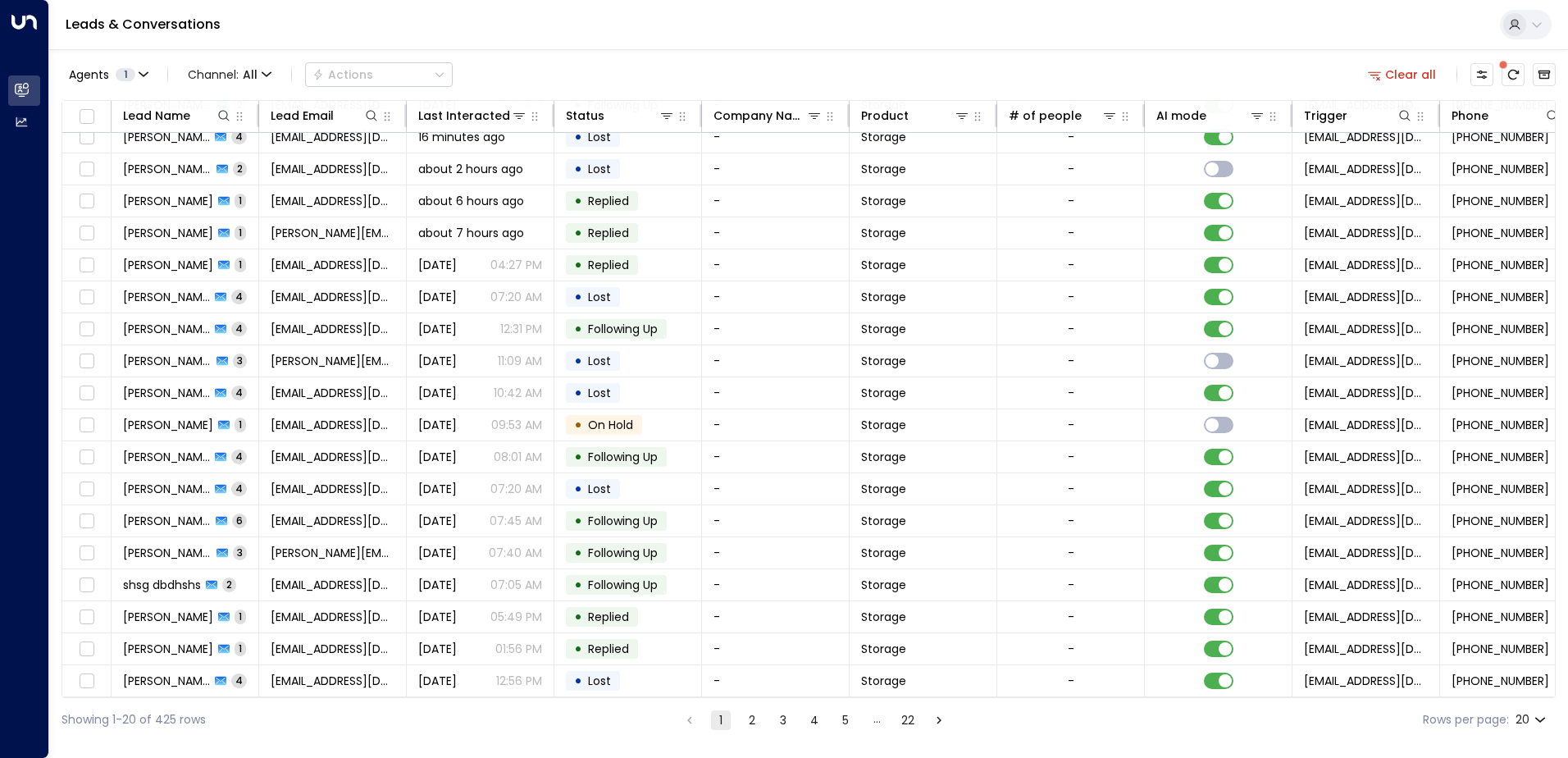
click at [748, 719] on button "2" at bounding box center [751, 719] width 20 height 20
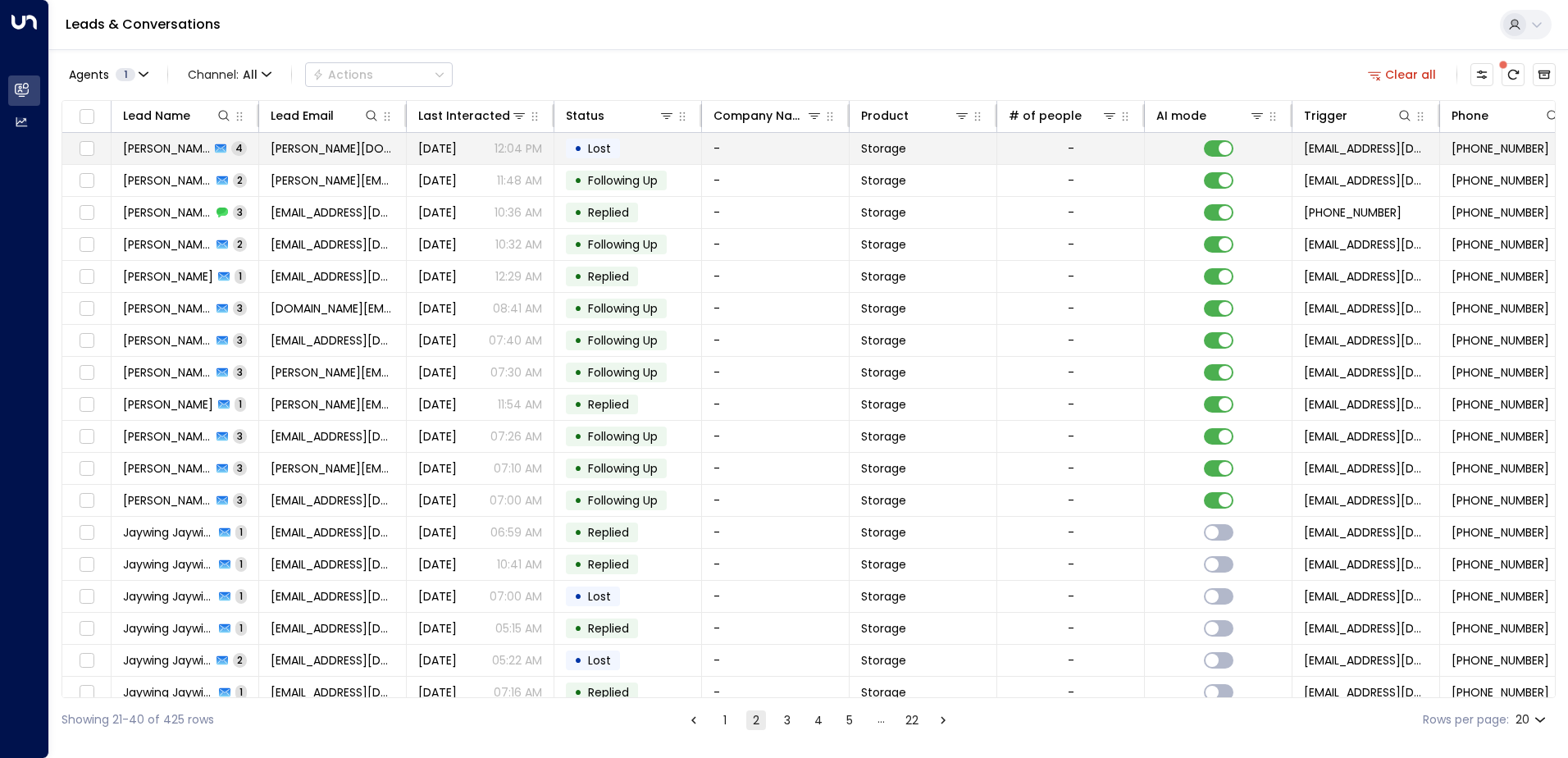
click at [168, 149] on div "[PERSON_NAME] 4" at bounding box center [185, 148] width 124 height 16
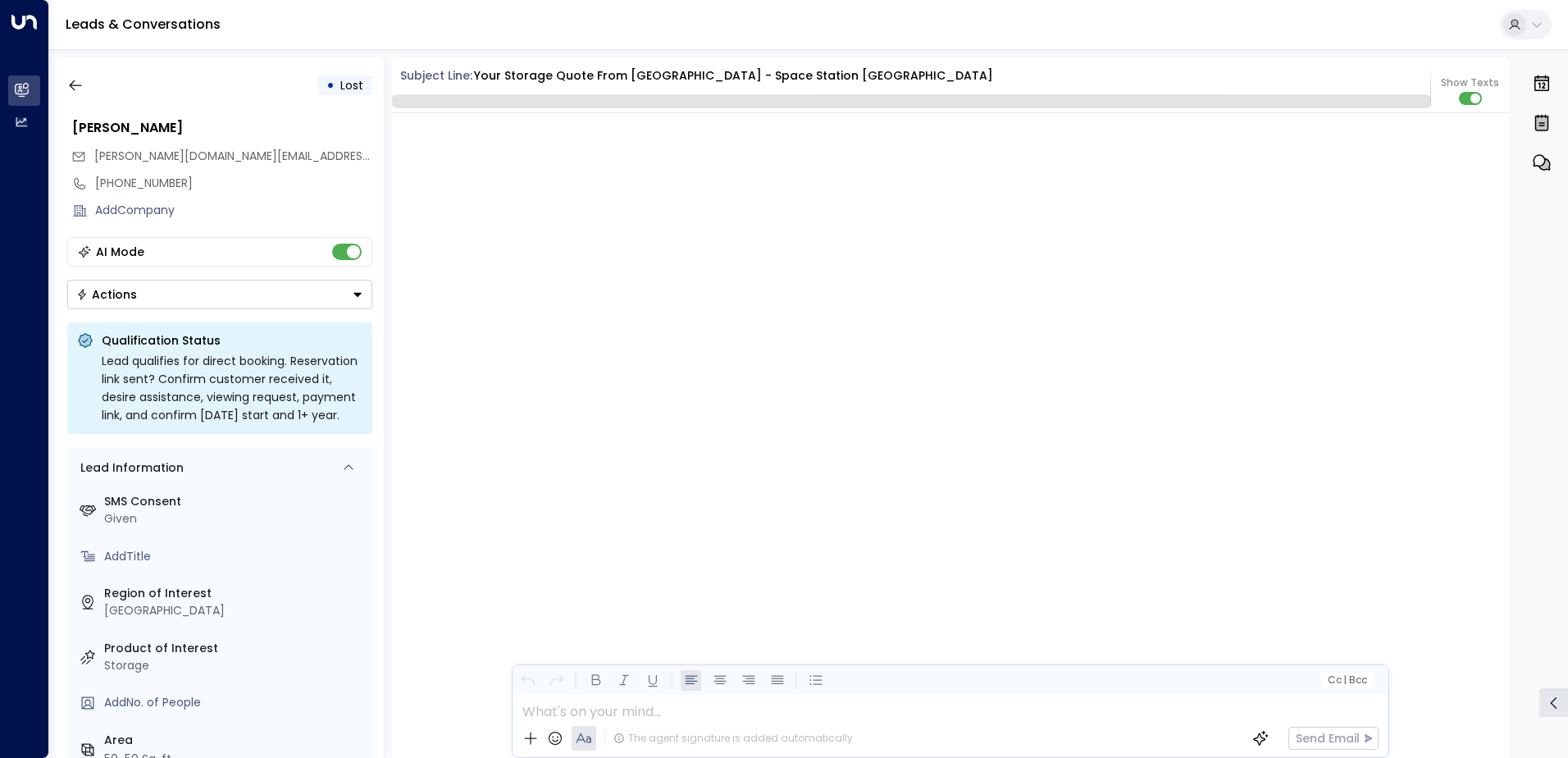
scroll to position [3370, 0]
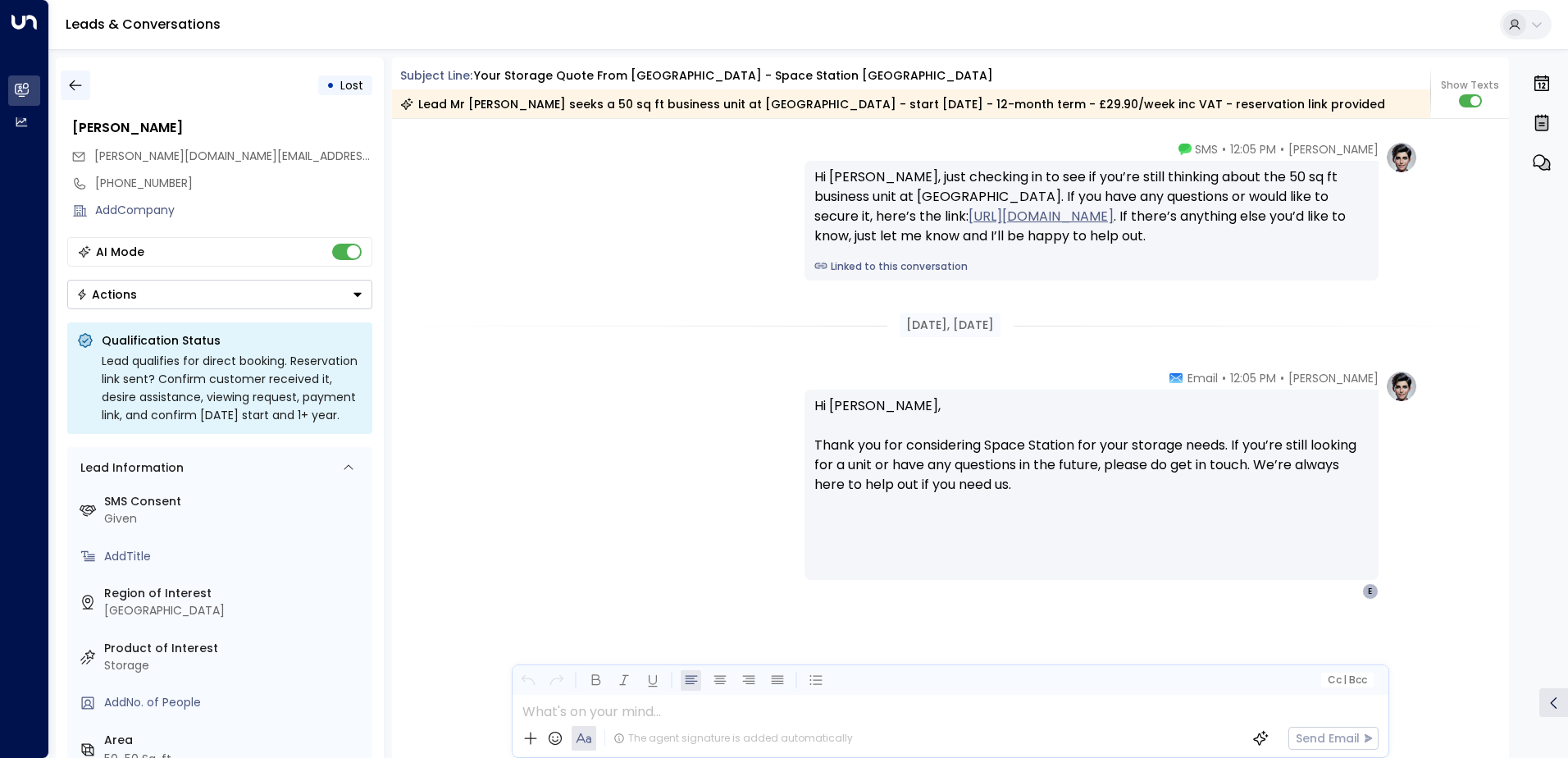
click at [79, 92] on icon "button" at bounding box center [75, 84] width 16 height 16
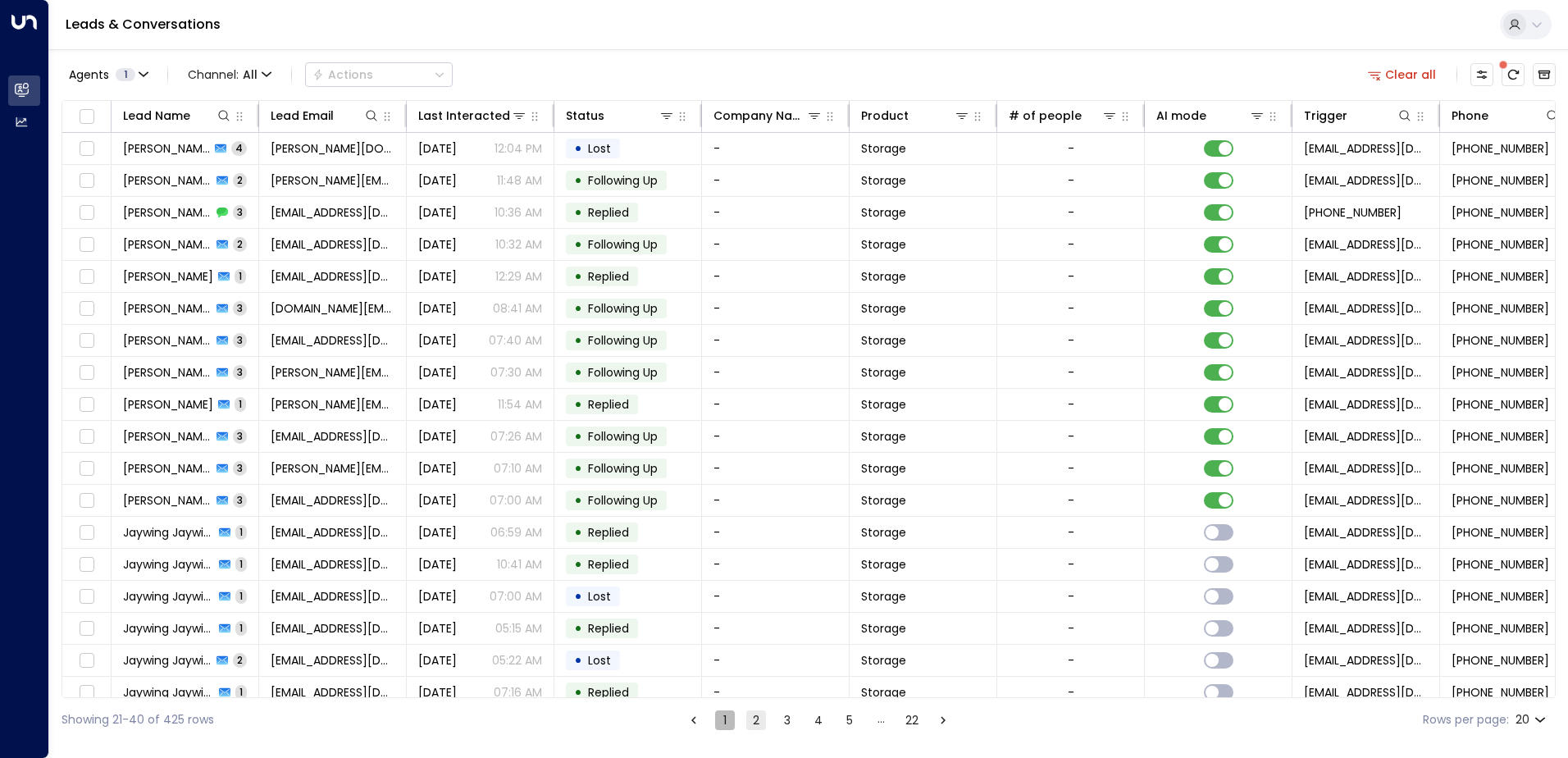
click at [722, 718] on button "1" at bounding box center [725, 719] width 20 height 20
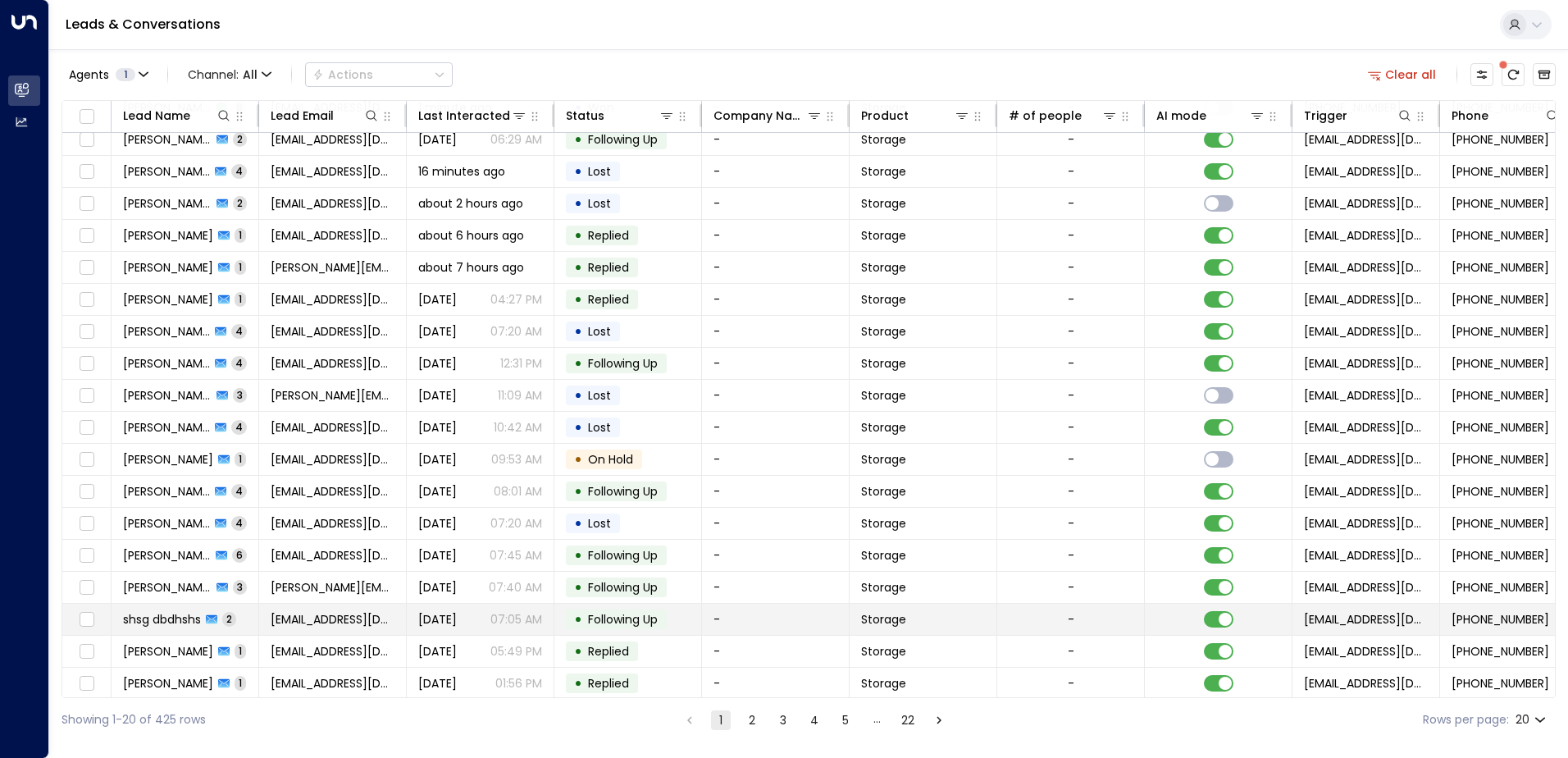
scroll to position [81, 0]
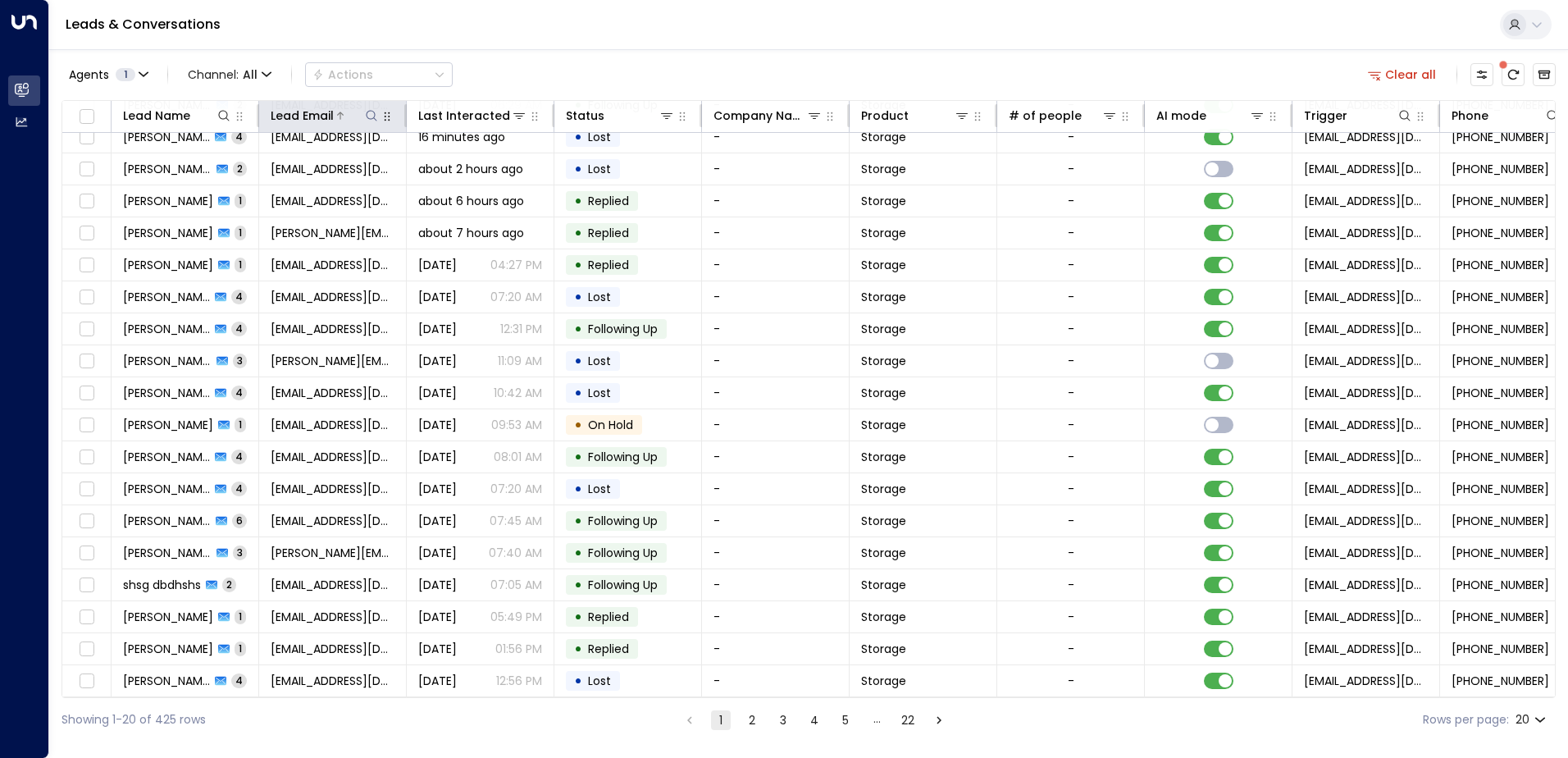
click at [371, 113] on icon at bounding box center [371, 116] width 13 height 13
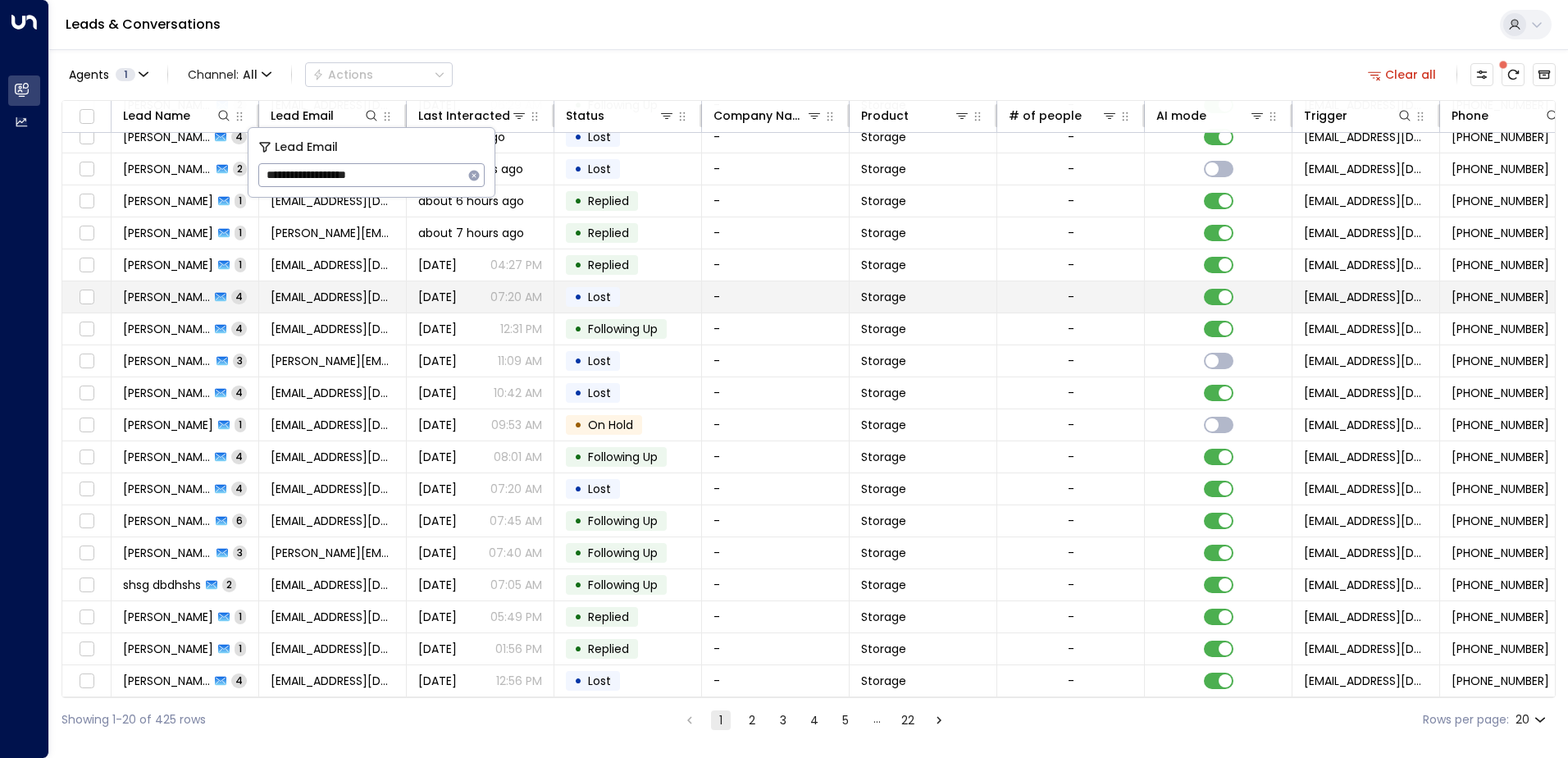
type input "**********"
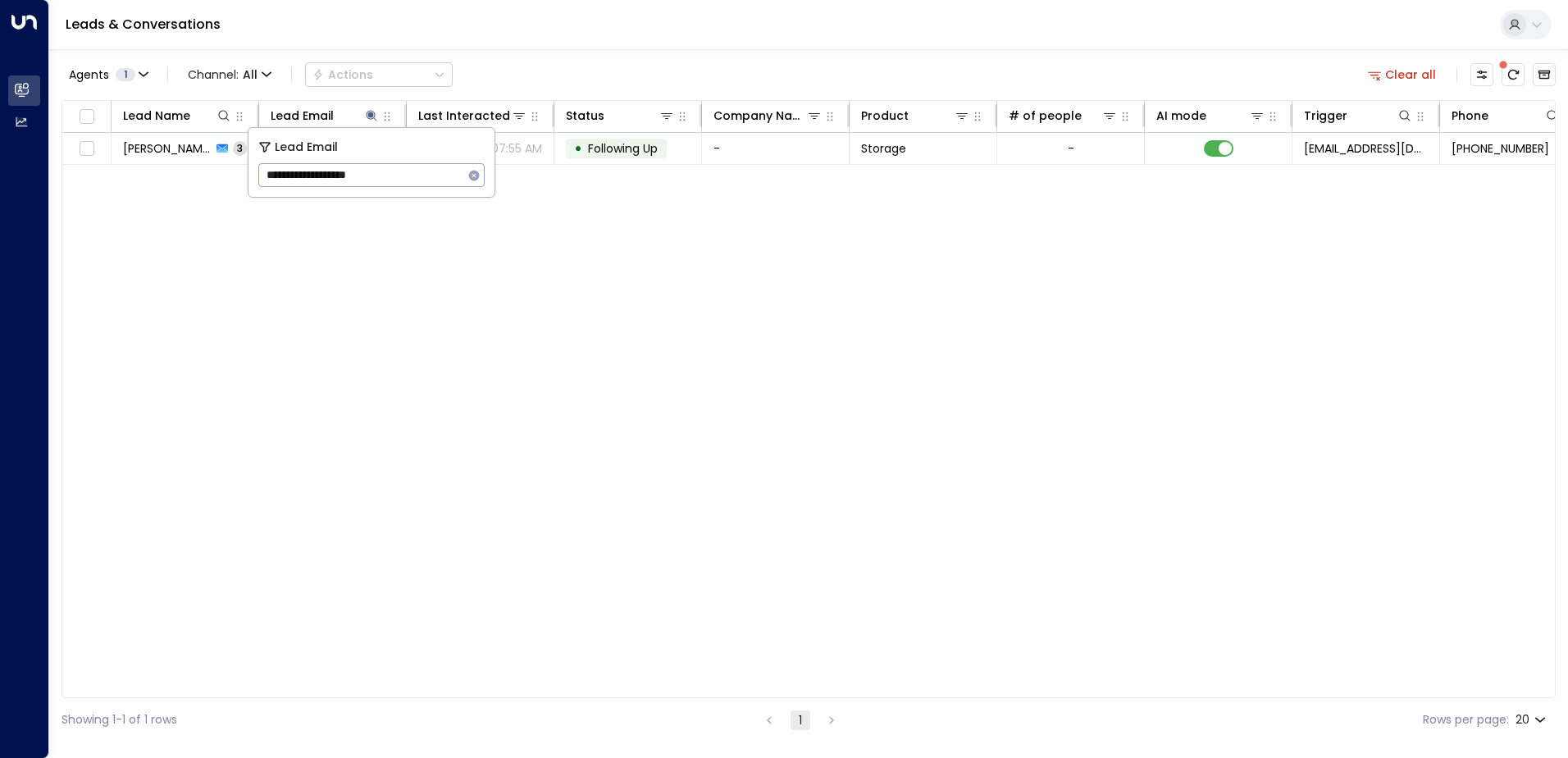
click at [645, 208] on div "Lead Name Lead Email Last Interacted Status Company Name Product # of people AI…" at bounding box center [808, 399] width 1494 height 598
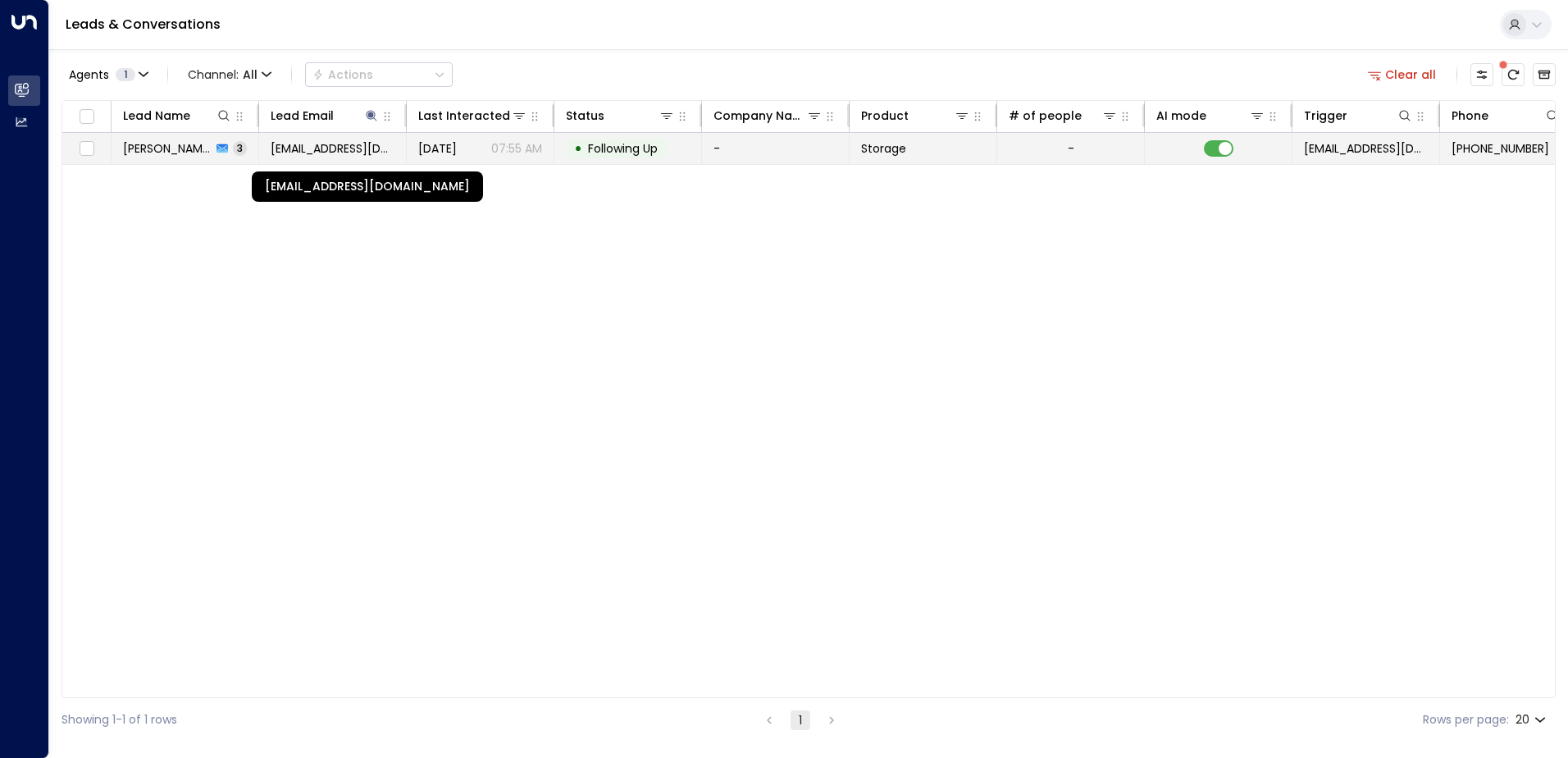
click at [369, 146] on span "[EMAIL_ADDRESS][DOMAIN_NAME]" at bounding box center [333, 148] width 124 height 16
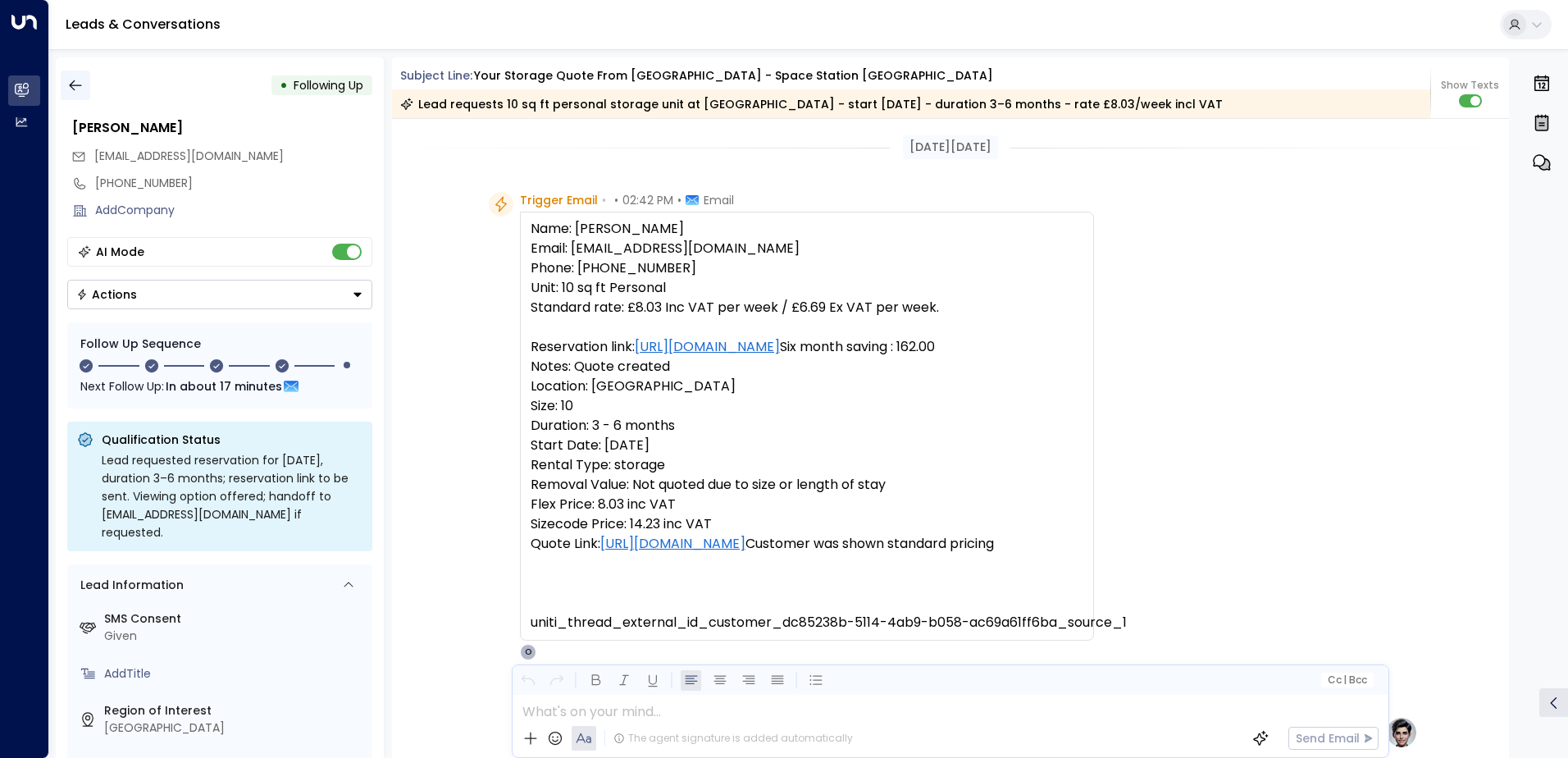
click at [80, 70] on button "button" at bounding box center [75, 84] width 29 height 29
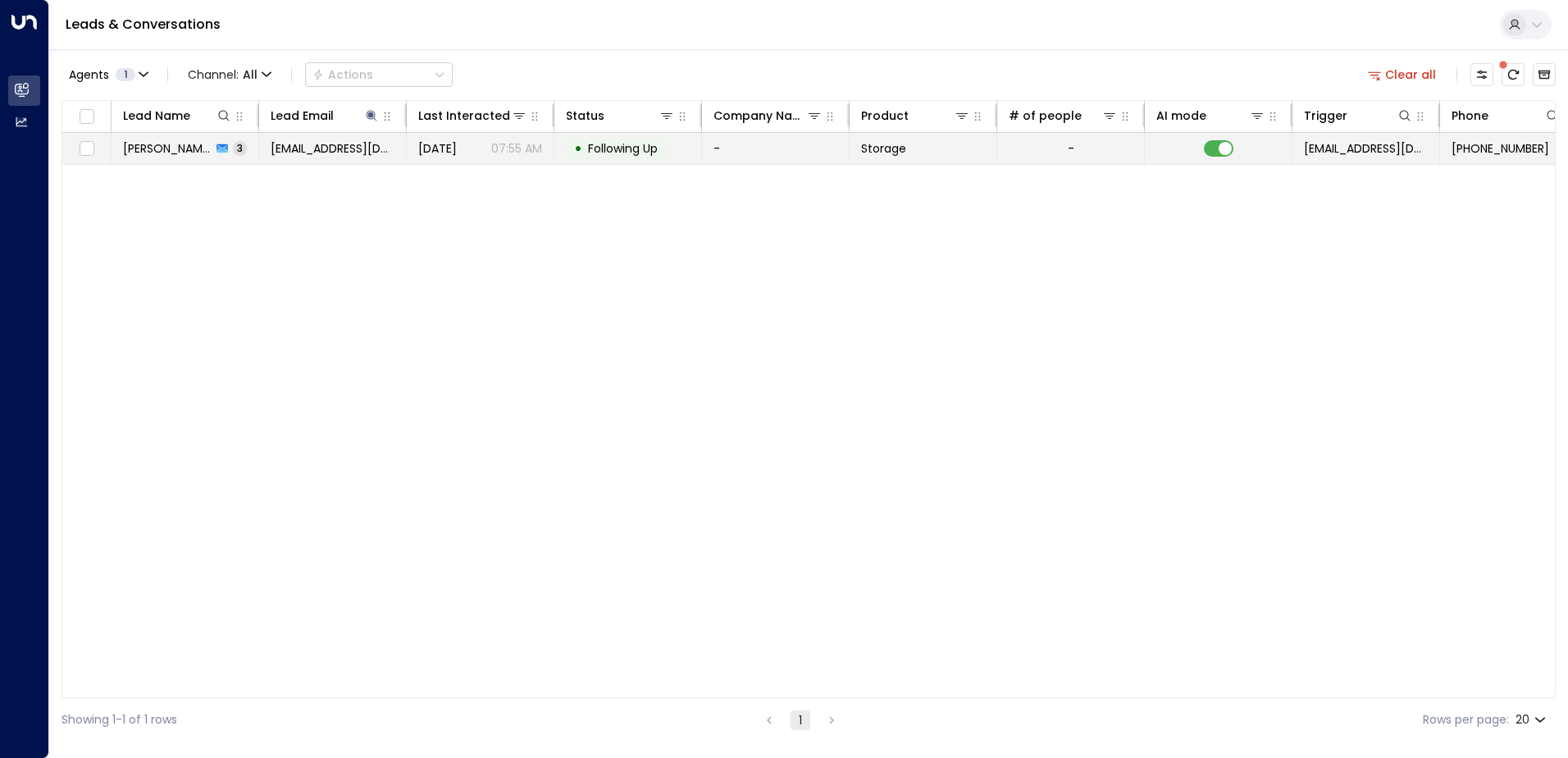
click at [314, 159] on td "[EMAIL_ADDRESS][DOMAIN_NAME]" at bounding box center [333, 148] width 148 height 31
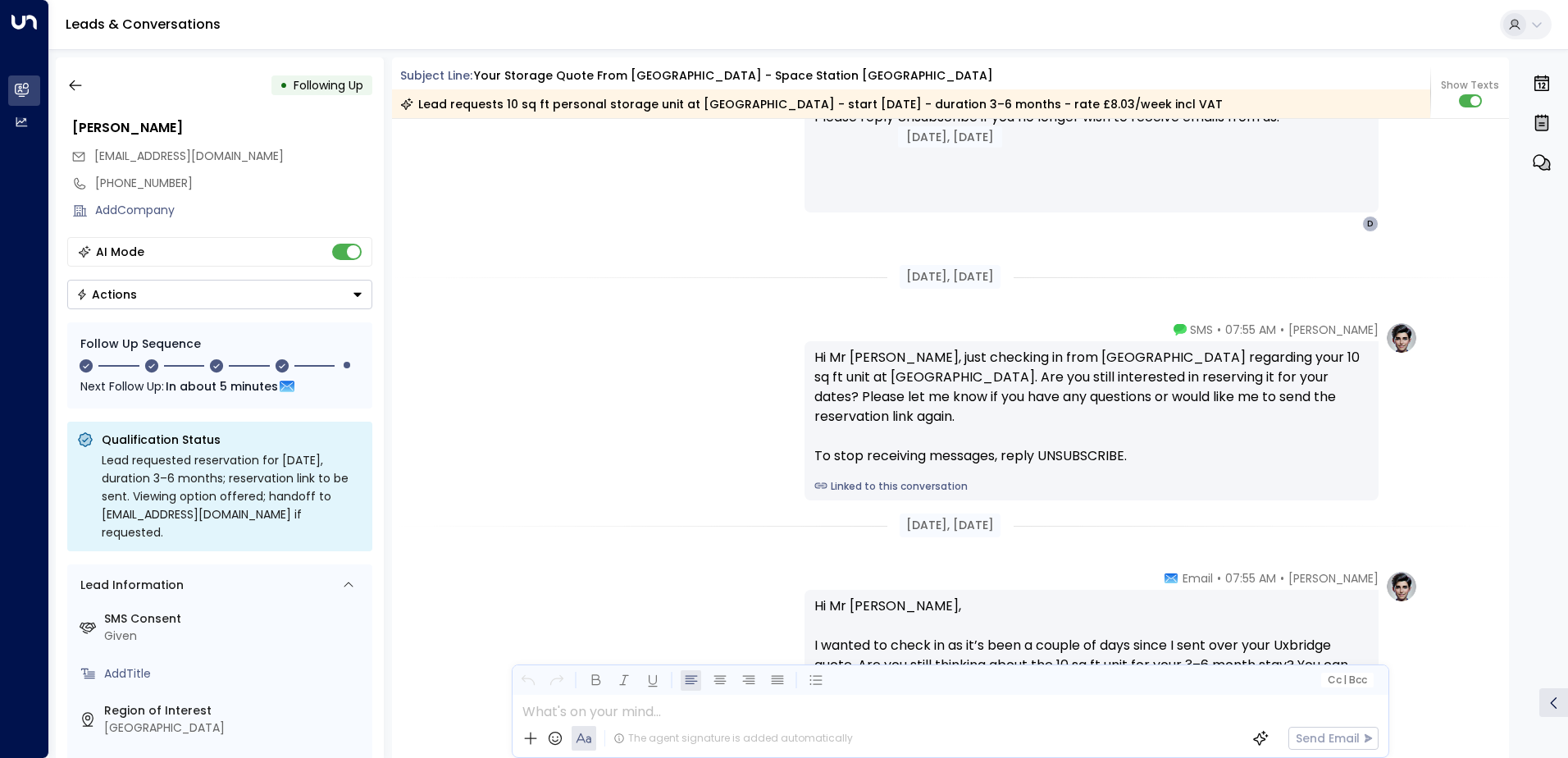
scroll to position [2136, 0]
